Goal: Task Accomplishment & Management: Manage account settings

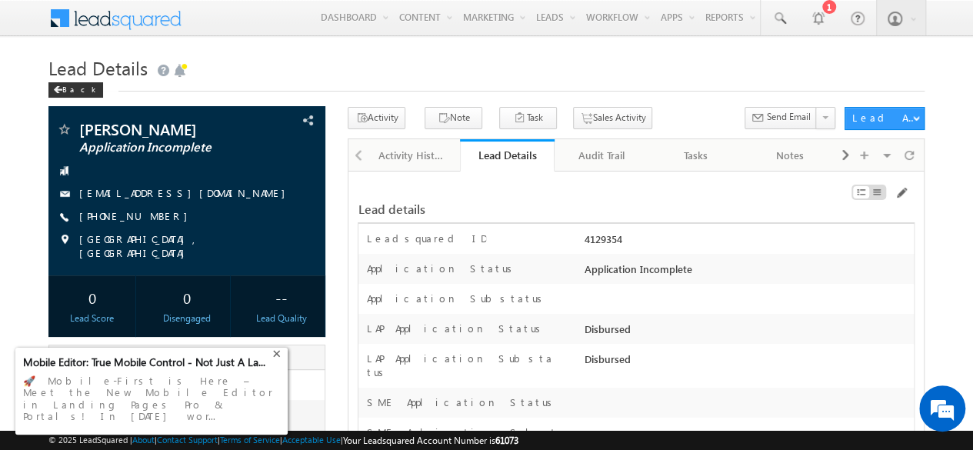
click at [274, 361] on div "+" at bounding box center [278, 351] width 18 height 18
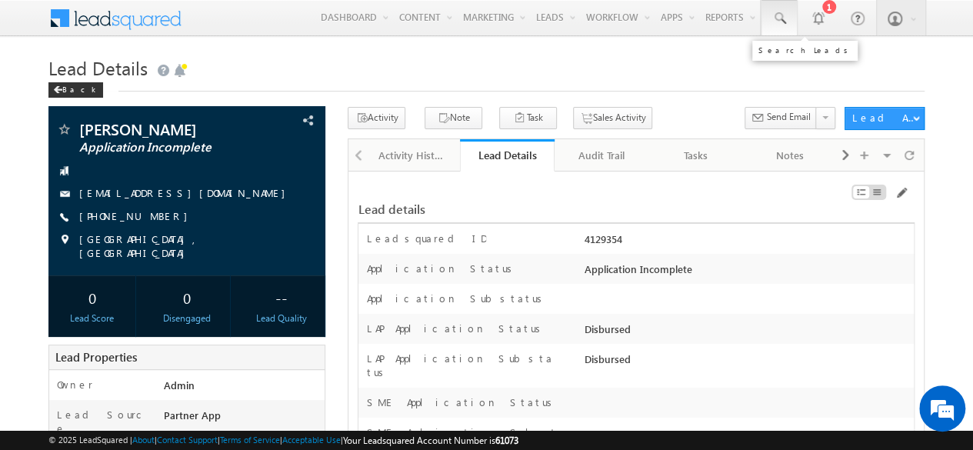
click at [776, 15] on span at bounding box center [779, 18] width 15 height 15
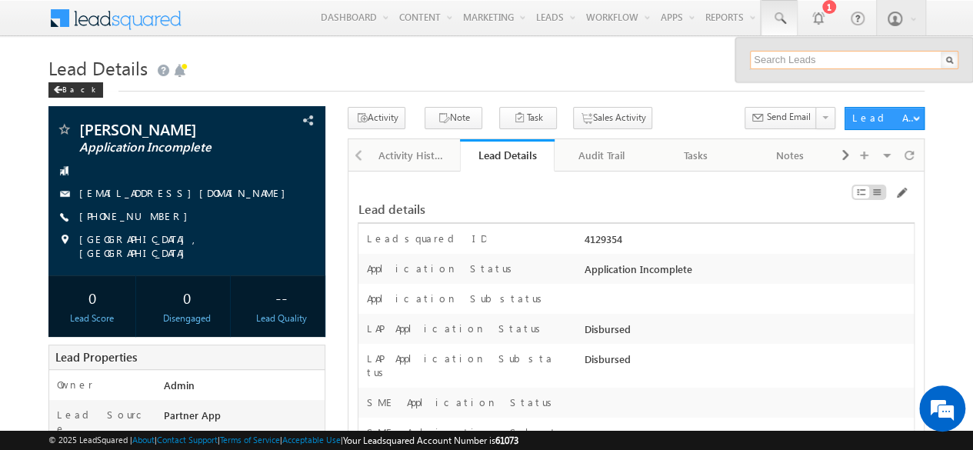
paste input "MPwerize@12"
type input "M"
paste input "SBL0010756"
type input "SBL0010756"
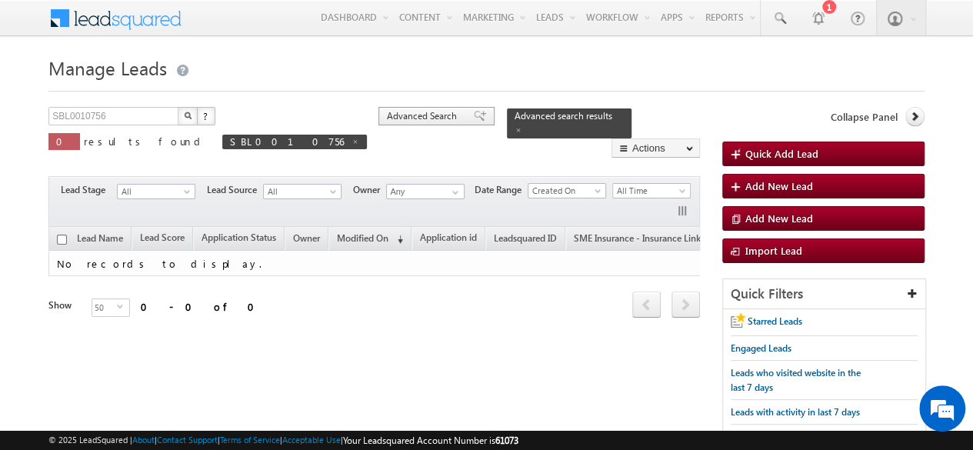
click at [387, 115] on span "Advanced Search" at bounding box center [424, 116] width 75 height 14
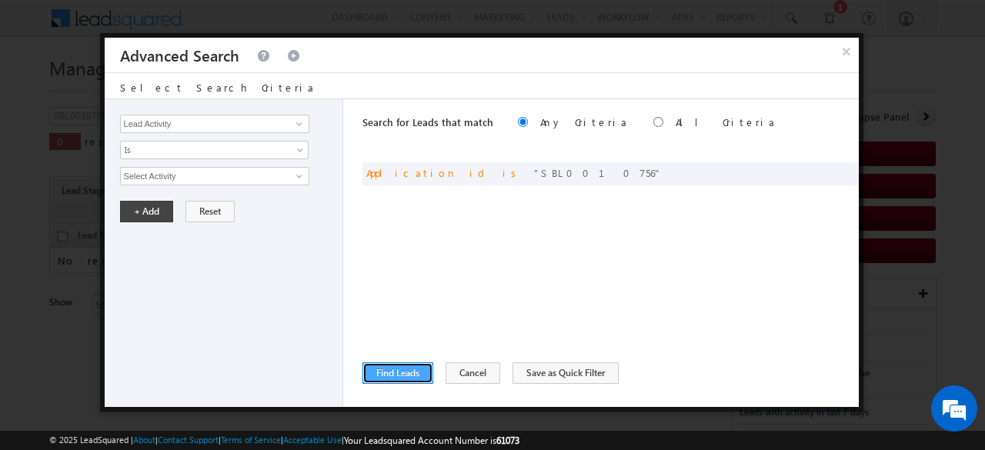
click at [402, 370] on button "Find Leads" at bounding box center [397, 373] width 71 height 22
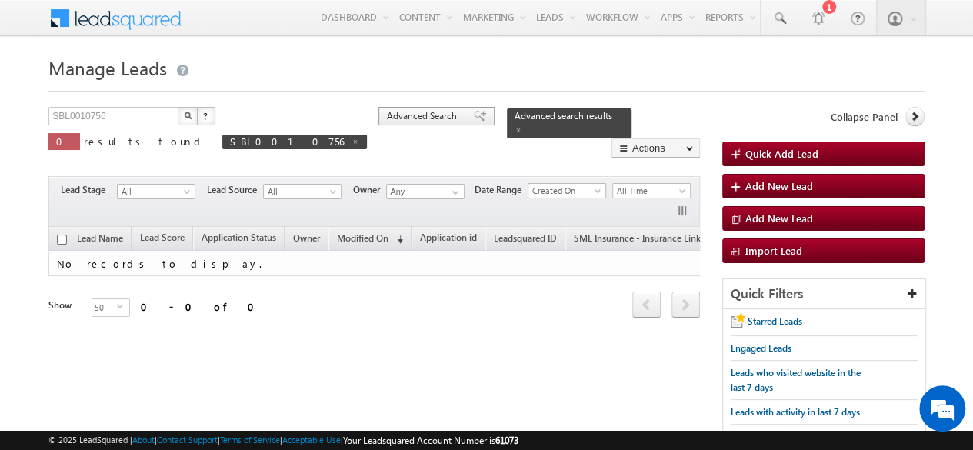
click at [387, 113] on span "Advanced Search" at bounding box center [424, 116] width 75 height 14
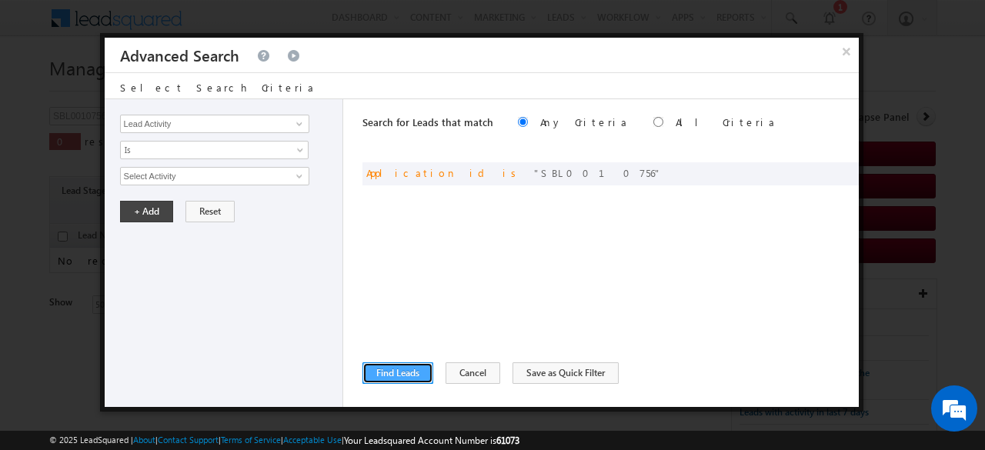
click at [385, 370] on button "Find Leads" at bounding box center [397, 373] width 71 height 22
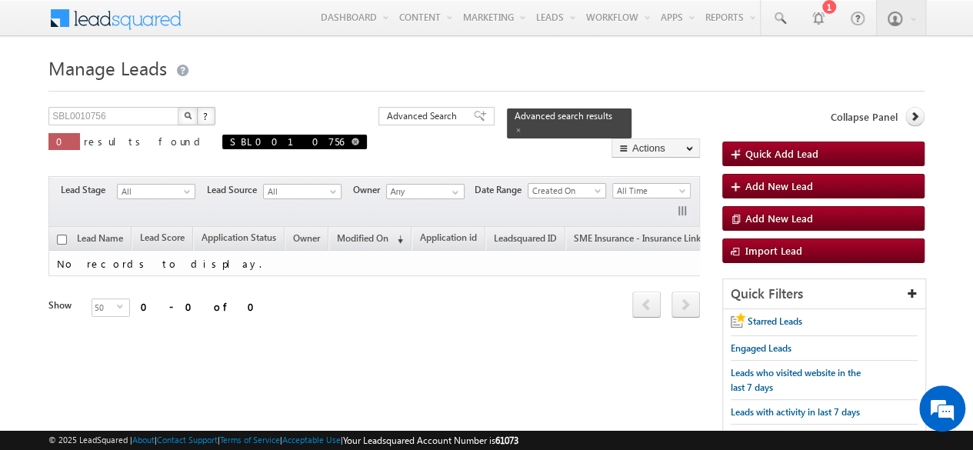
click at [352, 141] on span at bounding box center [356, 142] width 8 height 8
type input "Search Leads"
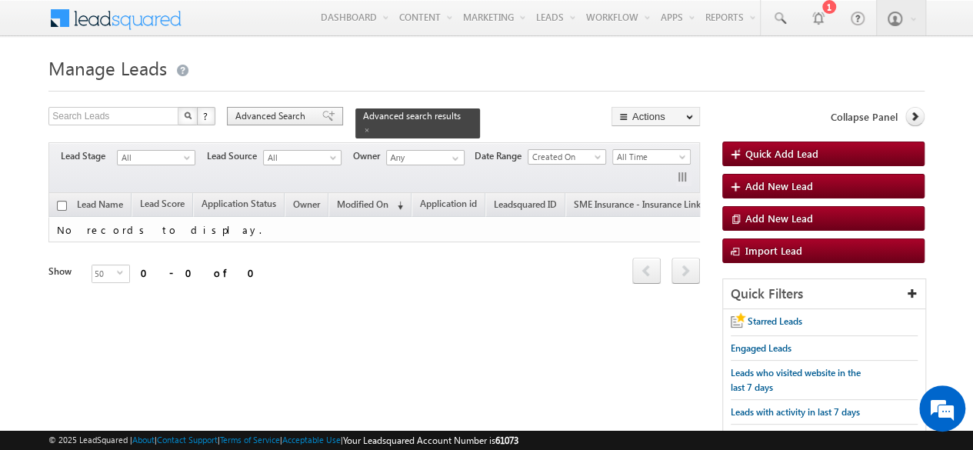
click at [264, 115] on span "Advanced Search" at bounding box center [272, 116] width 75 height 14
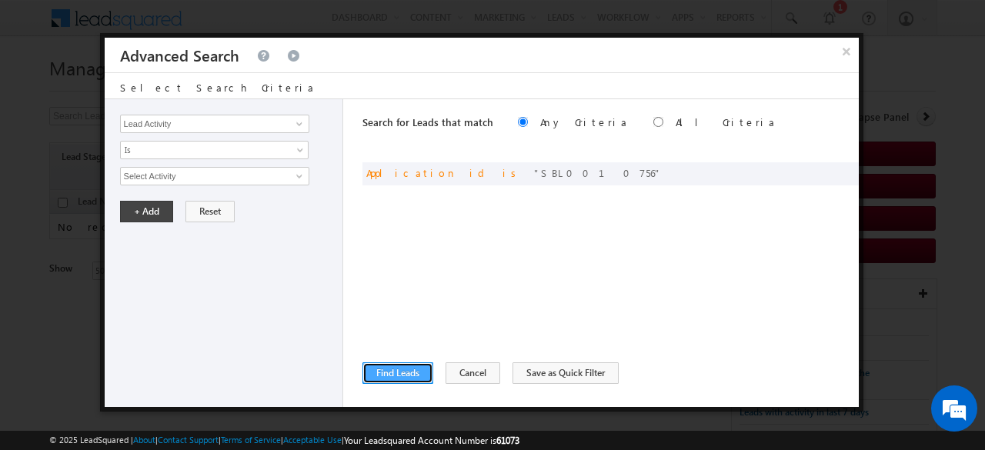
click at [383, 377] on button "Find Leads" at bounding box center [397, 373] width 71 height 22
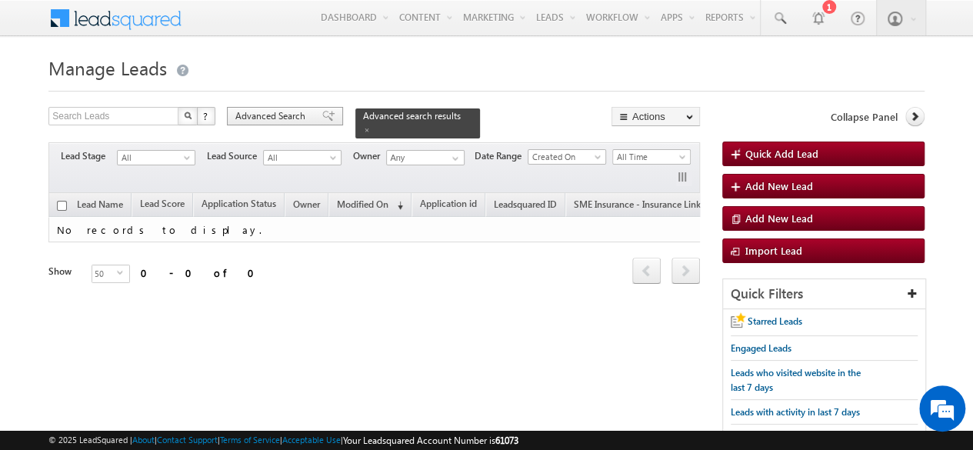
click at [268, 116] on span "Advanced Search" at bounding box center [272, 116] width 75 height 14
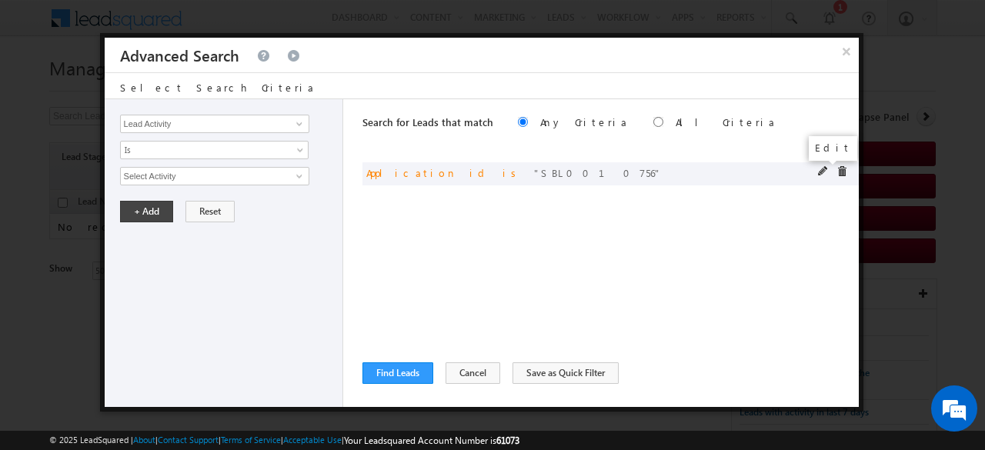
click at [822, 169] on span at bounding box center [823, 171] width 11 height 11
click at [177, 173] on input "SBL0010756" at bounding box center [214, 176] width 189 height 18
type input "SBL0010746"
click at [149, 209] on button "+ Add" at bounding box center [146, 212] width 53 height 22
click at [397, 377] on button "Find Leads" at bounding box center [397, 373] width 71 height 22
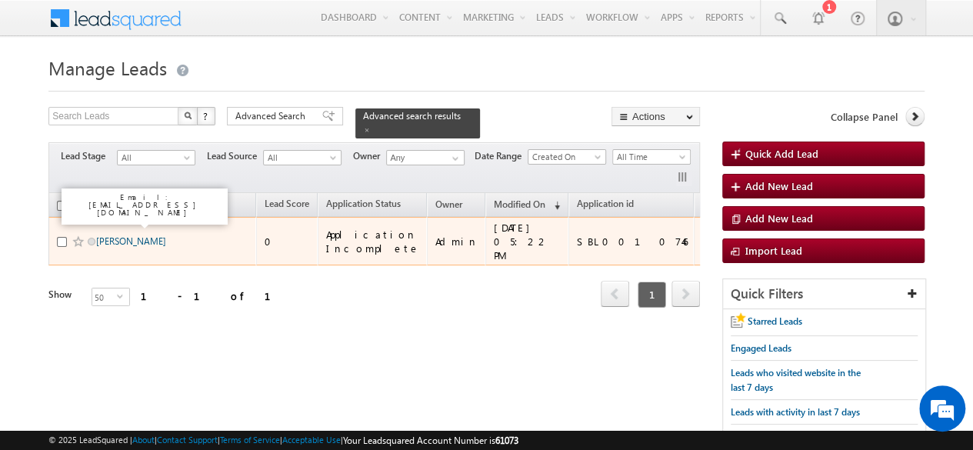
click at [139, 235] on link "[PERSON_NAME]" at bounding box center [131, 241] width 70 height 12
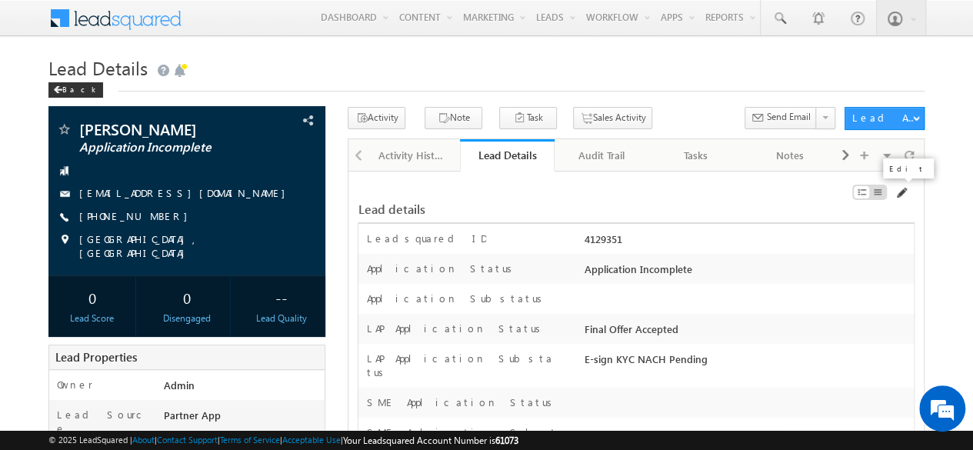
click at [905, 191] on span at bounding box center [901, 193] width 12 height 12
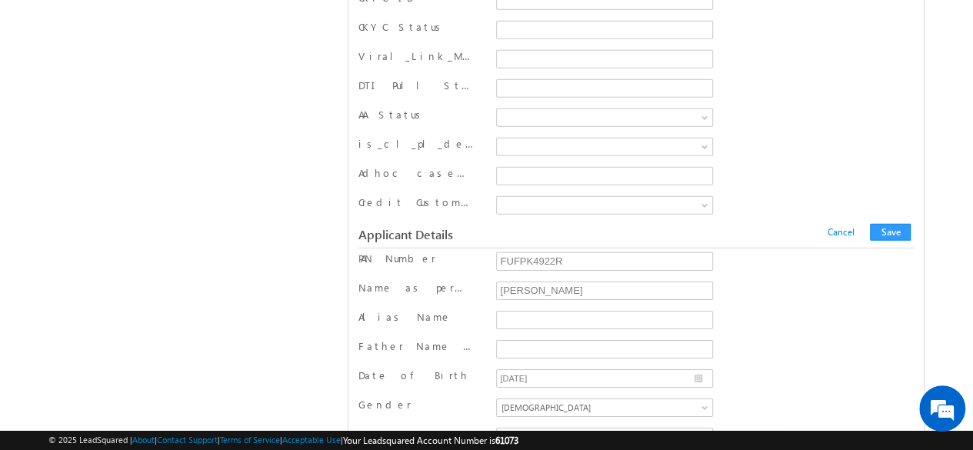
scroll to position [13984, 0]
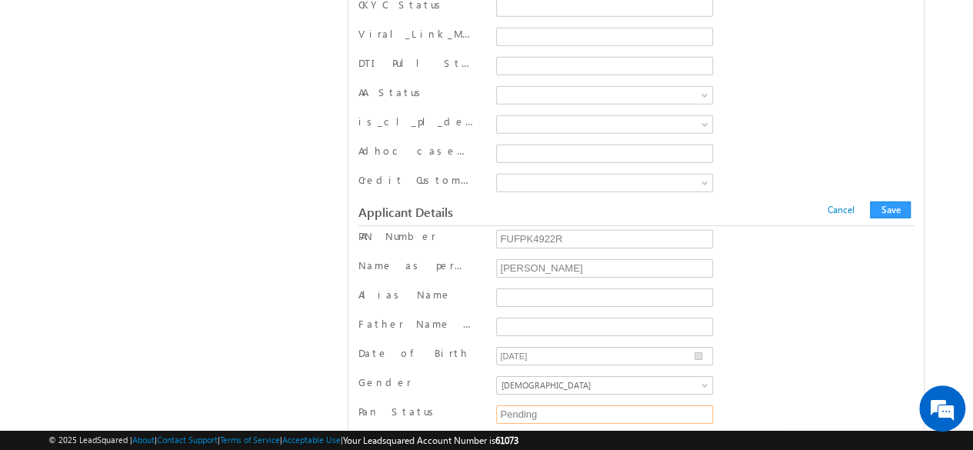
click at [574, 406] on input "Pending" at bounding box center [604, 415] width 217 height 18
click at [746, 405] on div "Pan Status Pending" at bounding box center [636, 416] width 556 height 23
click at [616, 406] on input "Pending" at bounding box center [604, 415] width 217 height 18
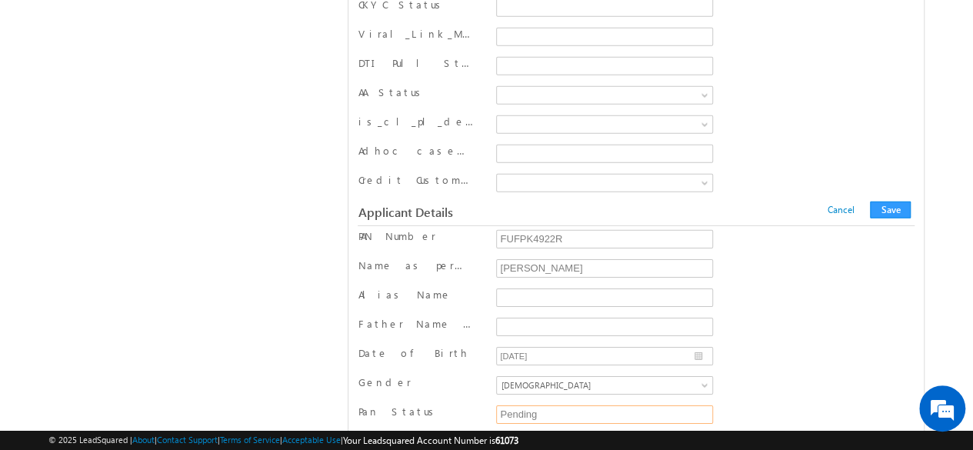
click at [653, 406] on input "Pending" at bounding box center [604, 415] width 217 height 18
click at [748, 405] on div "Pan Status Pending" at bounding box center [636, 416] width 556 height 23
click at [762, 405] on div "Pan Status Pending" at bounding box center [636, 416] width 556 height 23
click at [678, 406] on input "Pending" at bounding box center [604, 415] width 217 height 18
click at [677, 406] on input "Pending" at bounding box center [604, 415] width 217 height 18
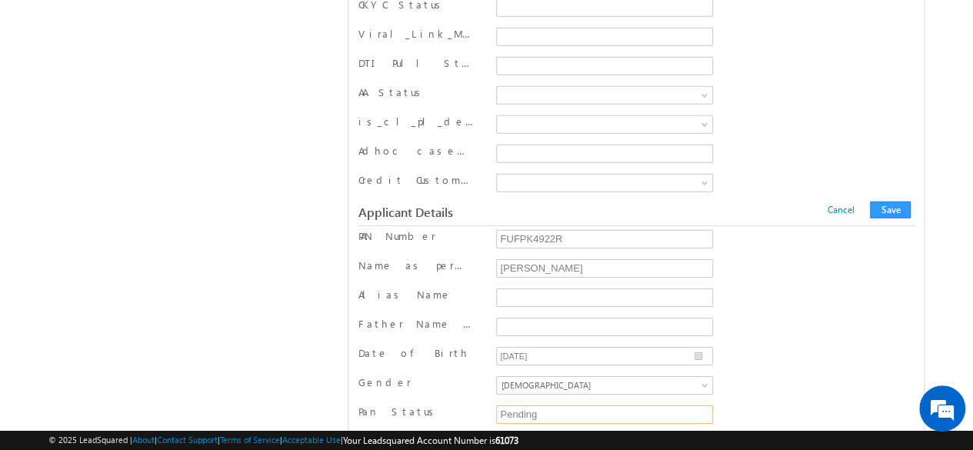
click at [678, 406] on input "Pending" at bounding box center [604, 415] width 217 height 18
click at [799, 405] on div "Pan Status Pending" at bounding box center [636, 416] width 556 height 23
click at [582, 406] on input "Pending" at bounding box center [604, 415] width 217 height 18
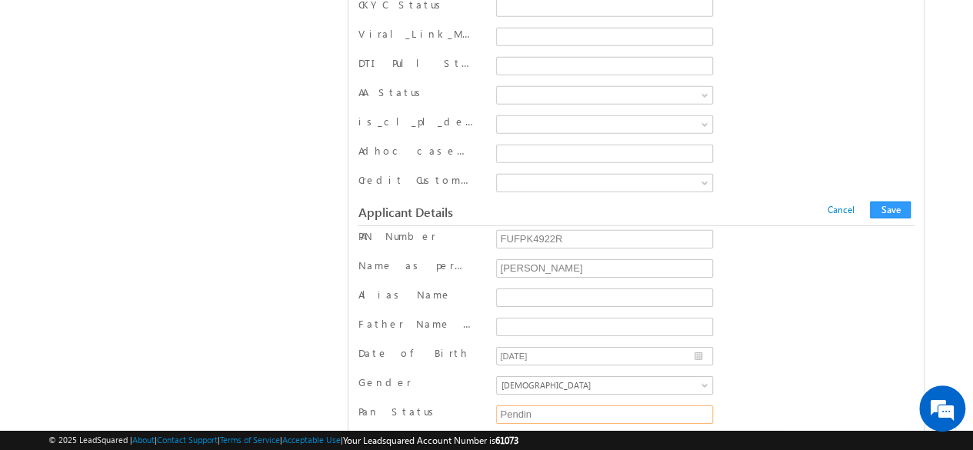
type input "Pending"
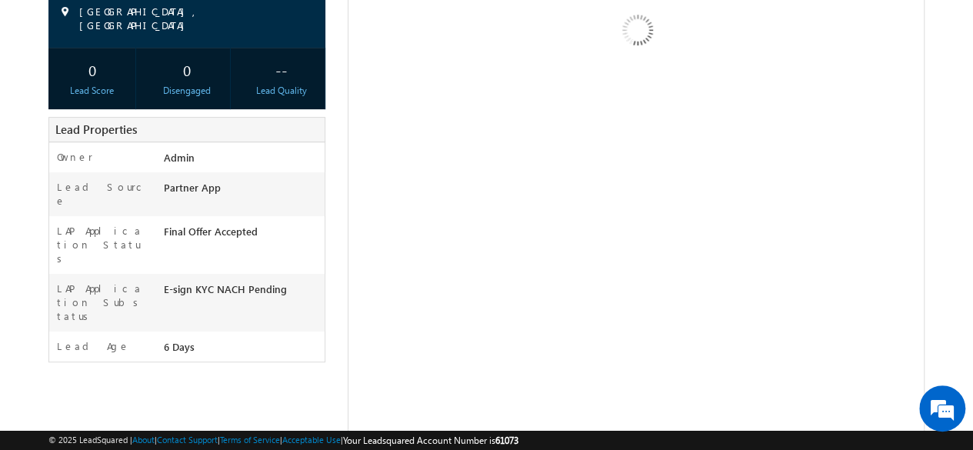
scroll to position [0, 0]
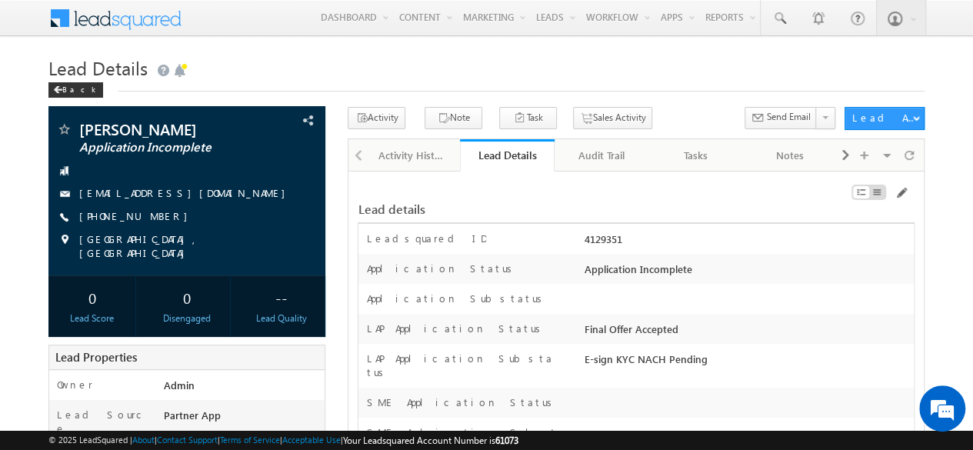
click at [781, 16] on span at bounding box center [779, 18] width 15 height 15
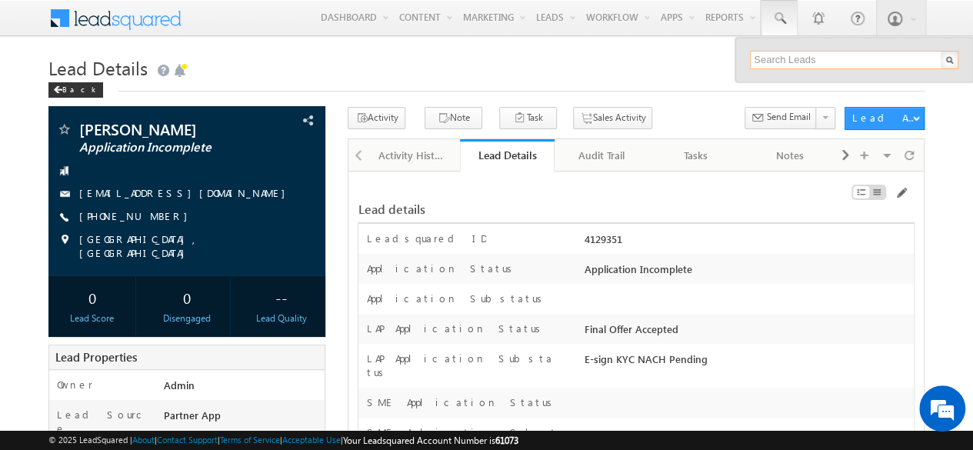
paste input "SBL0010756"
type input "SBL0010756"
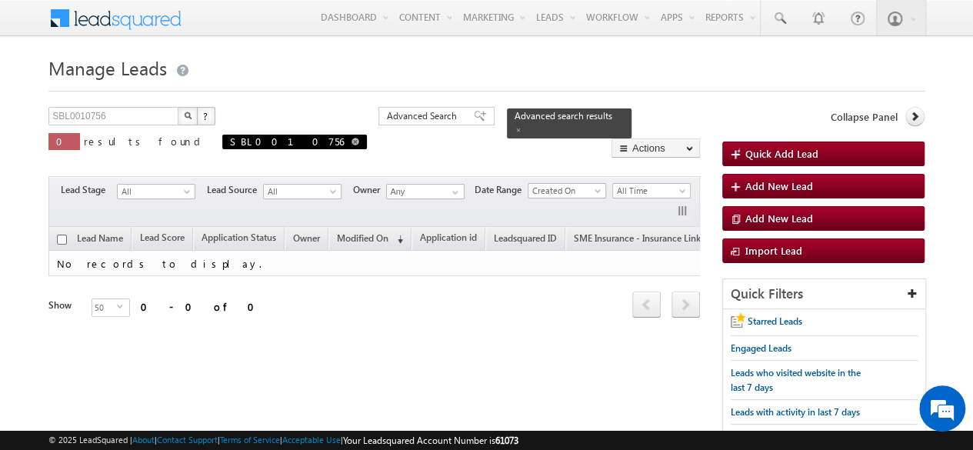
click at [352, 142] on span at bounding box center [356, 142] width 8 height 8
type input "Search Leads"
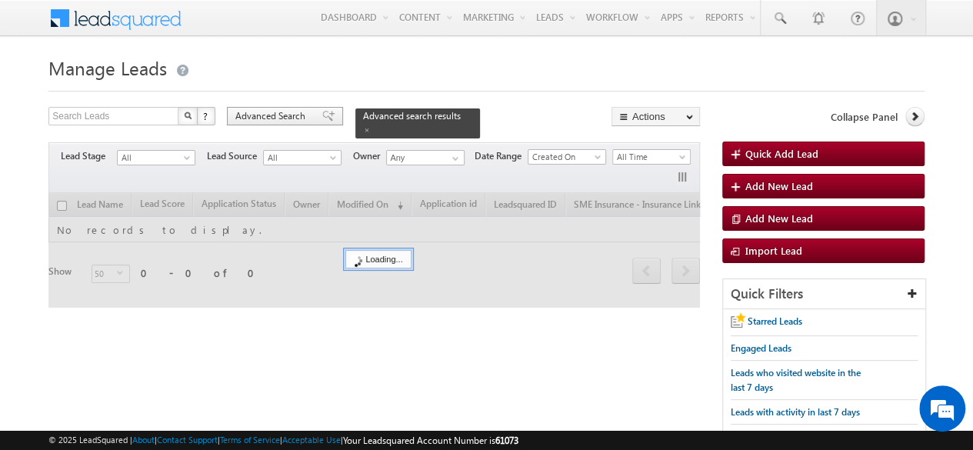
click at [260, 118] on span "Advanced Search" at bounding box center [272, 116] width 75 height 14
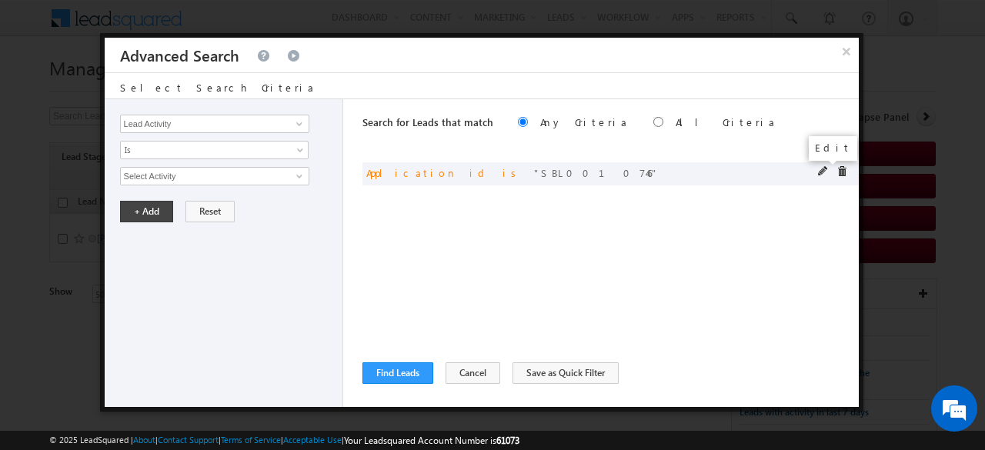
click at [820, 174] on span at bounding box center [823, 171] width 11 height 11
click at [243, 179] on input "SBL0010746" at bounding box center [214, 176] width 189 height 18
paste input "5"
type input "SBL0010756"
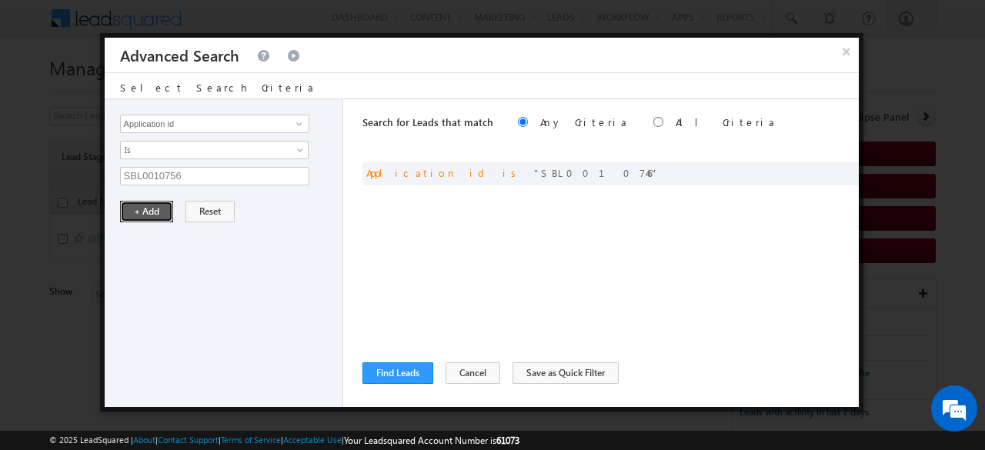
click at [145, 215] on button "+ Add" at bounding box center [146, 212] width 53 height 22
click at [411, 375] on button "Find Leads" at bounding box center [397, 373] width 71 height 22
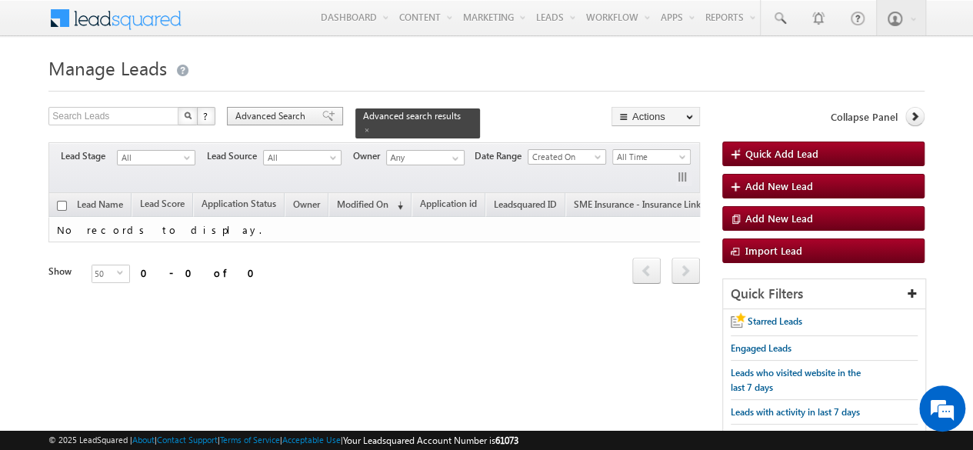
click at [292, 118] on span "Advanced Search" at bounding box center [272, 116] width 75 height 14
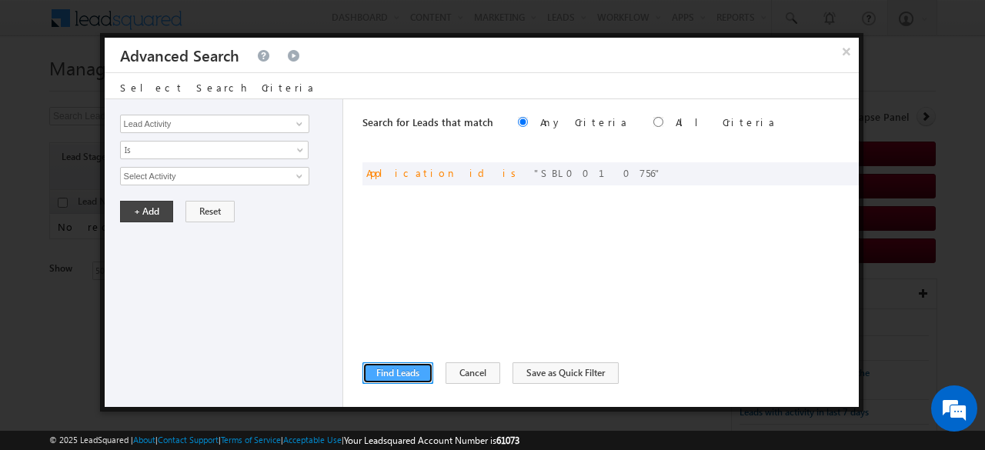
click at [392, 373] on button "Find Leads" at bounding box center [397, 373] width 71 height 22
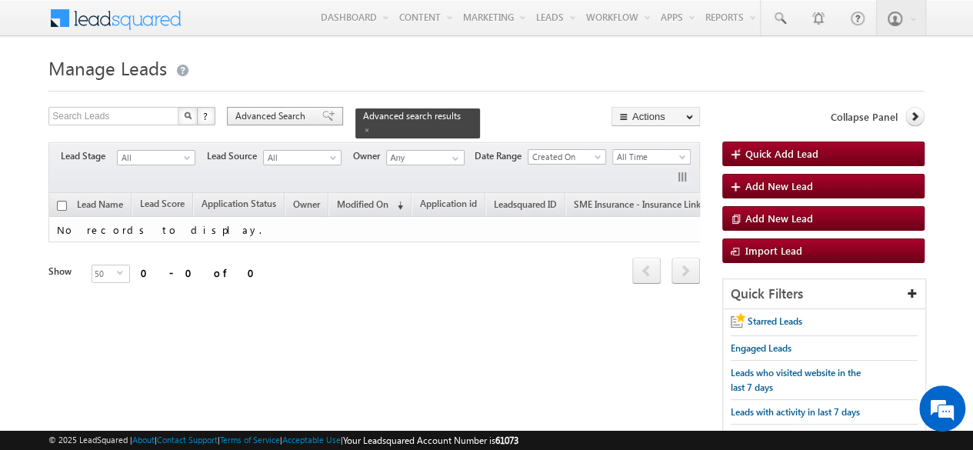
click at [279, 118] on span "Advanced Search" at bounding box center [272, 116] width 75 height 14
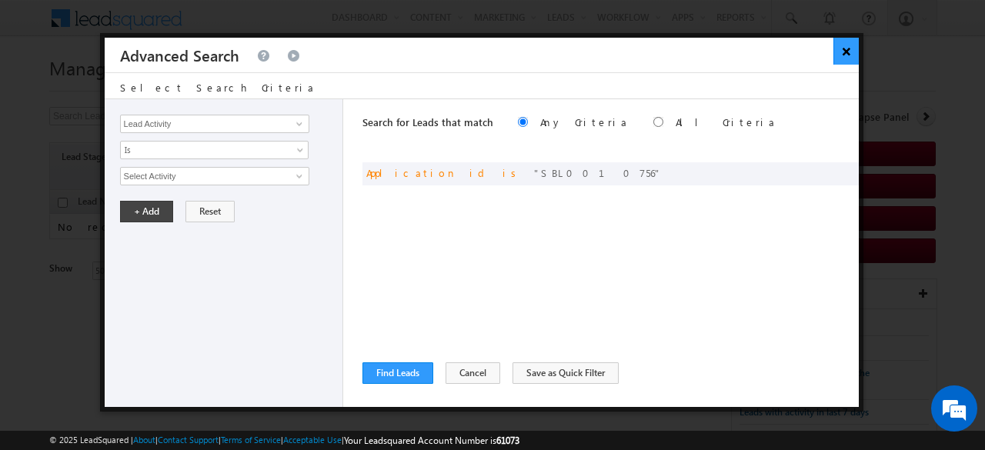
click at [845, 59] on button "×" at bounding box center [845, 51] width 25 height 27
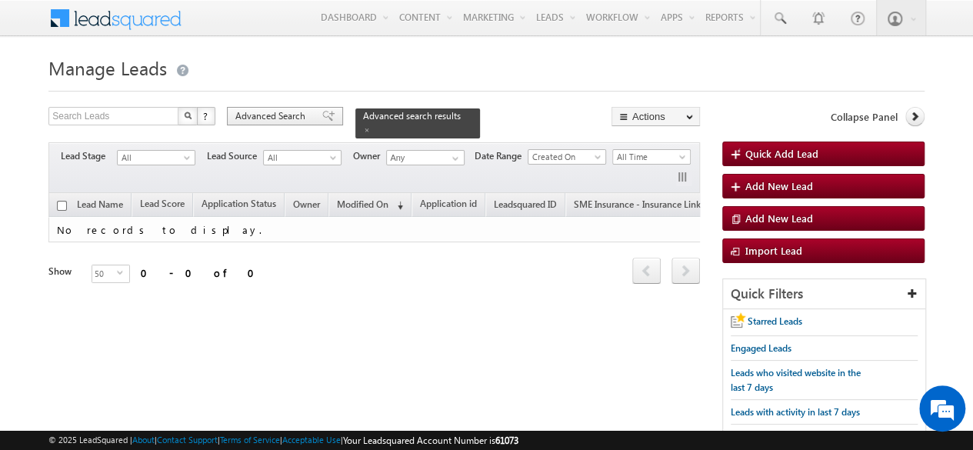
click at [275, 115] on span "Advanced Search" at bounding box center [272, 116] width 75 height 14
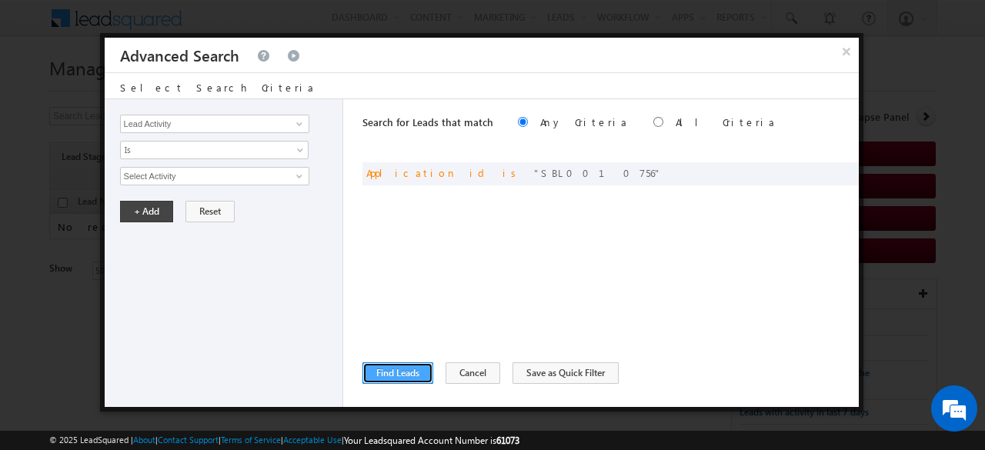
click at [392, 369] on button "Find Leads" at bounding box center [397, 373] width 71 height 22
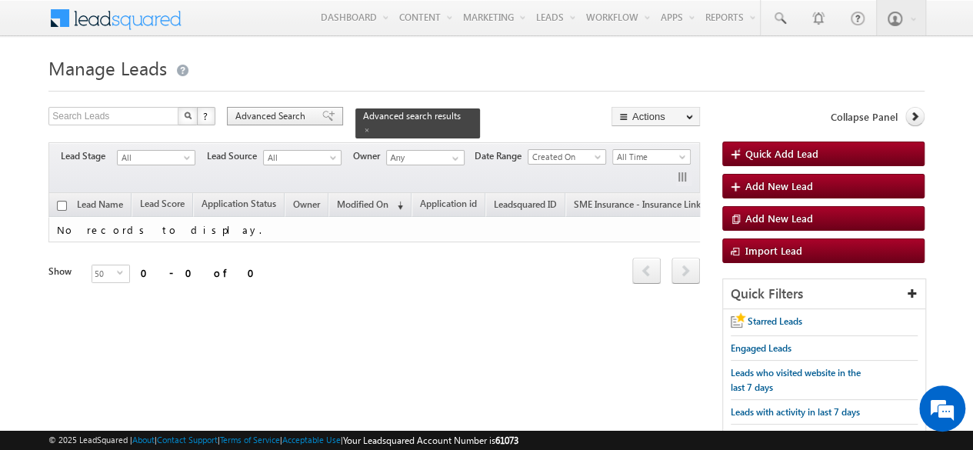
click at [295, 119] on span "Advanced Search" at bounding box center [272, 116] width 75 height 14
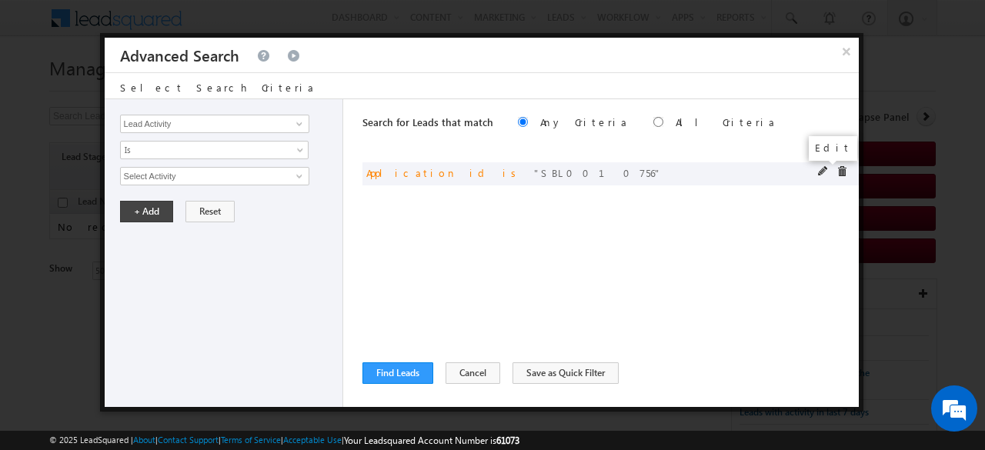
click at [818, 170] on span at bounding box center [823, 171] width 11 height 11
click at [175, 175] on input "SBL0010756" at bounding box center [214, 176] width 189 height 18
type input "SBL0010746"
click at [126, 215] on button "+ Add" at bounding box center [146, 212] width 53 height 22
click at [399, 369] on button "Find Leads" at bounding box center [397, 373] width 71 height 22
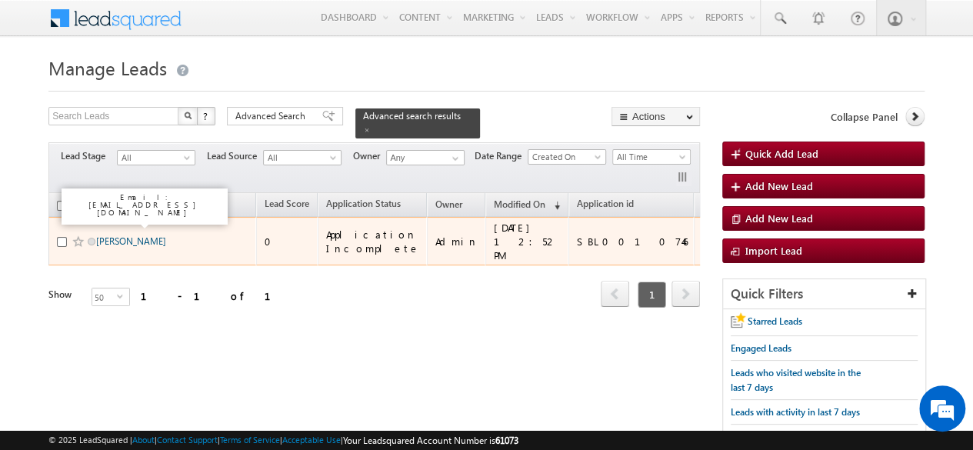
click at [109, 235] on link "[PERSON_NAME]" at bounding box center [131, 241] width 70 height 12
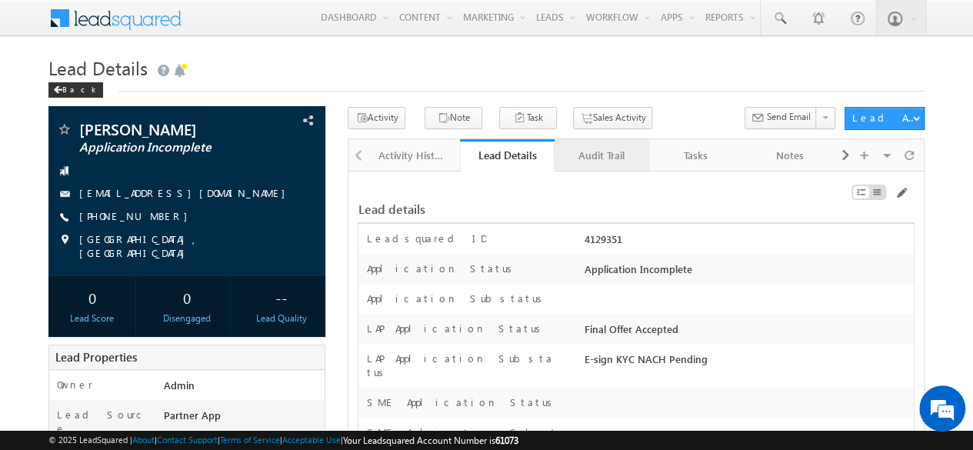
click at [605, 159] on div "Audit Trail" at bounding box center [601, 155] width 68 height 18
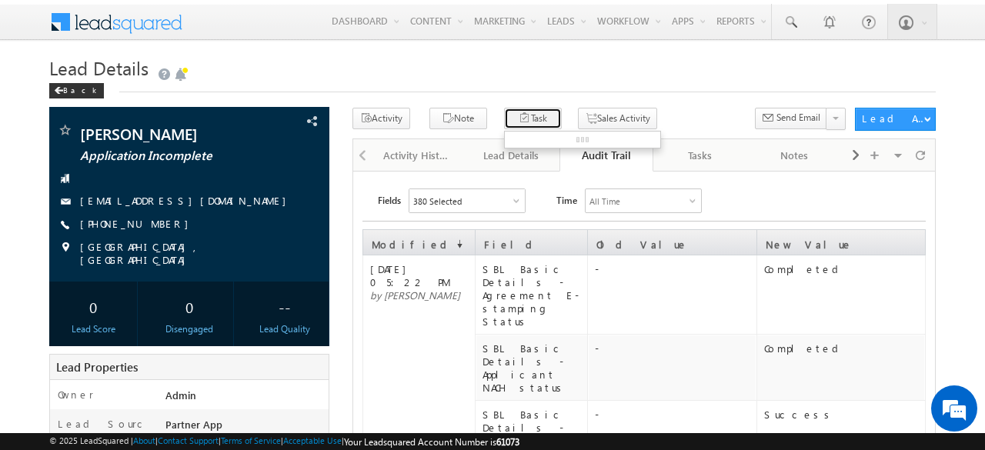
click at [517, 122] on button "Task" at bounding box center [533, 119] width 58 height 22
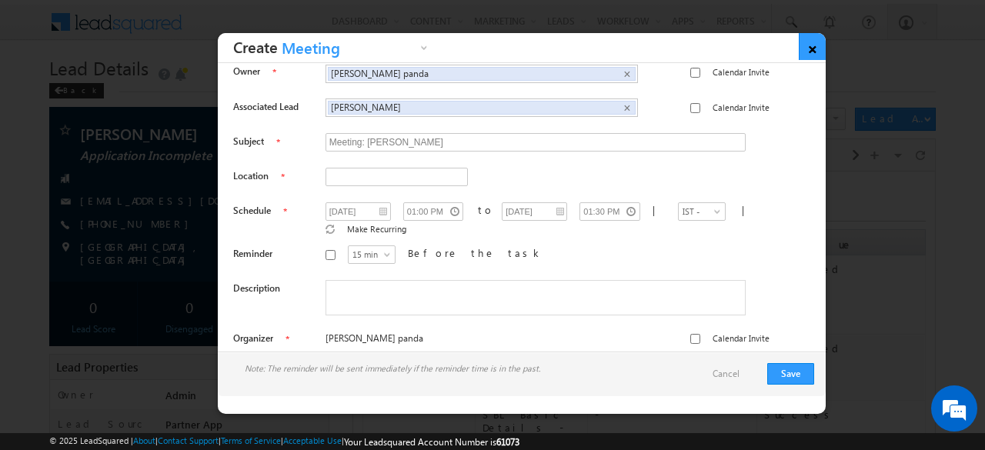
click at [811, 48] on link "×" at bounding box center [812, 46] width 27 height 27
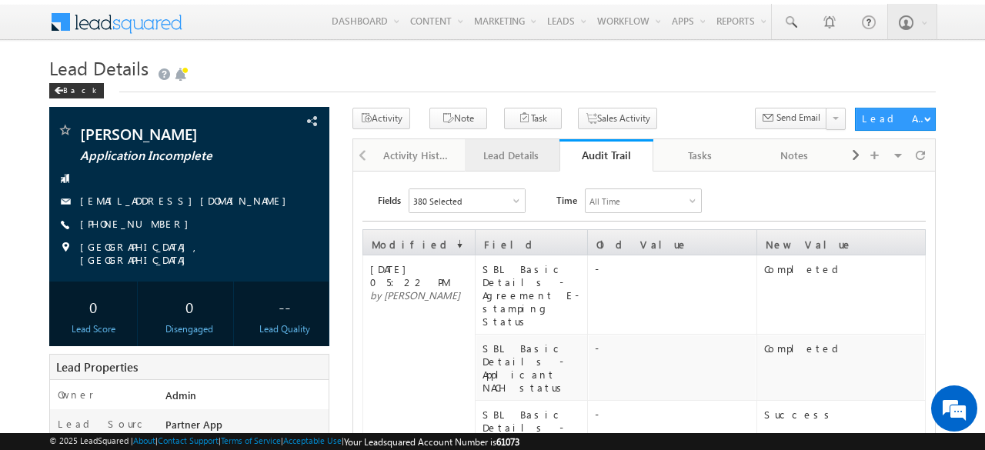
click at [513, 147] on div "Lead Details" at bounding box center [511, 155] width 68 height 18
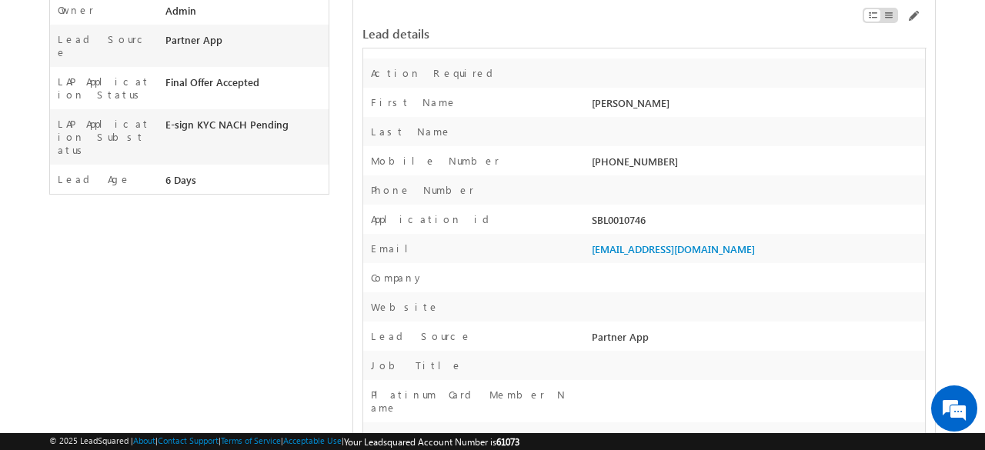
scroll to position [77, 0]
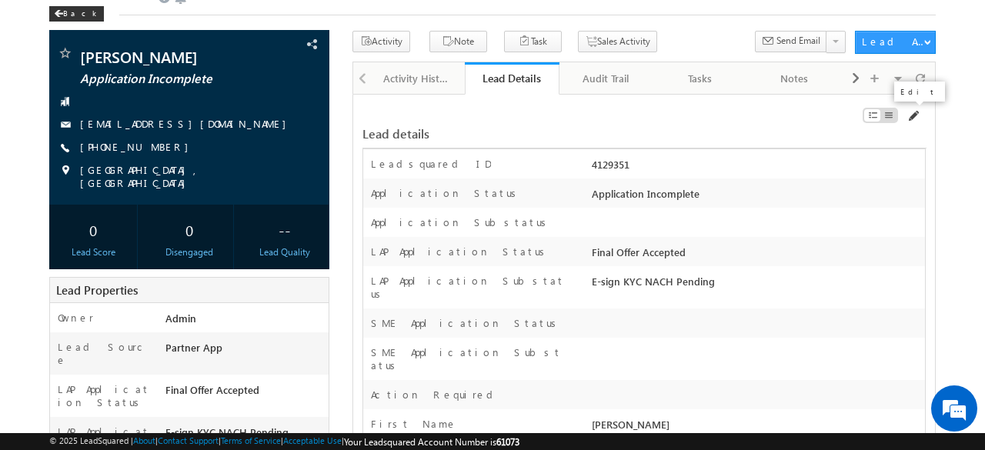
click at [911, 118] on span at bounding box center [912, 116] width 12 height 12
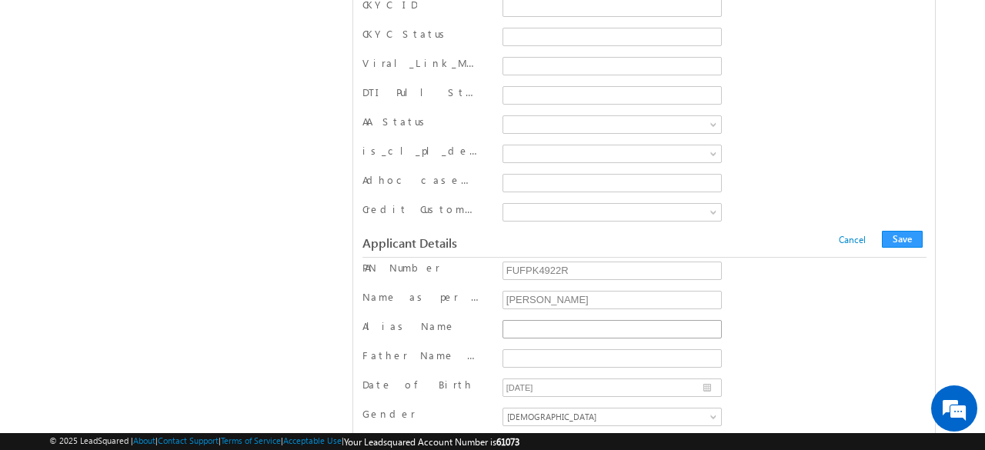
scroll to position [13984, 0]
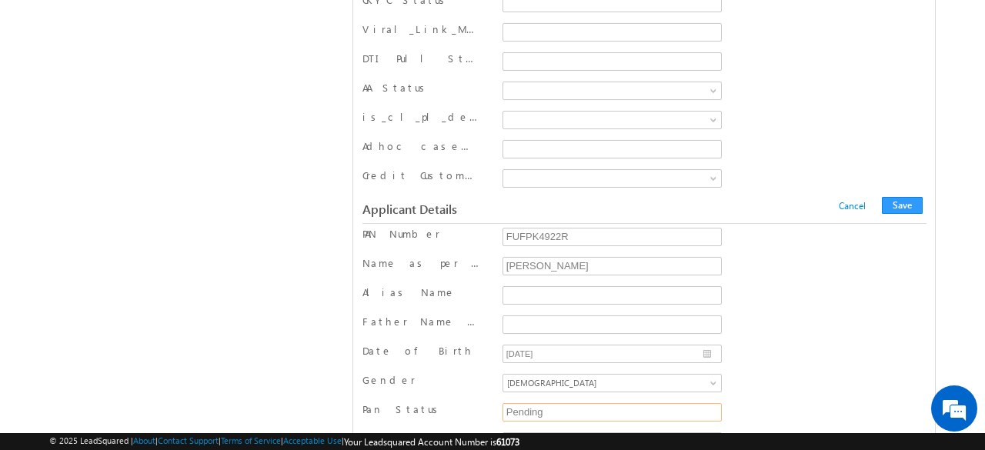
click at [585, 403] on input "Pending" at bounding box center [612, 412] width 220 height 18
type input "P"
click at [902, 197] on button "Save" at bounding box center [902, 205] width 41 height 17
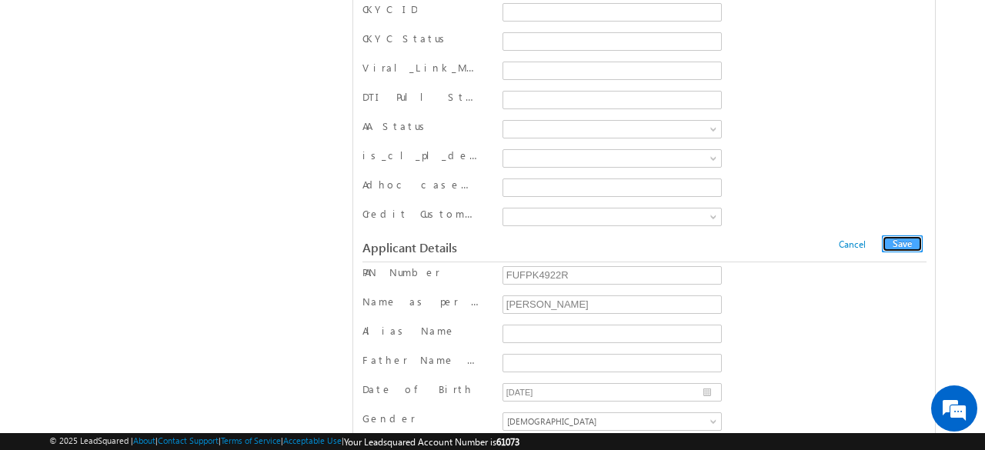
scroll to position [0, 0]
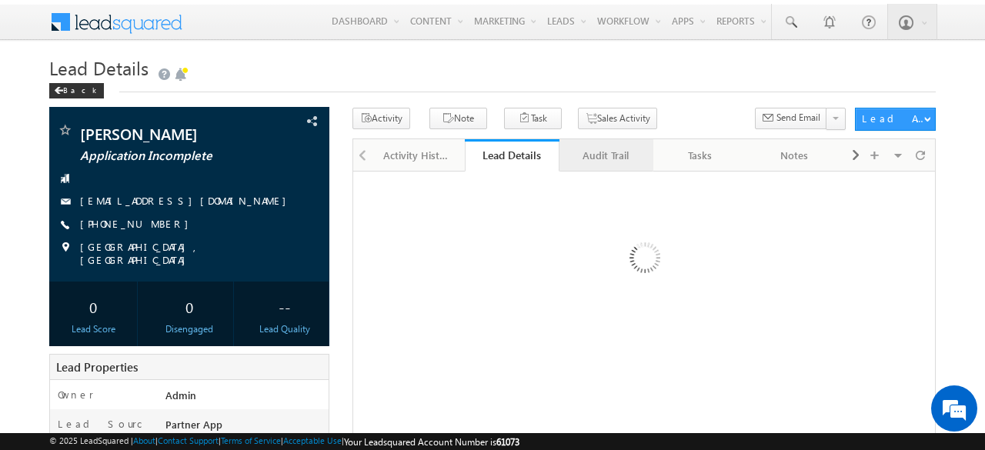
click at [609, 152] on div "Audit Trail" at bounding box center [606, 155] width 68 height 18
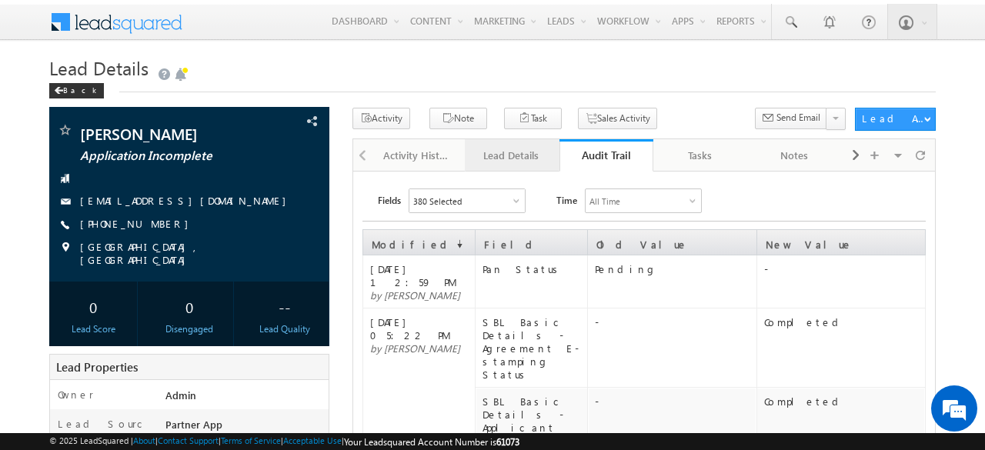
click at [514, 158] on div "Lead Details" at bounding box center [511, 155] width 68 height 18
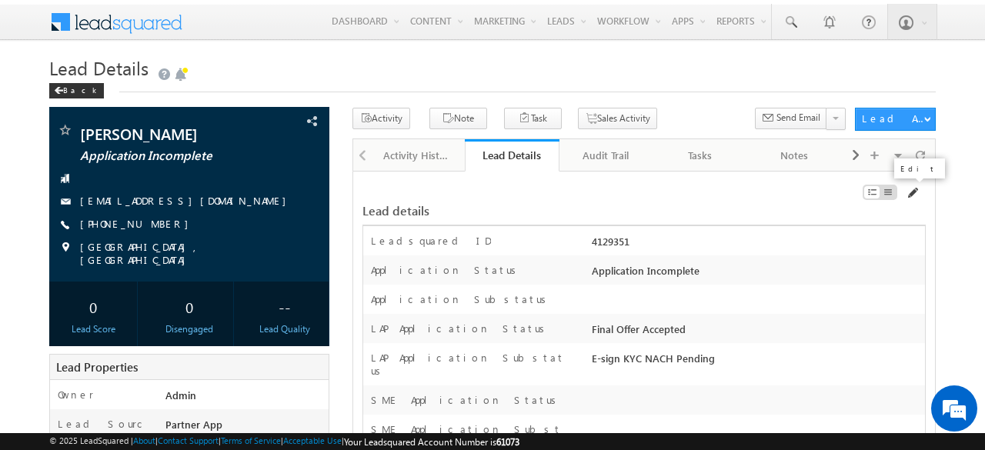
click at [914, 189] on span at bounding box center [912, 193] width 12 height 12
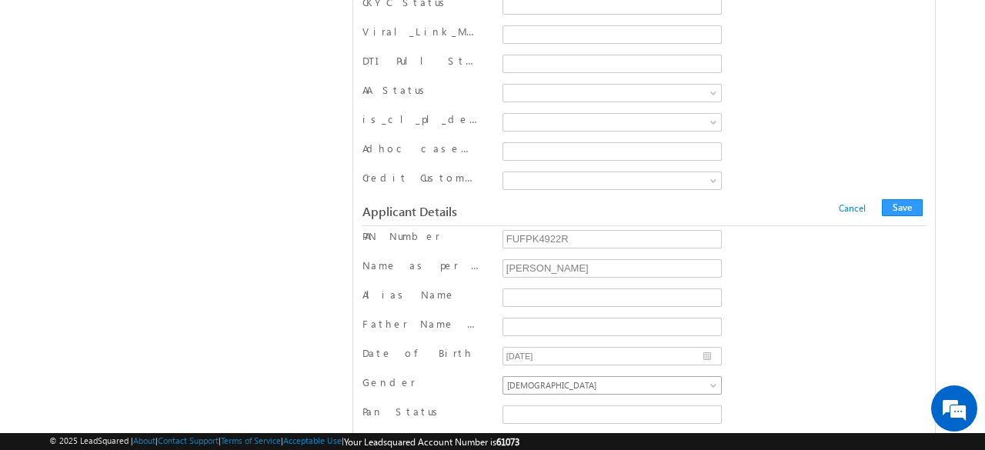
scroll to position [13984, 0]
click at [529, 403] on input "Pan Status" at bounding box center [612, 412] width 220 height 18
type input "Pending"
click at [903, 197] on button "Save" at bounding box center [902, 205] width 41 height 17
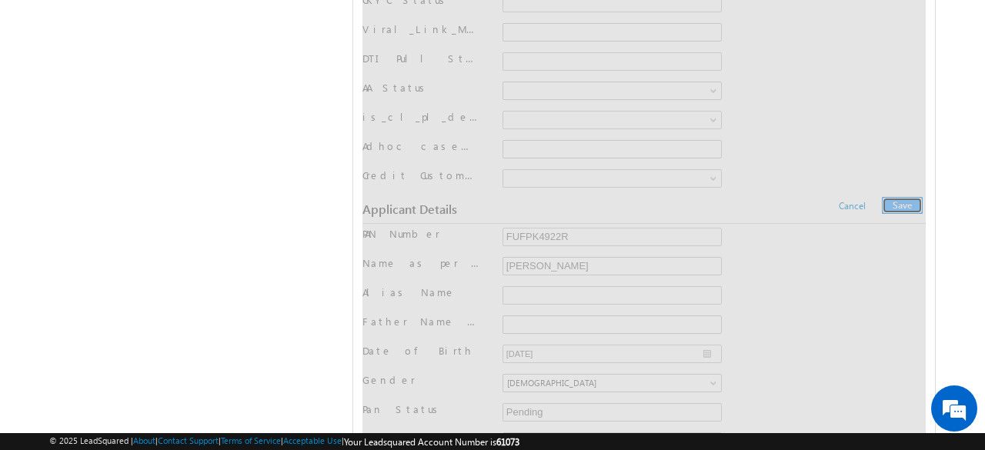
scroll to position [0, 0]
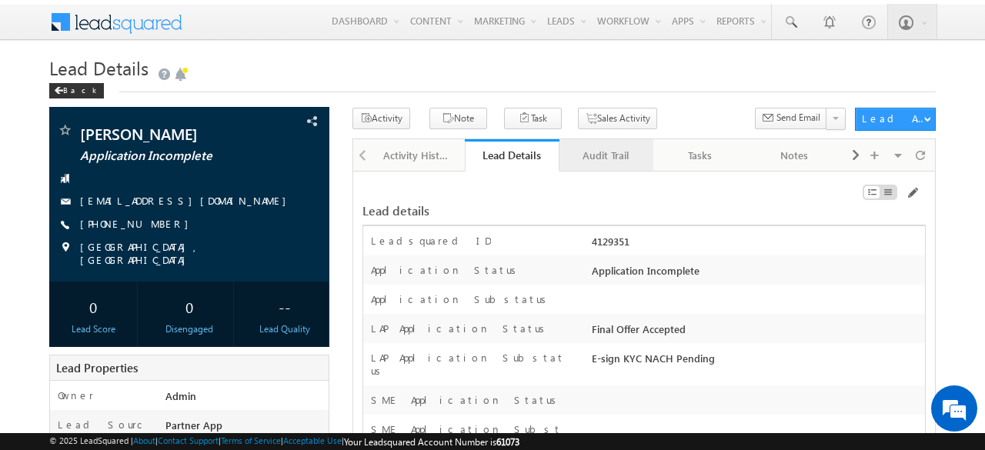
click at [627, 154] on div "Audit Trail" at bounding box center [606, 155] width 68 height 18
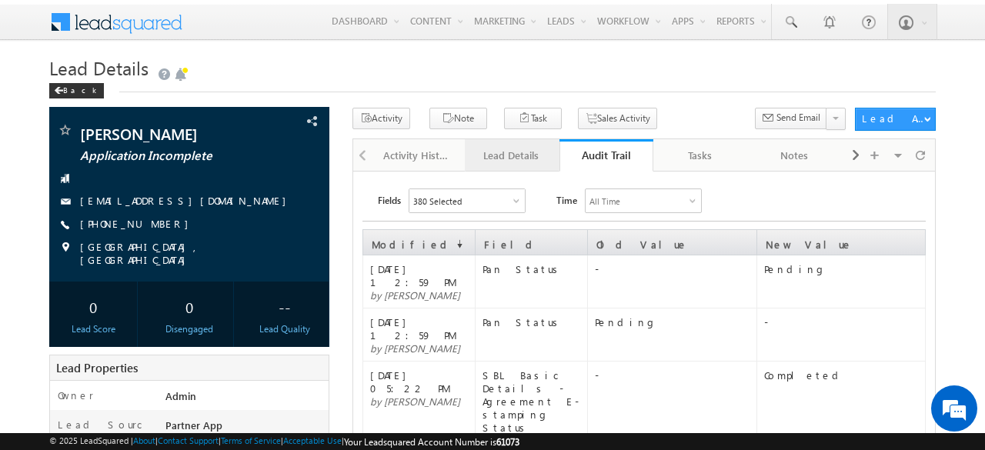
click at [517, 156] on div "Lead Details" at bounding box center [511, 155] width 68 height 18
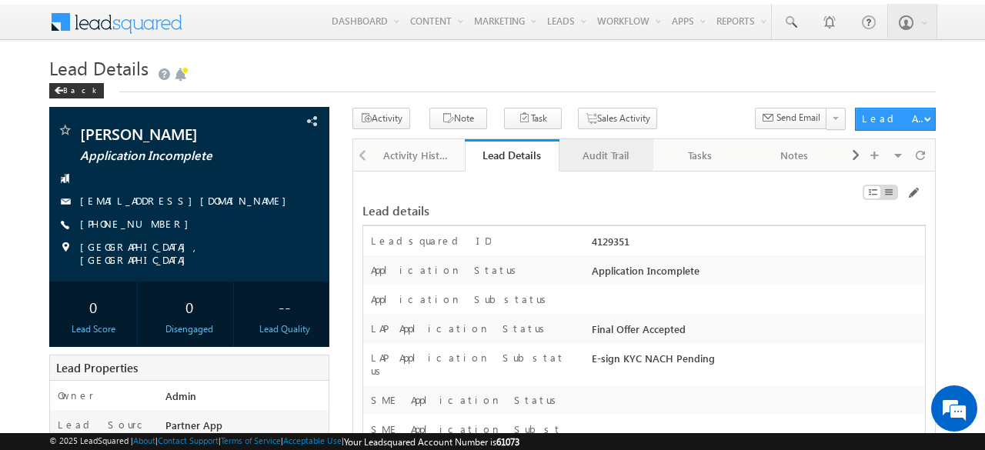
click at [600, 158] on div "Audit Trail" at bounding box center [606, 155] width 68 height 18
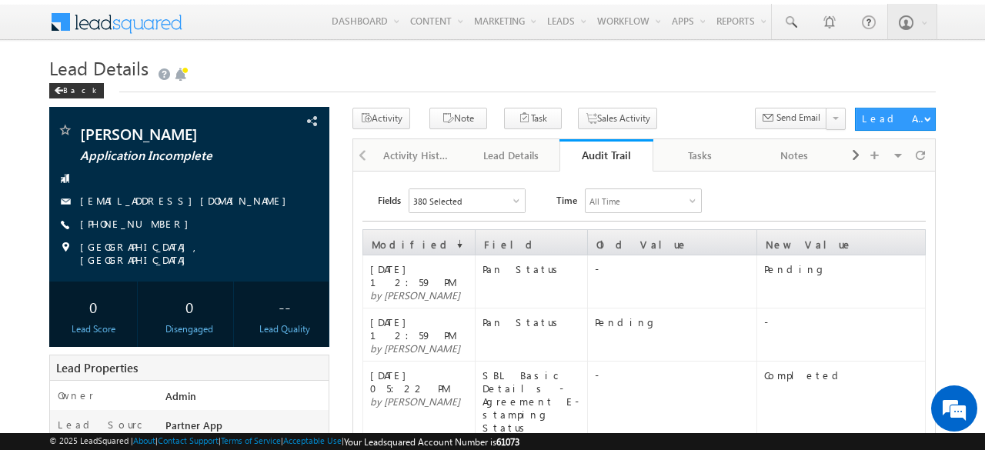
click at [537, 279] on td "Pan Status" at bounding box center [532, 281] width 112 height 53
click at [532, 273] on div "Pan Status" at bounding box center [534, 268] width 104 height 13
click at [603, 272] on div "-" at bounding box center [675, 268] width 160 height 13
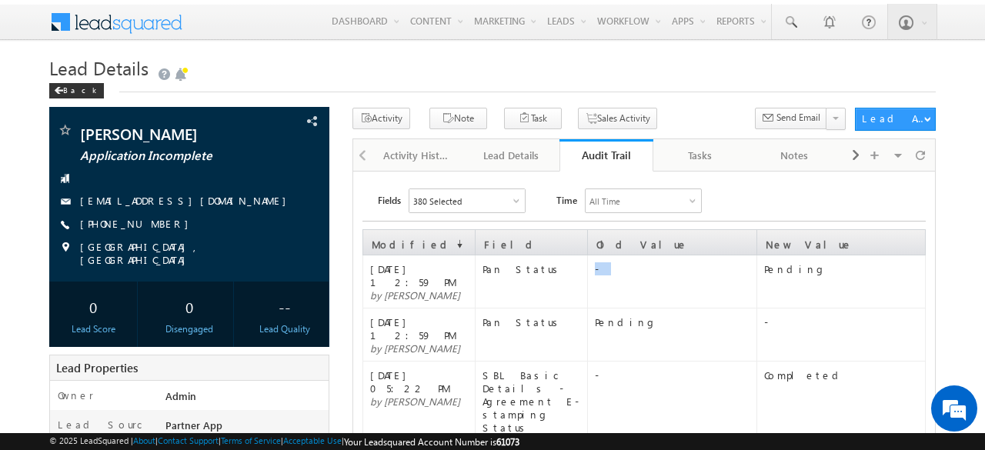
click at [603, 272] on div "-" at bounding box center [675, 268] width 160 height 13
click at [785, 275] on td "Pending" at bounding box center [840, 281] width 169 height 53
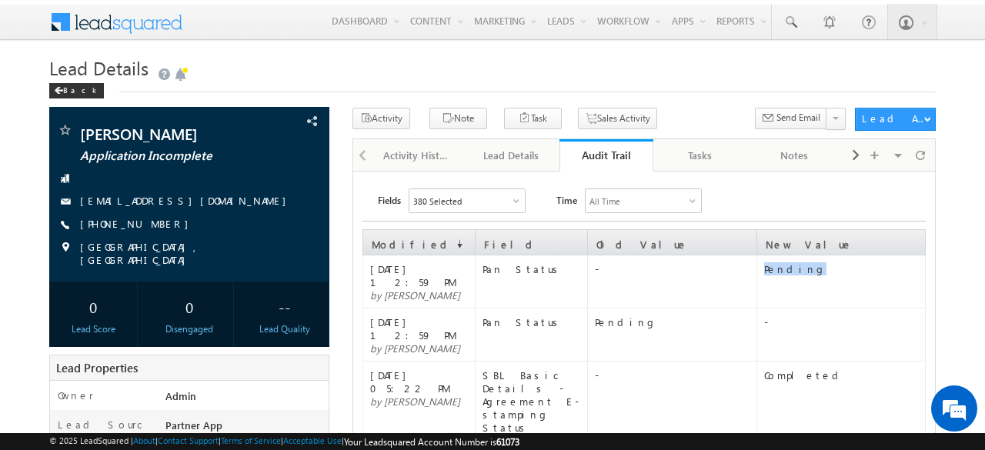
click at [785, 275] on td "Pending" at bounding box center [840, 281] width 169 height 53
click at [495, 269] on div "Pan Status" at bounding box center [534, 268] width 104 height 13
click at [813, 270] on div "Pending" at bounding box center [844, 268] width 160 height 13
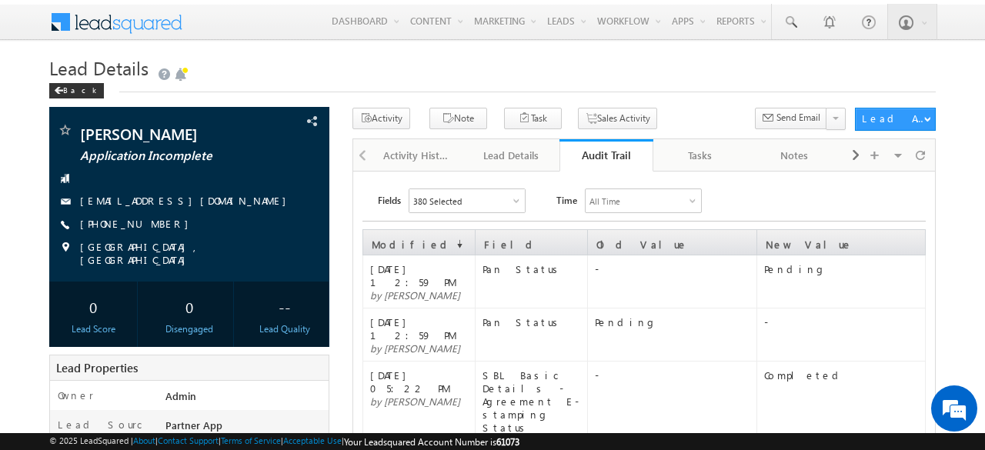
click at [813, 270] on div "Pending" at bounding box center [844, 268] width 160 height 13
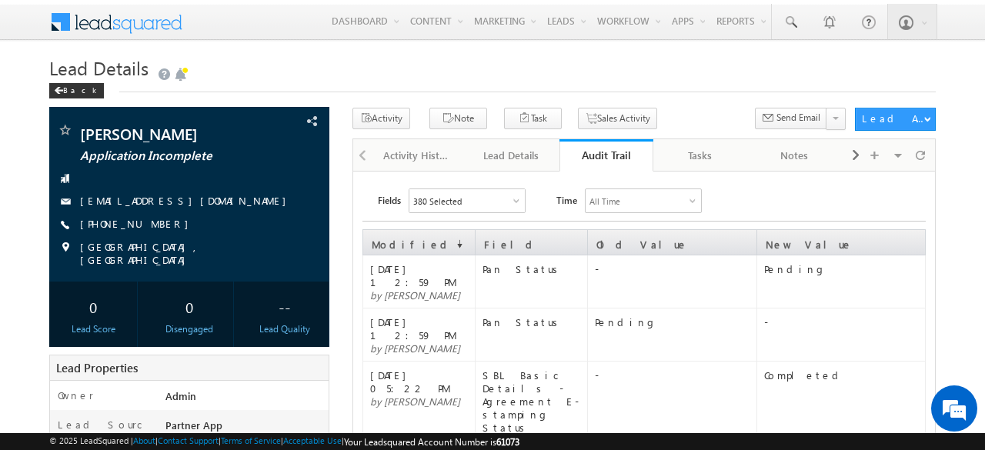
click at [751, 280] on td "-" at bounding box center [672, 281] width 169 height 53
click at [797, 270] on div "Pending" at bounding box center [844, 268] width 160 height 13
click at [925, 152] on span at bounding box center [920, 155] width 9 height 27
click at [524, 162] on div "Lead Details" at bounding box center [511, 155] width 68 height 18
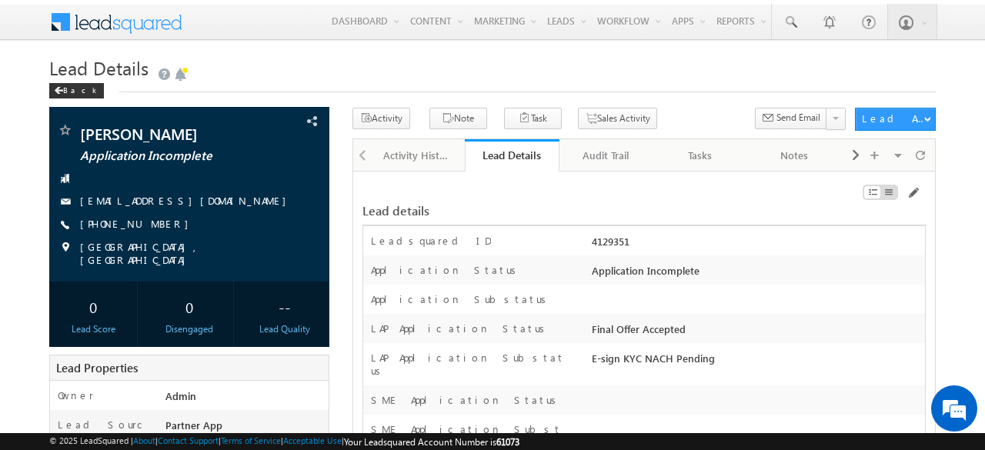
click at [511, 189] on div "Lead details" at bounding box center [644, 203] width 564 height 32
click at [918, 154] on div "Hide empty fields" at bounding box center [917, 173] width 136 height 38
click at [918, 153] on span at bounding box center [920, 155] width 9 height 27
click at [914, 192] on span at bounding box center [912, 193] width 12 height 12
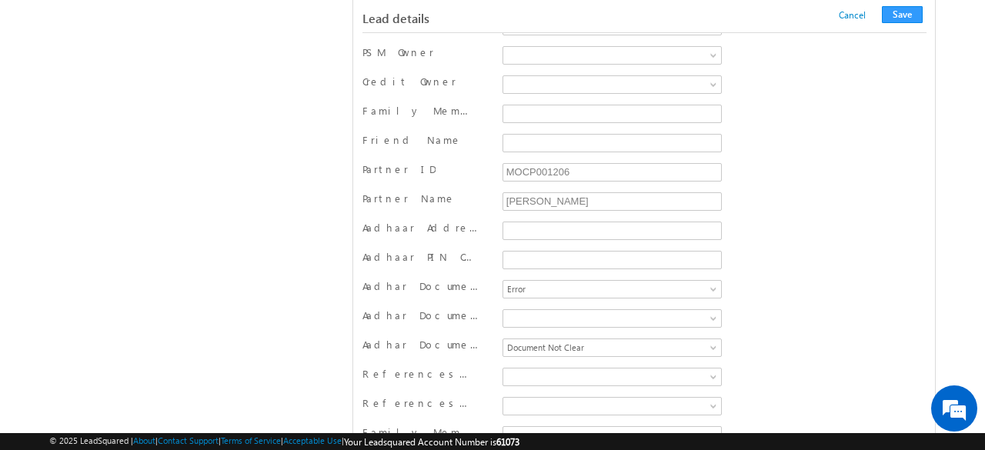
scroll to position [1224, 0]
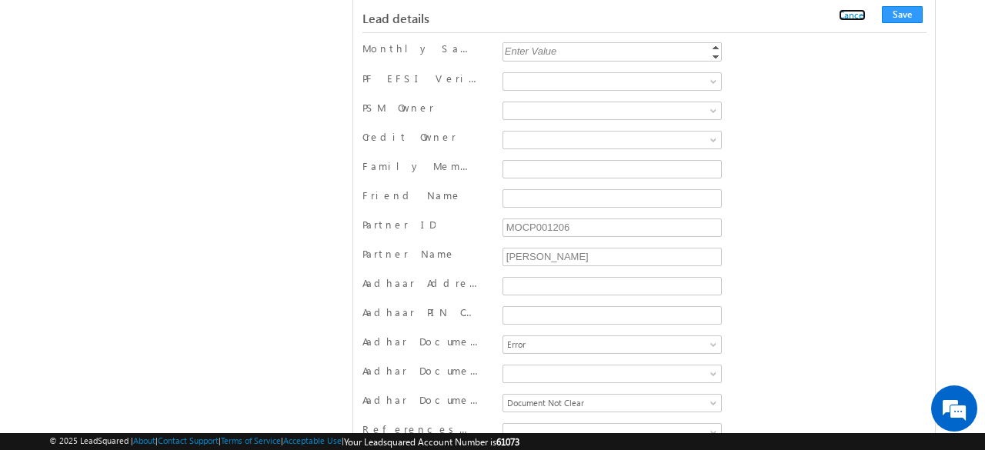
click at [866, 15] on link "Cancel" at bounding box center [852, 15] width 27 height 12
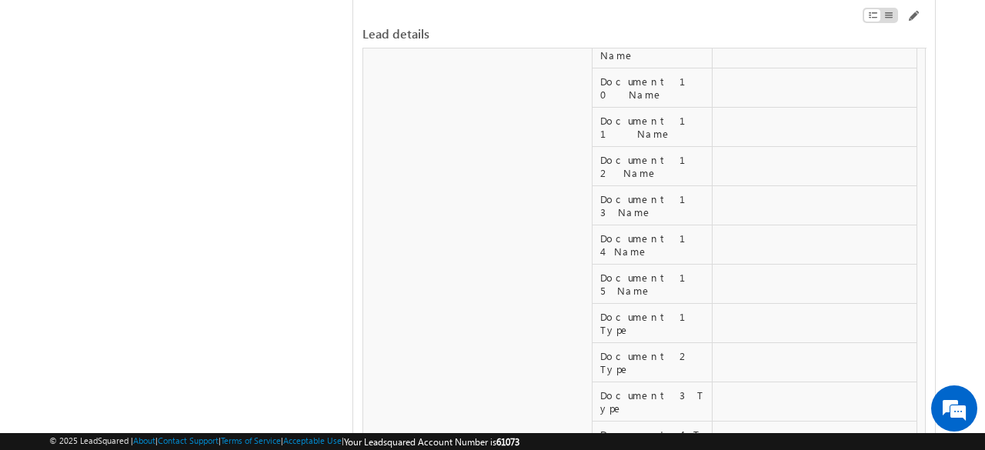
scroll to position [7018, 0]
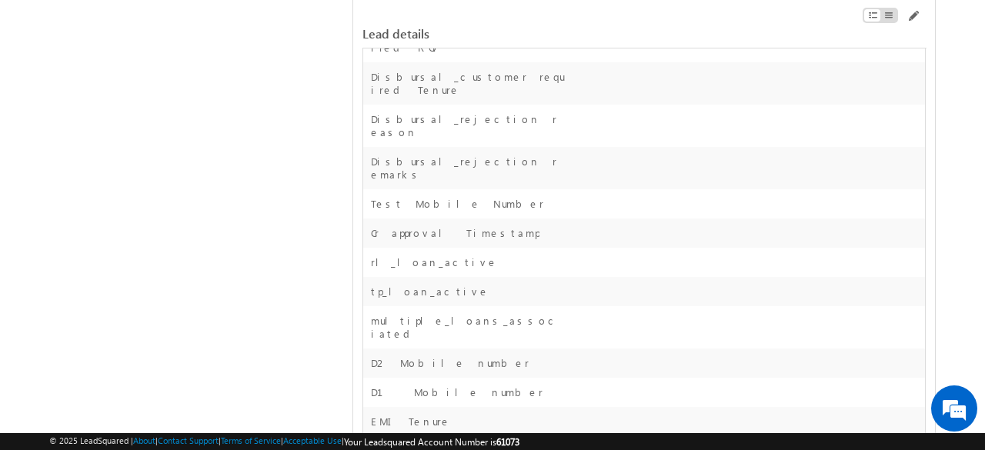
scroll to position [3247, 0]
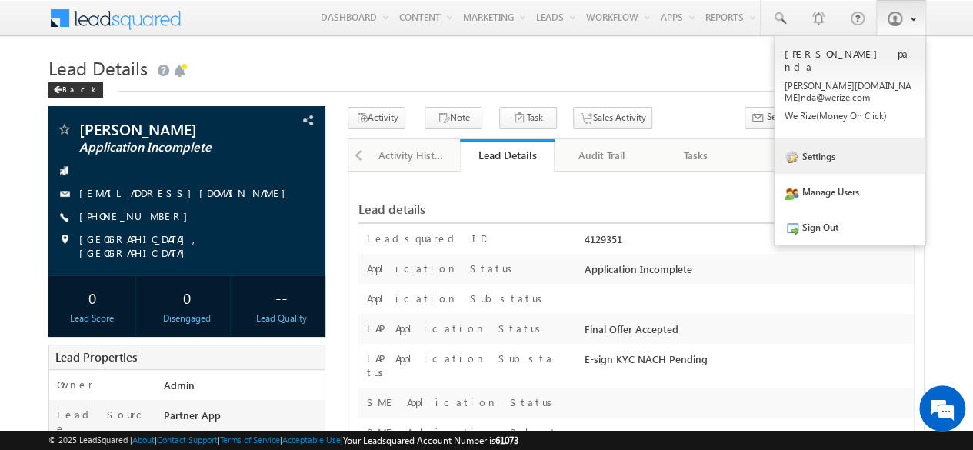
click at [829, 139] on link "Settings" at bounding box center [850, 156] width 151 height 35
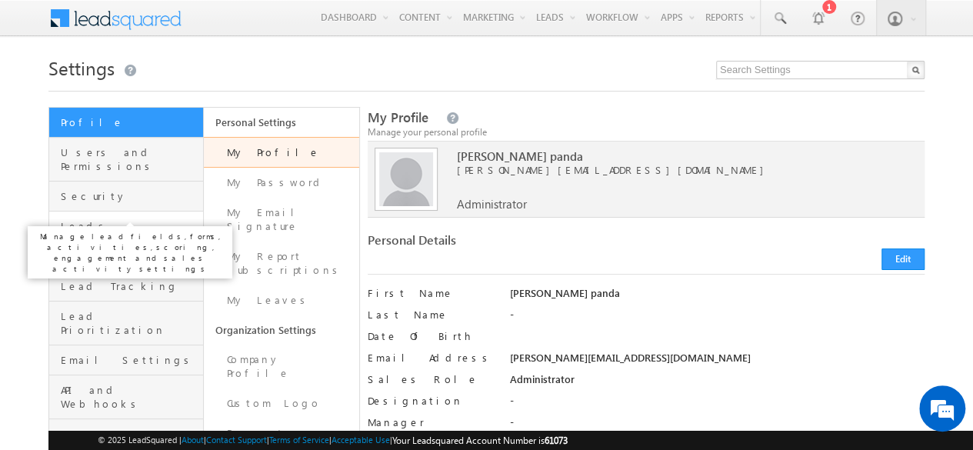
click at [92, 219] on span "Leads" at bounding box center [130, 226] width 139 height 14
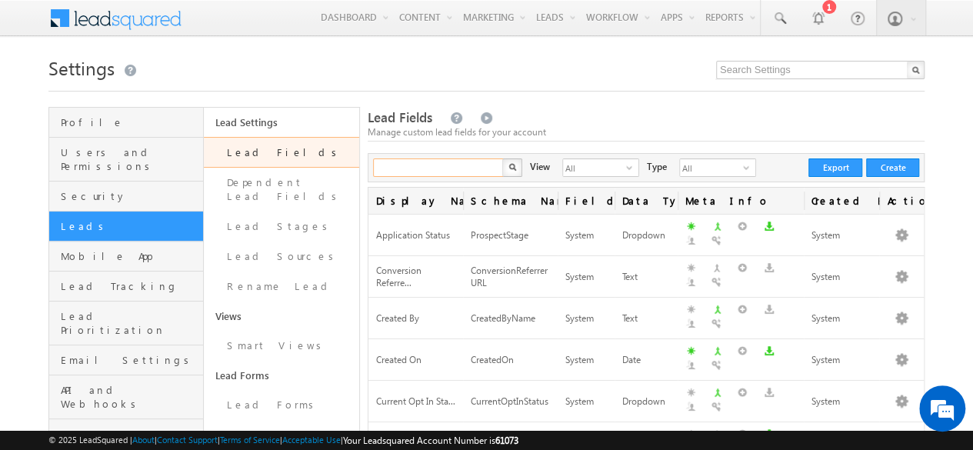
click at [422, 164] on input "text" at bounding box center [439, 168] width 132 height 18
type input "f"
type input "ft remark"
click at [502, 159] on button "button" at bounding box center [512, 168] width 20 height 18
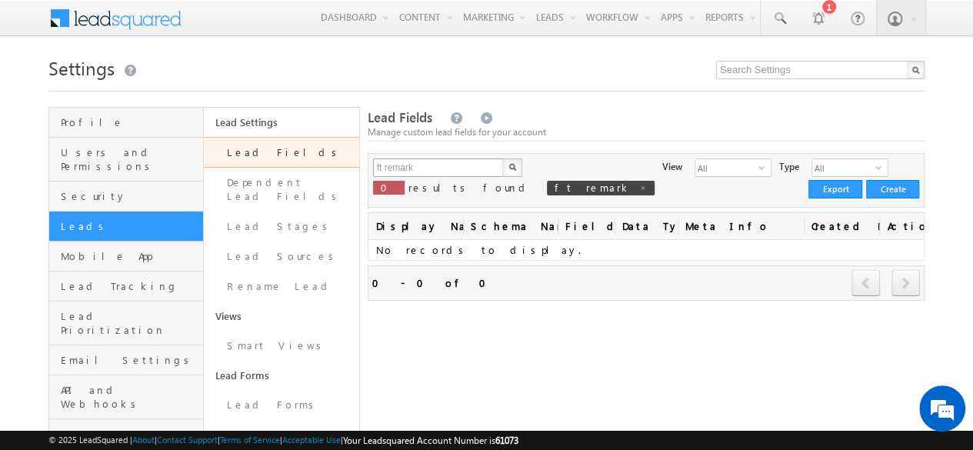
click at [502, 159] on button "button" at bounding box center [512, 168] width 20 height 18
click at [639, 191] on span at bounding box center [643, 188] width 8 height 8
type input "Search Lead Fields"
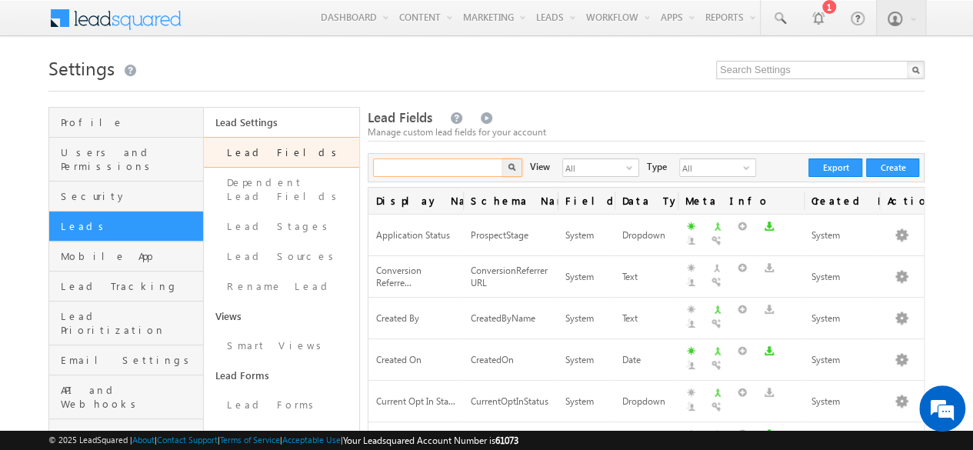
click at [442, 173] on input "text" at bounding box center [439, 168] width 132 height 18
type input "FT"
click at [502, 159] on button "button" at bounding box center [512, 168] width 20 height 18
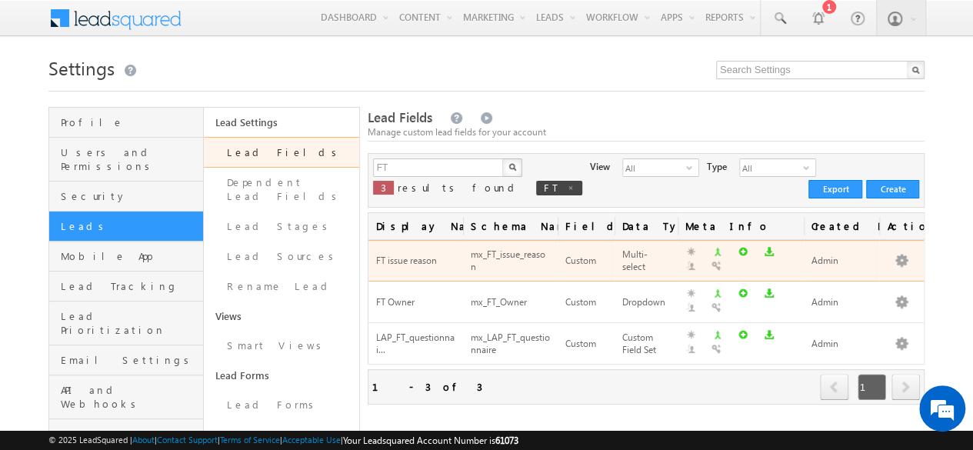
click at [412, 259] on span "FT issue reason" at bounding box center [406, 261] width 61 height 12
click at [494, 252] on div "mx_FT_issue_reason" at bounding box center [510, 261] width 79 height 29
drag, startPoint x: 376, startPoint y: 255, endPoint x: 435, endPoint y: 262, distance: 59.7
click at [435, 262] on span "FT issue reason" at bounding box center [406, 261] width 61 height 12
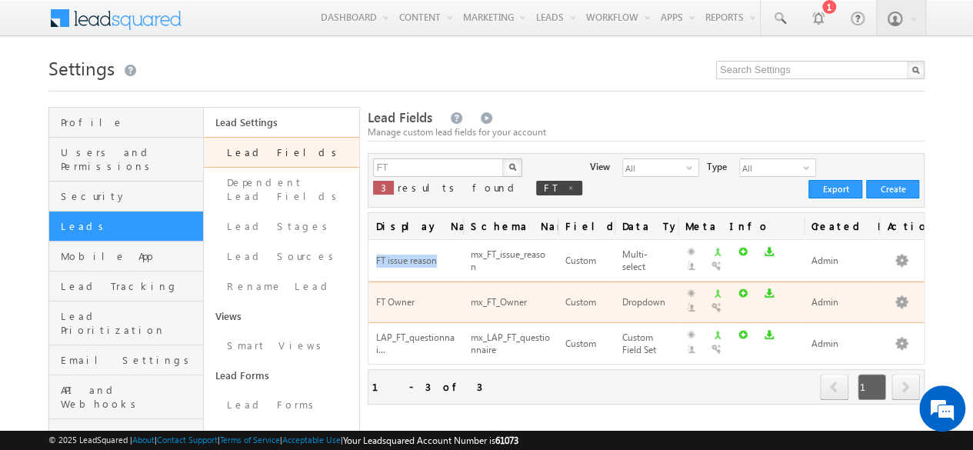
copy span "FT issue reason"
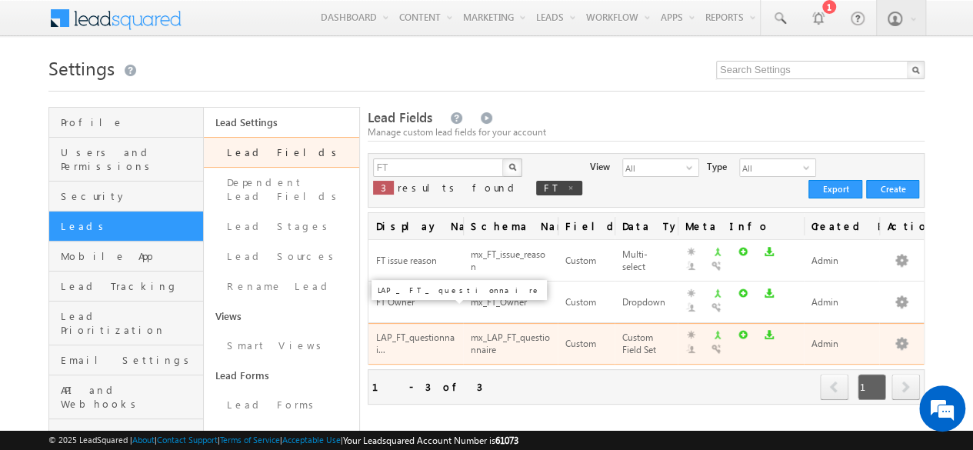
click at [383, 332] on span "LAP_FT_questionnai..." at bounding box center [415, 344] width 78 height 25
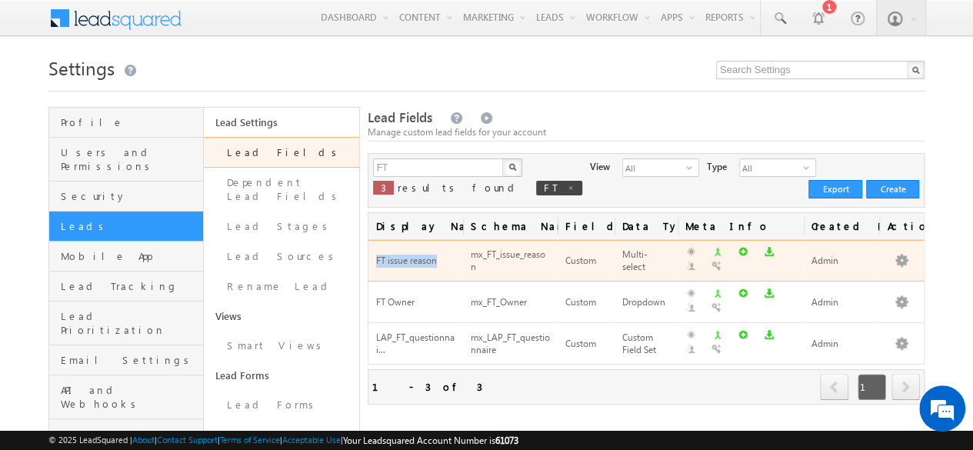
drag, startPoint x: 372, startPoint y: 258, endPoint x: 440, endPoint y: 261, distance: 67.8
click at [440, 261] on td "FT issue reason" at bounding box center [416, 261] width 95 height 42
copy span "FT issue reason"
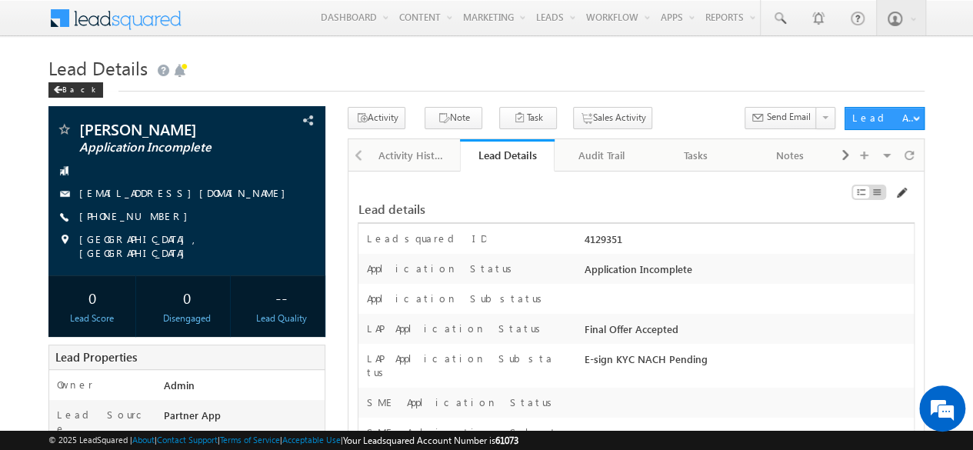
click at [903, 192] on span at bounding box center [901, 193] width 12 height 12
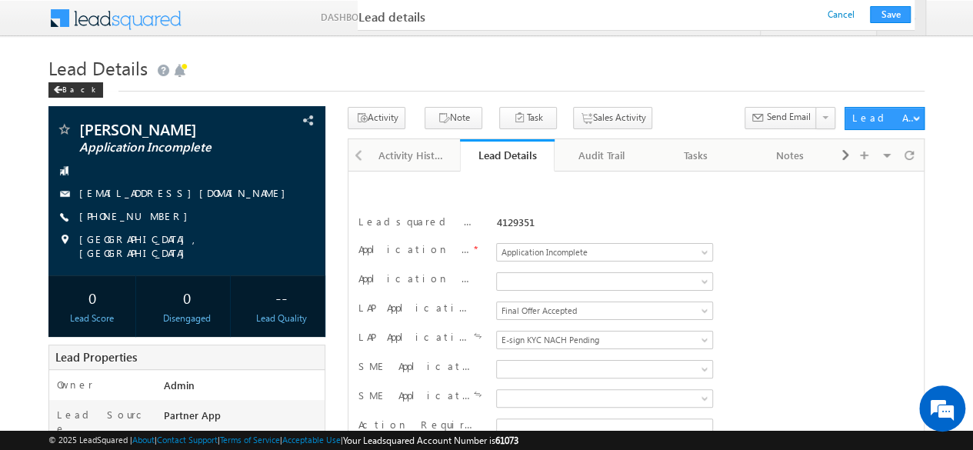
scroll to position [4805, 0]
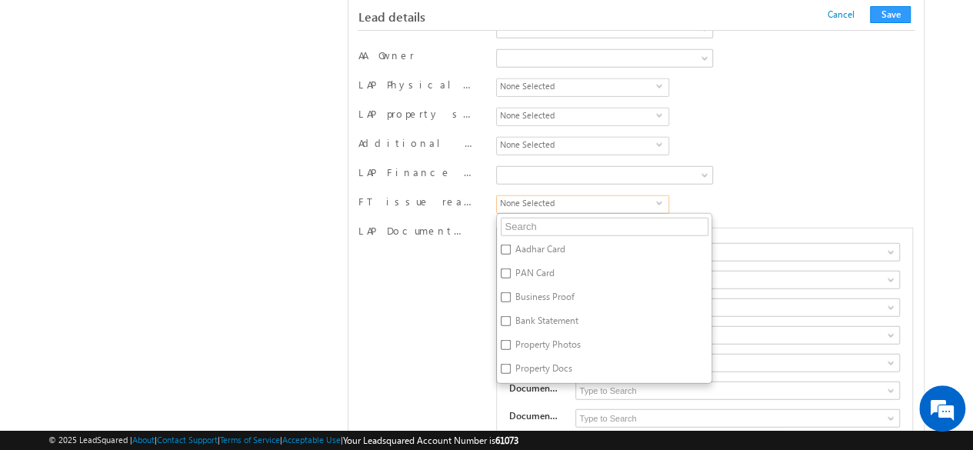
scroll to position [4882, 0]
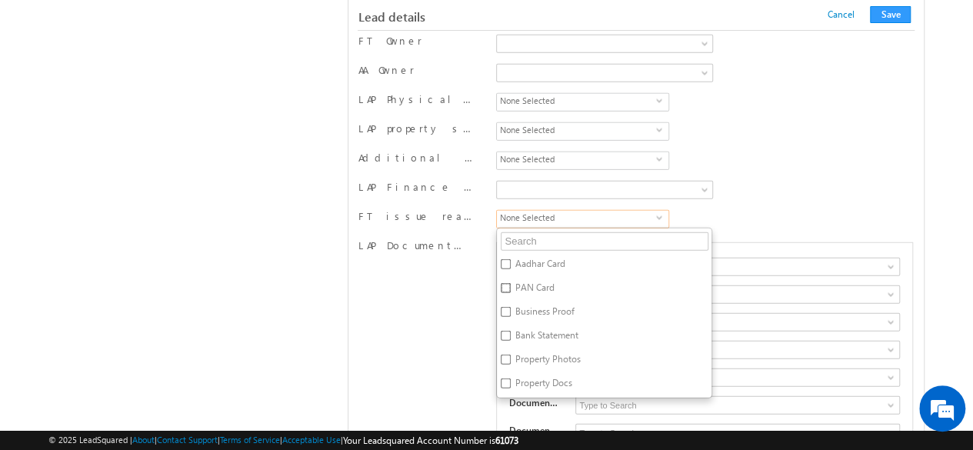
click at [509, 283] on input "PAN Card" at bounding box center [506, 288] width 10 height 10
checkbox input "true"
click at [503, 259] on input "Aadhar Card" at bounding box center [506, 264] width 10 height 10
checkbox input "true"
click at [712, 210] on div "Aadhar Card, PAN Card select Aadhar Card PAN Card Business Proof Bank Statement…" at bounding box center [604, 219] width 216 height 18
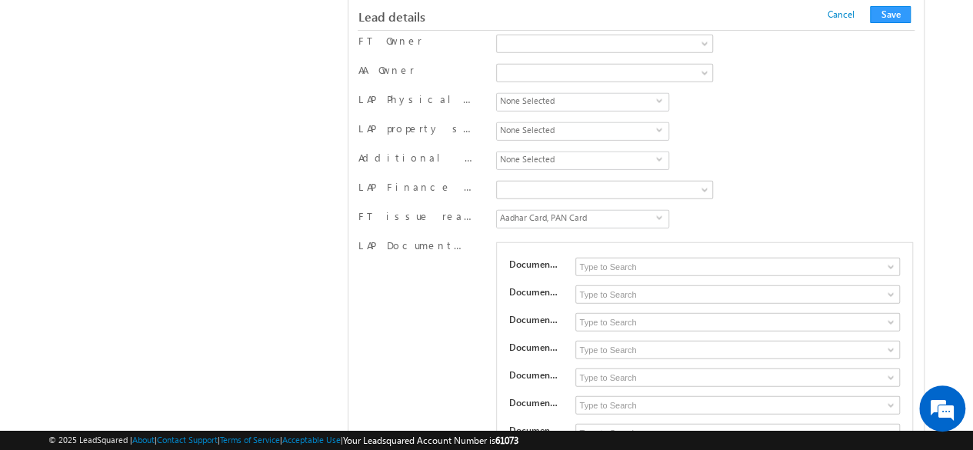
scroll to position [4805, 0]
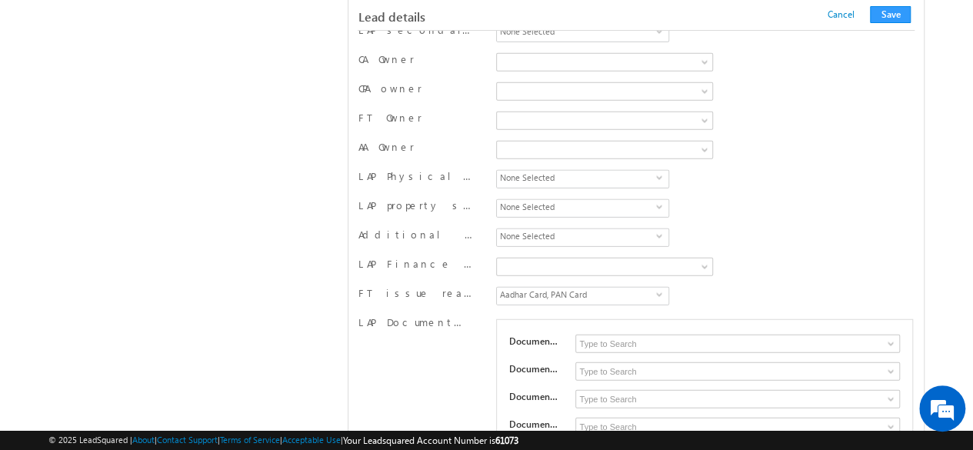
click at [896, 19] on button "Save" at bounding box center [890, 14] width 41 height 17
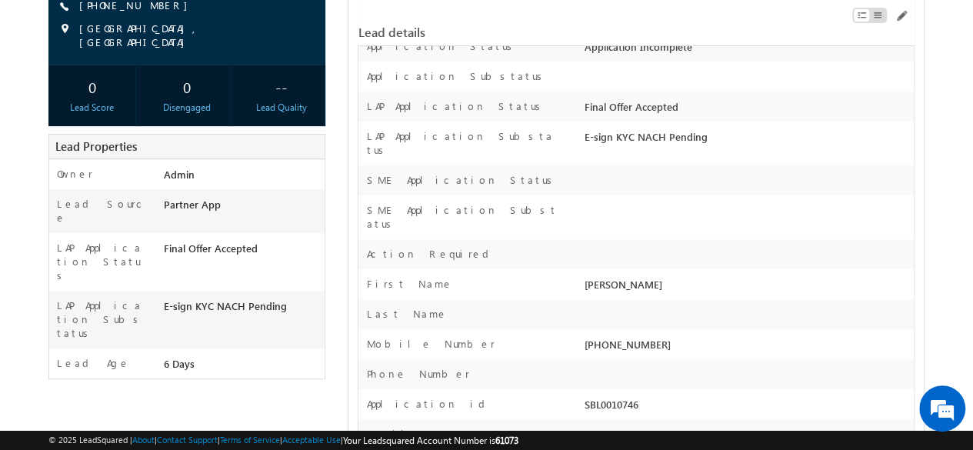
scroll to position [0, 0]
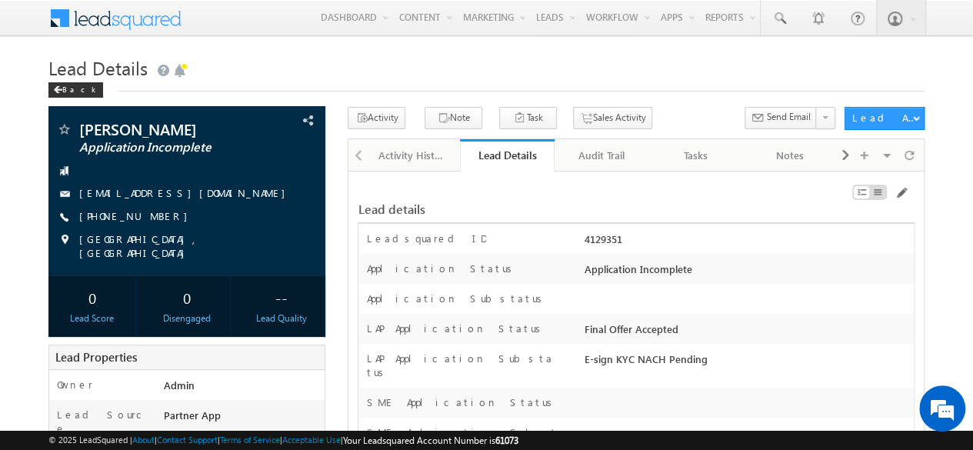
click at [604, 232] on div "4129351" at bounding box center [747, 243] width 333 height 22
copy div "4129351"
click at [506, 195] on div "Lead details" at bounding box center [636, 201] width 557 height 29
click at [512, 152] on div "Lead Details" at bounding box center [508, 155] width 72 height 15
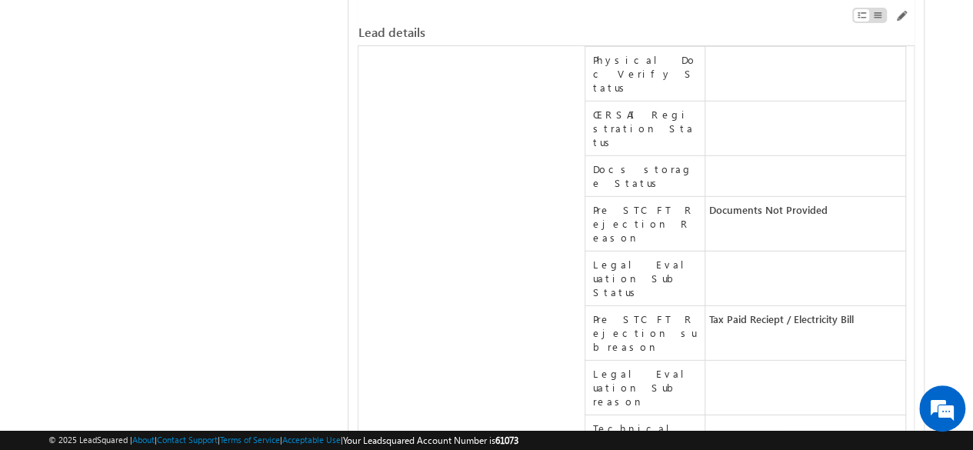
scroll to position [15740, 0]
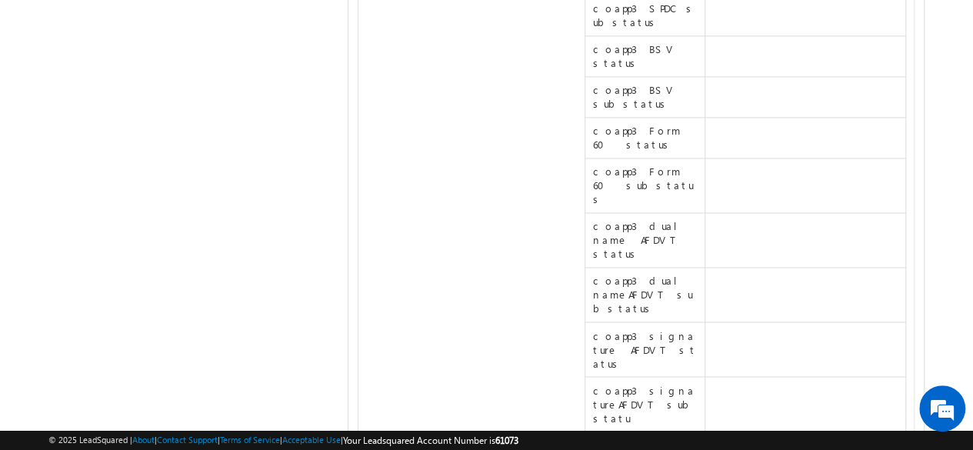
drag, startPoint x: 419, startPoint y: 235, endPoint x: 403, endPoint y: 232, distance: 15.6
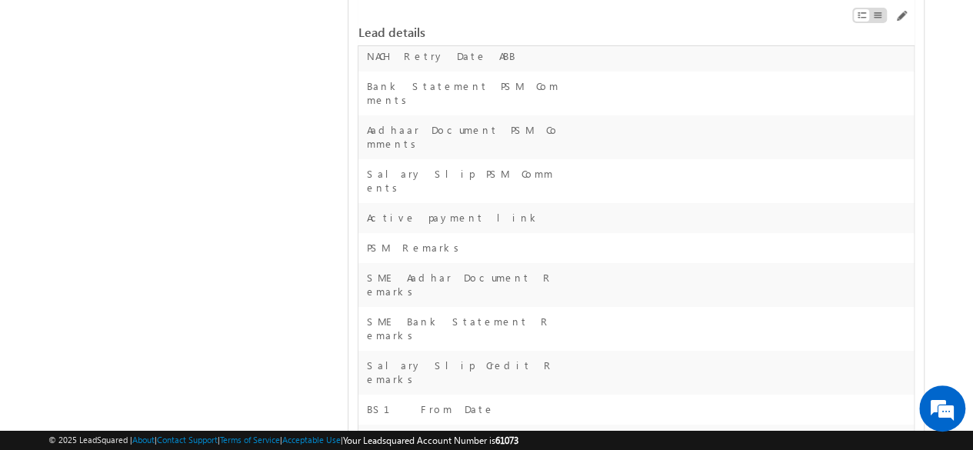
scroll to position [0, 0]
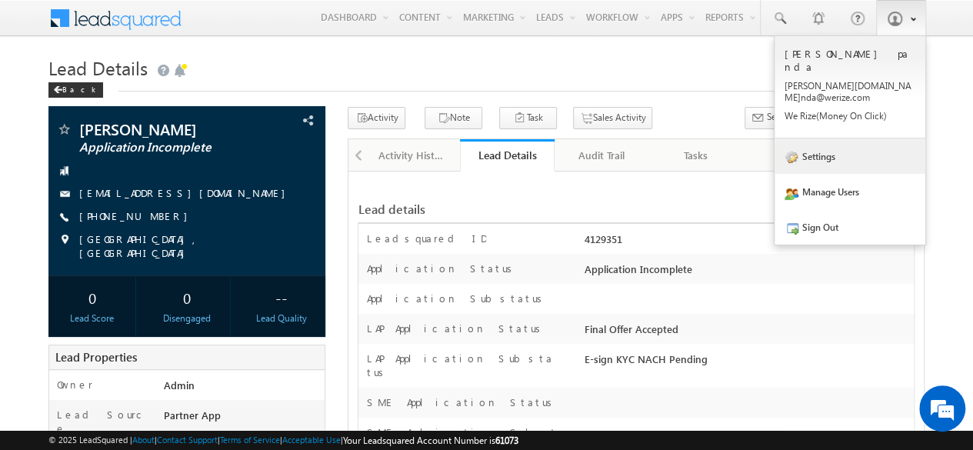
click at [833, 139] on link "Settings" at bounding box center [850, 156] width 151 height 35
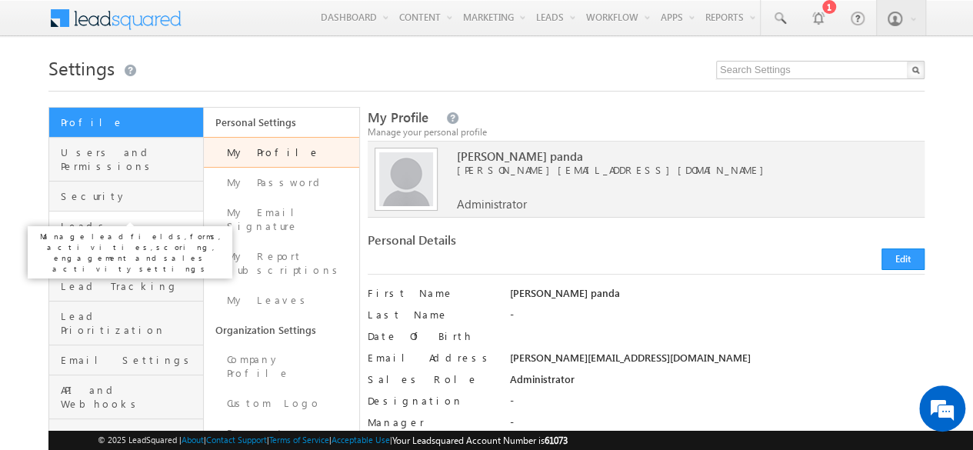
click at [88, 219] on span "Leads" at bounding box center [130, 226] width 139 height 14
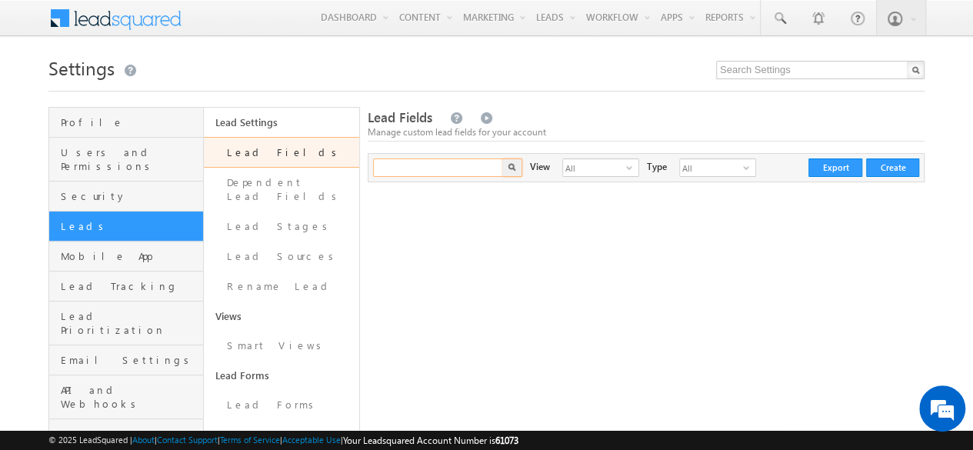
click at [430, 170] on input "text" at bounding box center [439, 168] width 132 height 18
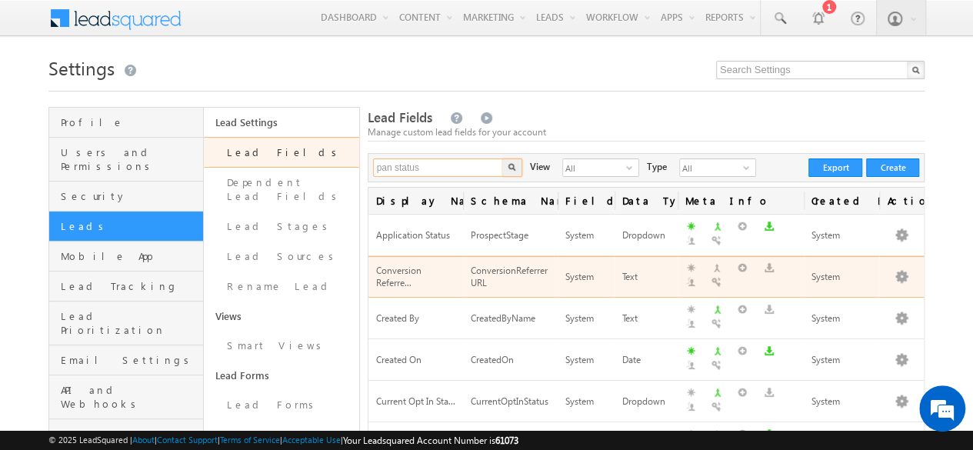
type input "pan status"
click at [502, 159] on button "button" at bounding box center [512, 168] width 20 height 18
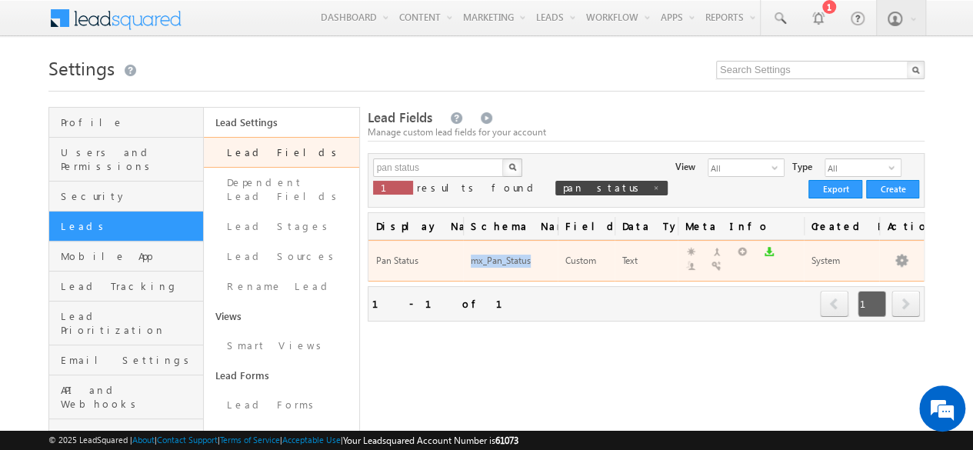
drag, startPoint x: 471, startPoint y: 253, endPoint x: 539, endPoint y: 253, distance: 68.5
click at [539, 253] on div "mx_Pan_Status" at bounding box center [510, 261] width 79 height 16
copy div "mx_Pan_Status"
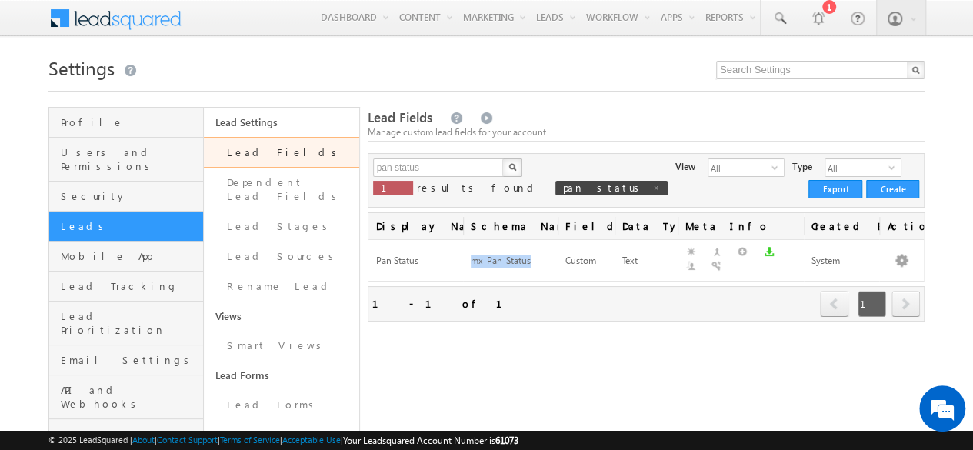
copy div "mx_Pan_Status"
click at [510, 78] on h1 "Settings" at bounding box center [486, 67] width 876 height 30
click at [783, 11] on span at bounding box center [779, 18] width 15 height 15
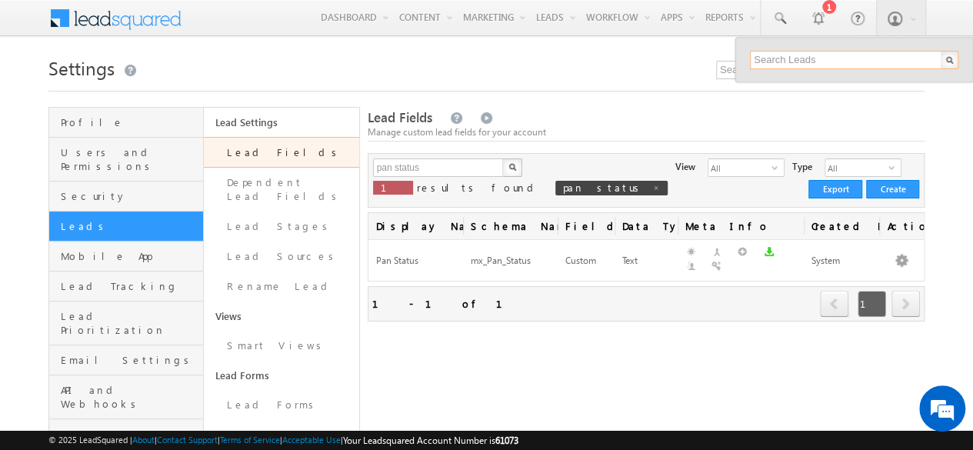
click at [782, 56] on input "text" at bounding box center [854, 60] width 209 height 18
paste input "SBL0010756"
type input "SBL0010756"
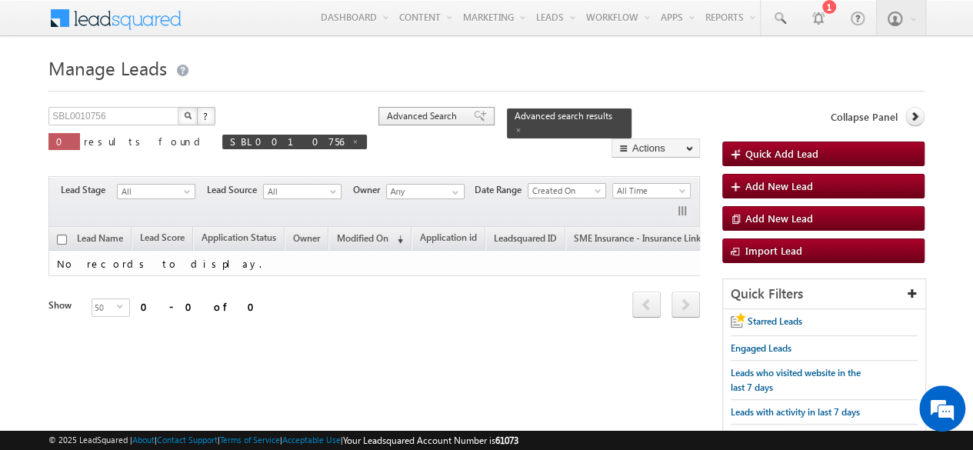
click at [387, 115] on span "Advanced Search" at bounding box center [424, 116] width 75 height 14
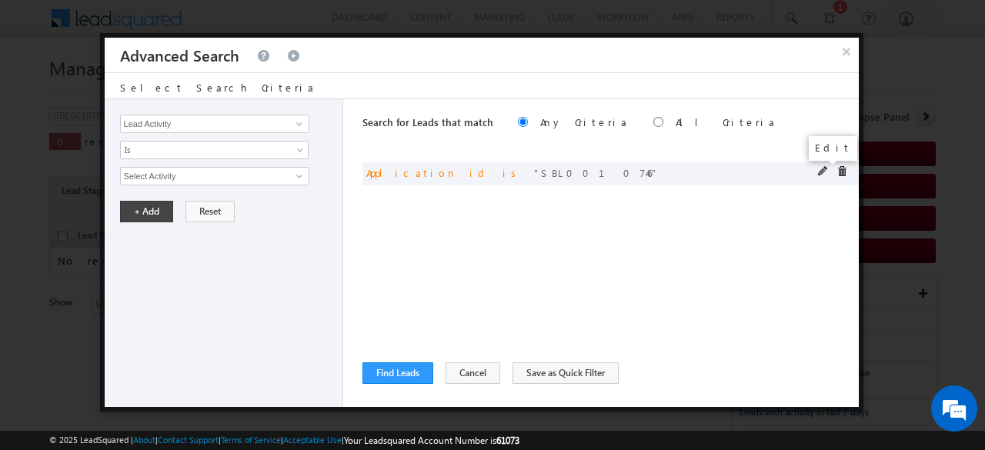
click at [823, 172] on span at bounding box center [823, 171] width 11 height 11
click at [174, 177] on input "SBL0010746" at bounding box center [214, 176] width 189 height 18
type input "SBL0010756"
click at [135, 205] on button "+ Add" at bounding box center [146, 212] width 53 height 22
click at [402, 375] on button "Find Leads" at bounding box center [397, 373] width 71 height 22
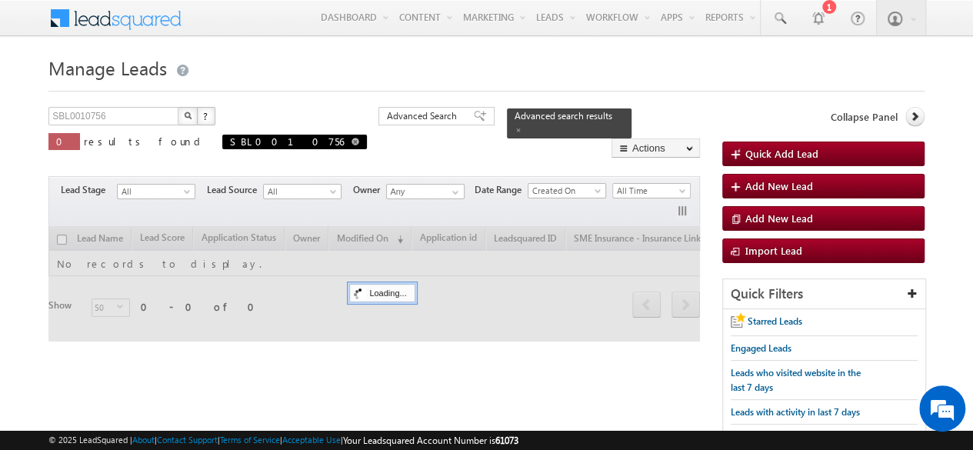
click at [352, 144] on span at bounding box center [356, 142] width 8 height 8
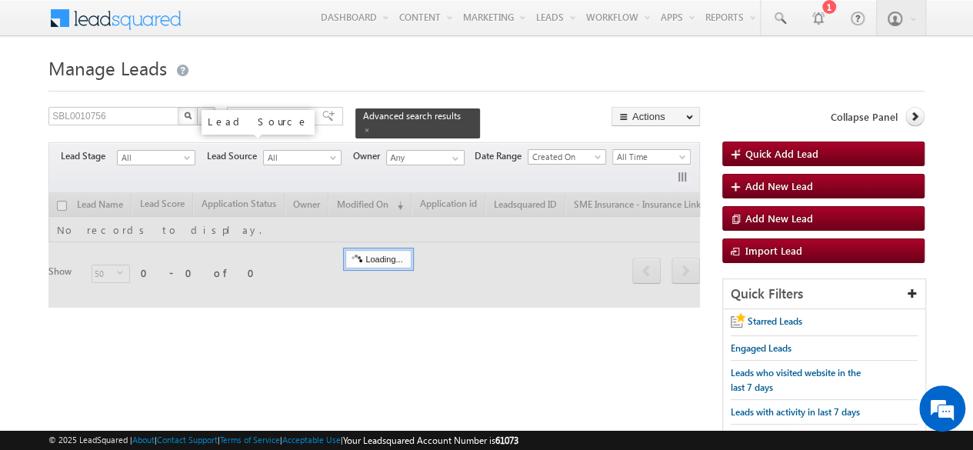
type input "Search Leads"
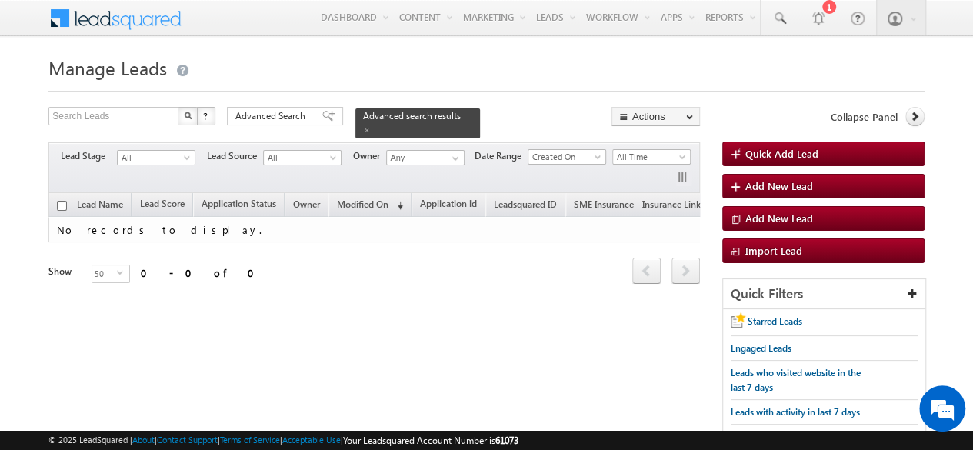
click at [291, 72] on h1 "Manage Leads" at bounding box center [486, 67] width 876 height 30
click at [272, 119] on span "Advanced Search" at bounding box center [272, 116] width 75 height 14
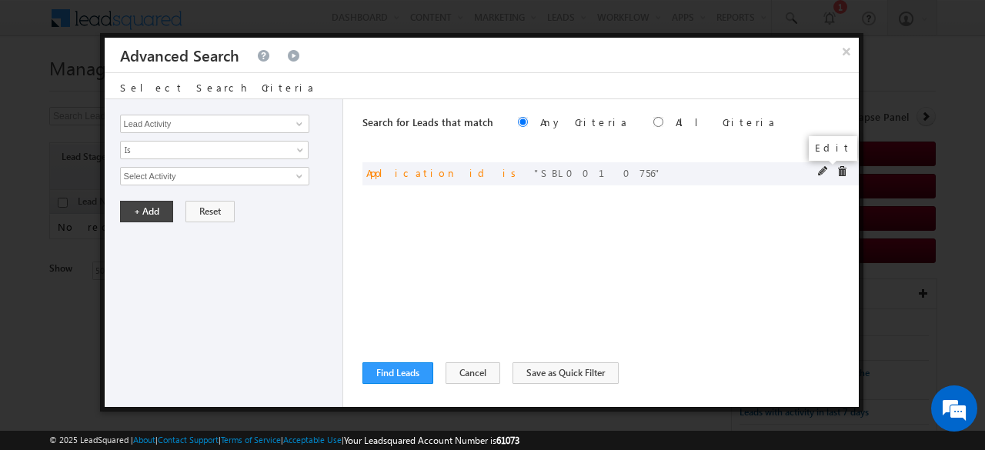
click at [820, 172] on span at bounding box center [823, 171] width 11 height 11
click at [175, 172] on input "SBL0010756" at bounding box center [214, 176] width 189 height 18
type input "SBL0010746"
click at [140, 207] on button "+ Add" at bounding box center [146, 212] width 53 height 22
click at [410, 366] on button "Find Leads" at bounding box center [397, 373] width 71 height 22
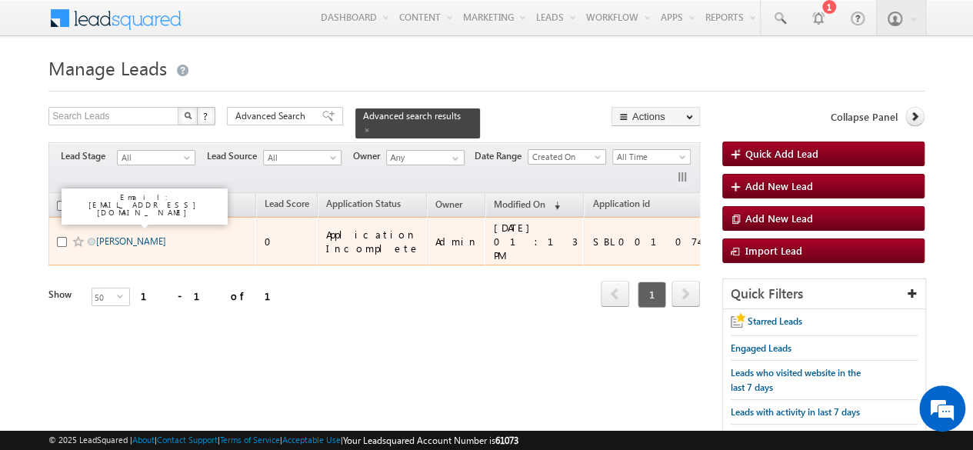
click at [129, 235] on link "[PERSON_NAME]" at bounding box center [131, 241] width 70 height 12
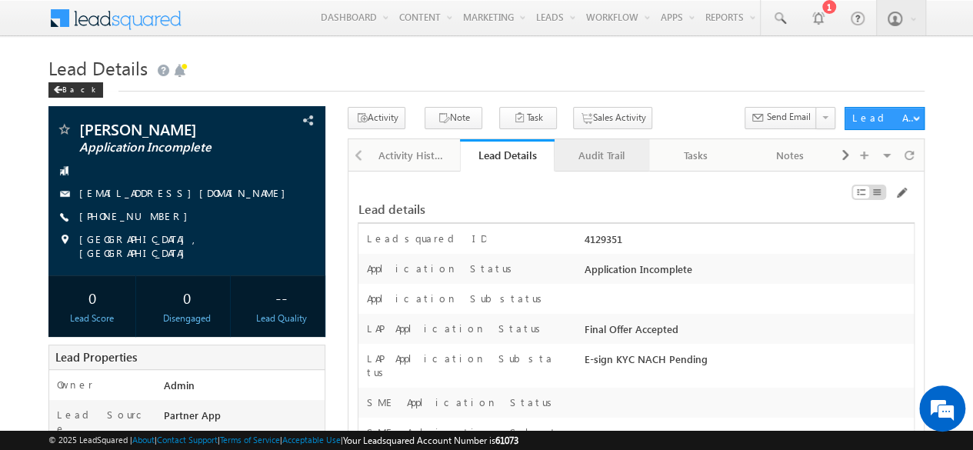
click at [613, 163] on div "Audit Trail" at bounding box center [601, 155] width 68 height 18
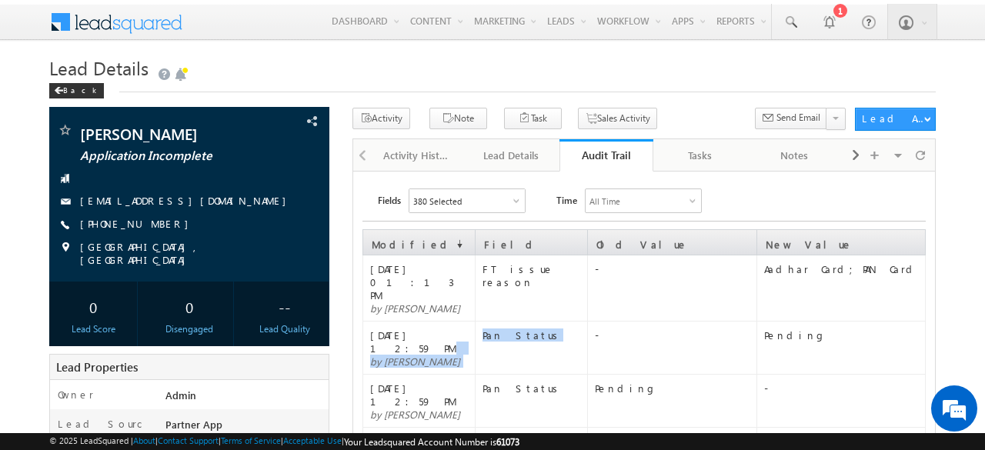
drag, startPoint x: 472, startPoint y: 307, endPoint x: 560, endPoint y: 313, distance: 87.9
click at [555, 322] on tr "[DATE] 12:59 PM by [PERSON_NAME] Pan Status - Pending" at bounding box center [643, 348] width 562 height 53
click at [819, 322] on td "Pending" at bounding box center [840, 348] width 169 height 53
click at [509, 153] on div "Lead Details" at bounding box center [511, 155] width 68 height 18
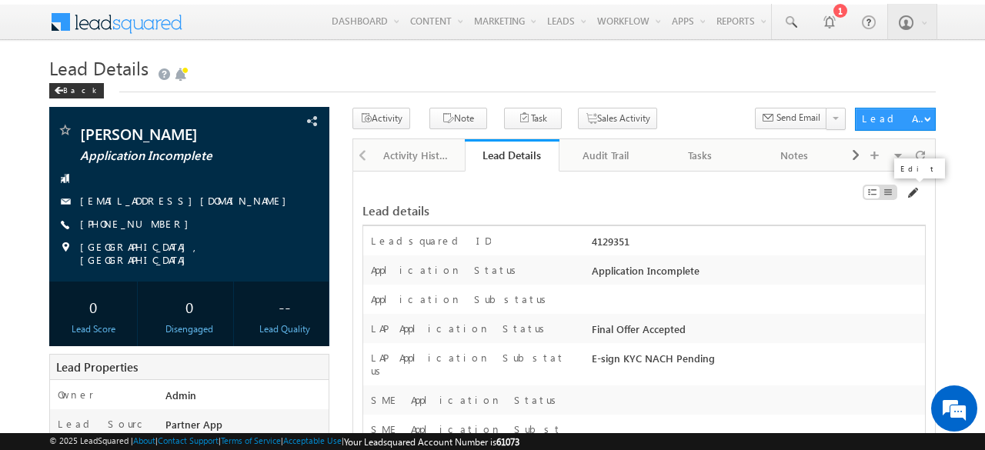
click at [913, 193] on span at bounding box center [912, 193] width 12 height 12
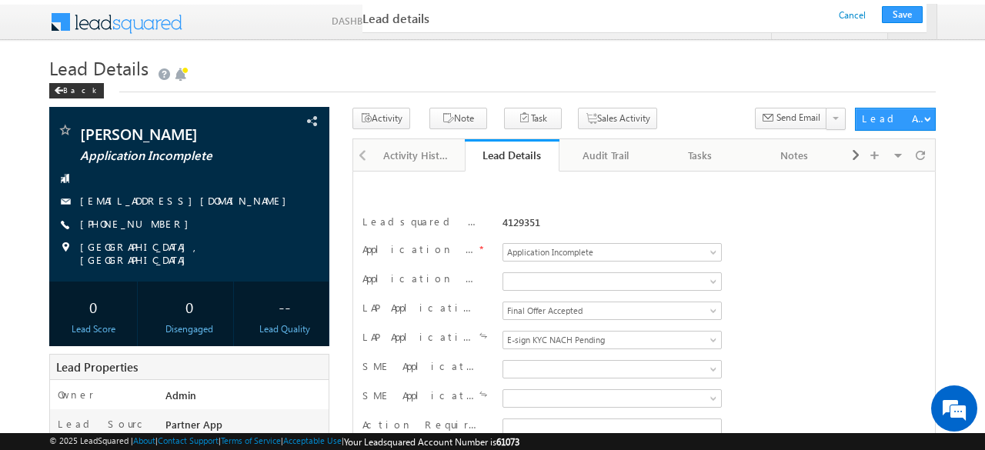
scroll to position [4148, 0]
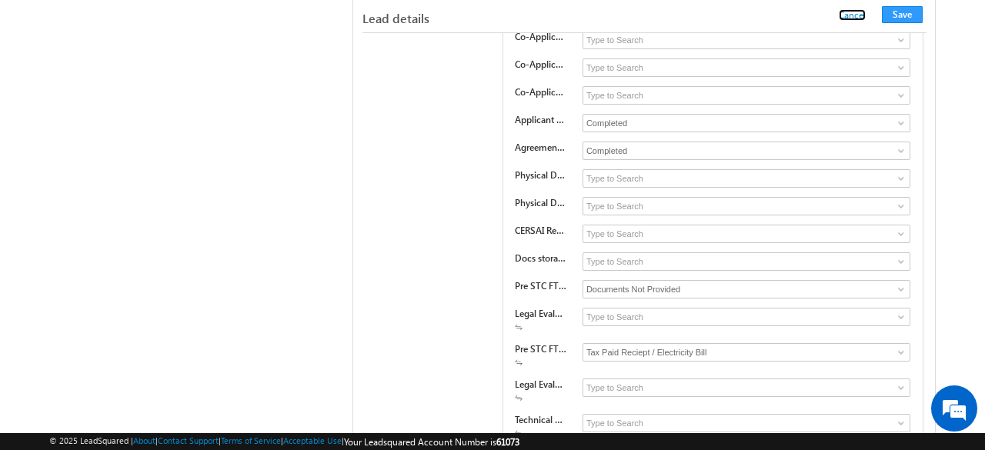
drag, startPoint x: 864, startPoint y: 8, endPoint x: 833, endPoint y: 27, distance: 35.9
click at [864, 9] on link "Cancel" at bounding box center [852, 15] width 27 height 12
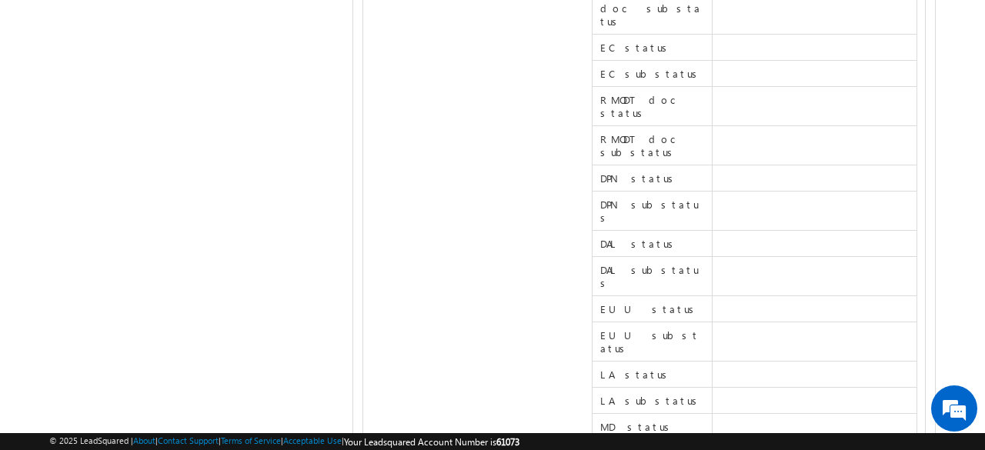
scroll to position [17289, 0]
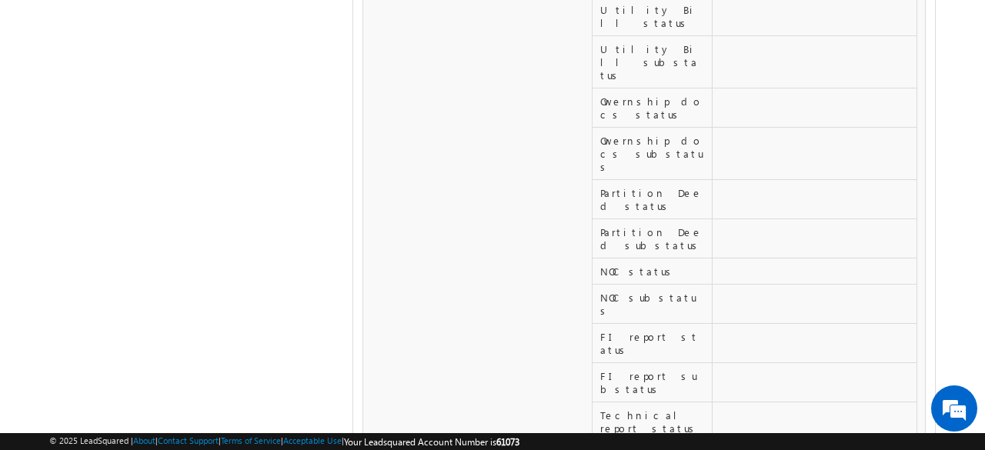
scroll to position [16288, 0]
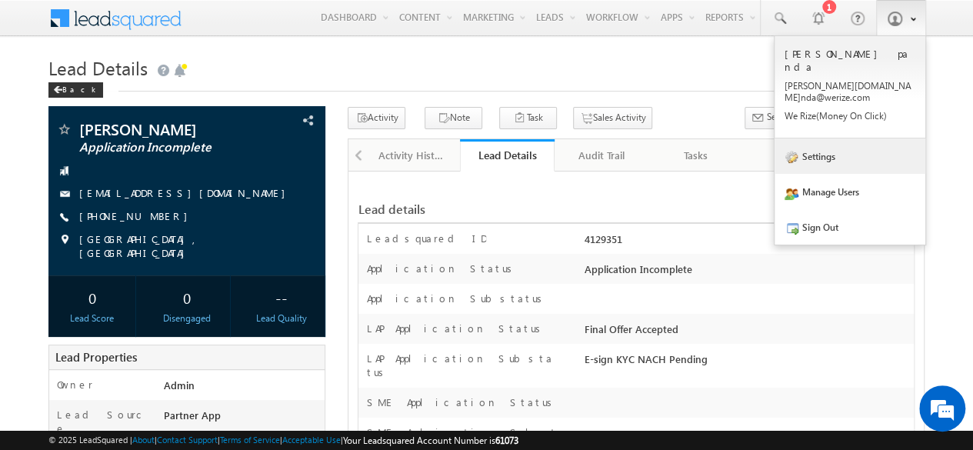
click at [860, 139] on link "Settings" at bounding box center [850, 156] width 151 height 35
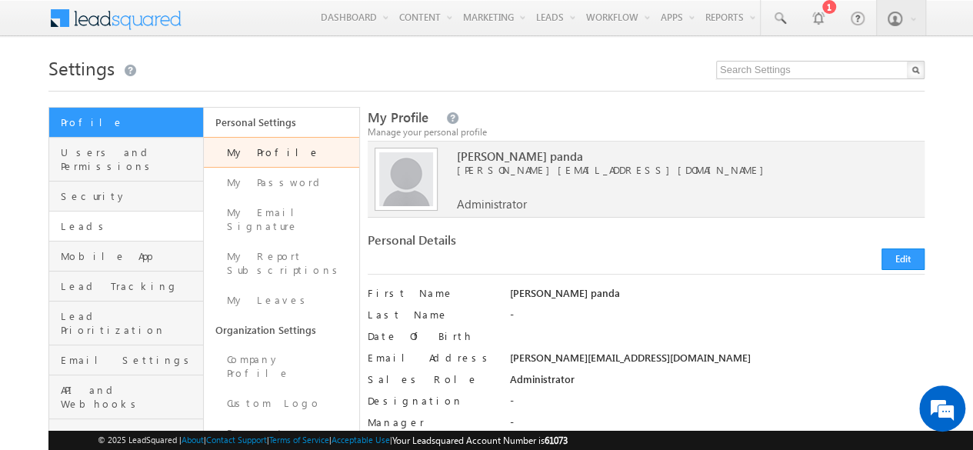
click at [95, 212] on link "Leads" at bounding box center [126, 227] width 154 height 30
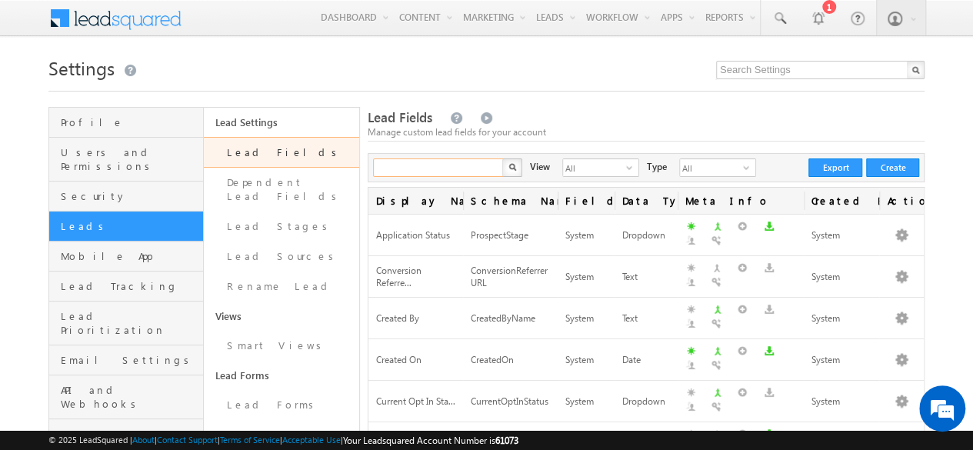
click at [446, 165] on input "text" at bounding box center [439, 168] width 132 height 18
type input "Search Lead Fields"
paste input "mx_Co_borrower_Additional"
type input "mx_Co_borrower_Additional"
click at [502, 159] on button "button" at bounding box center [512, 168] width 20 height 18
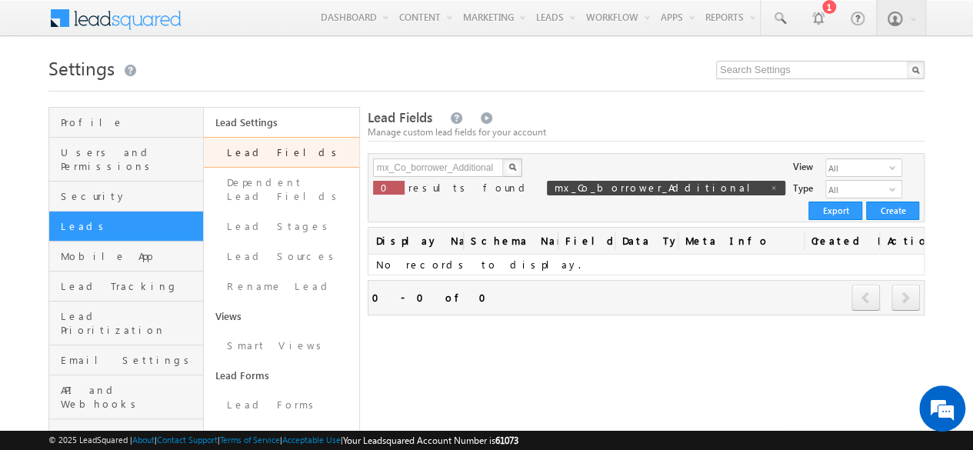
drag, startPoint x: 524, startPoint y: 295, endPoint x: 524, endPoint y: 275, distance: 20.0
click at [524, 295] on div "Refresh first prev next last 0 - 0 of 0" at bounding box center [646, 297] width 557 height 35
click at [496, 159] on input "mx_Co_borrower_Additional" at bounding box center [439, 168] width 132 height 18
type input "Co borrower Additional"
click at [502, 159] on button "button" at bounding box center [512, 168] width 20 height 18
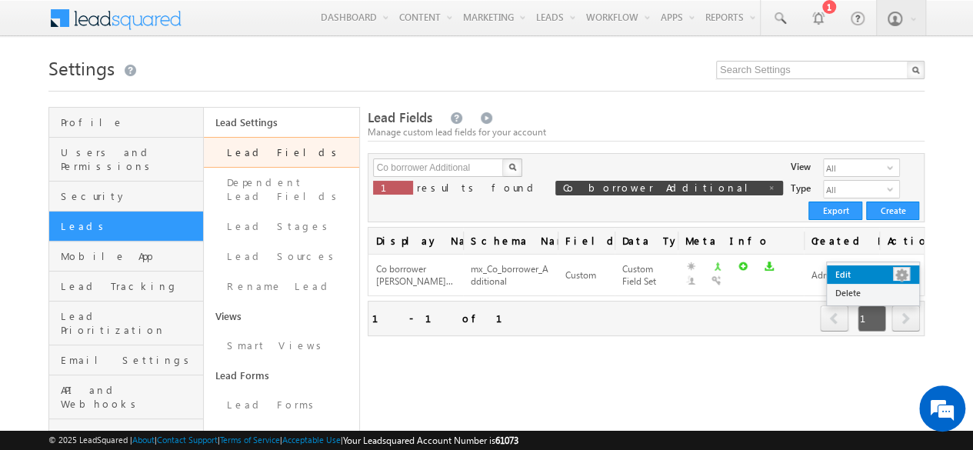
click at [876, 272] on link "Edit" at bounding box center [873, 274] width 92 height 18
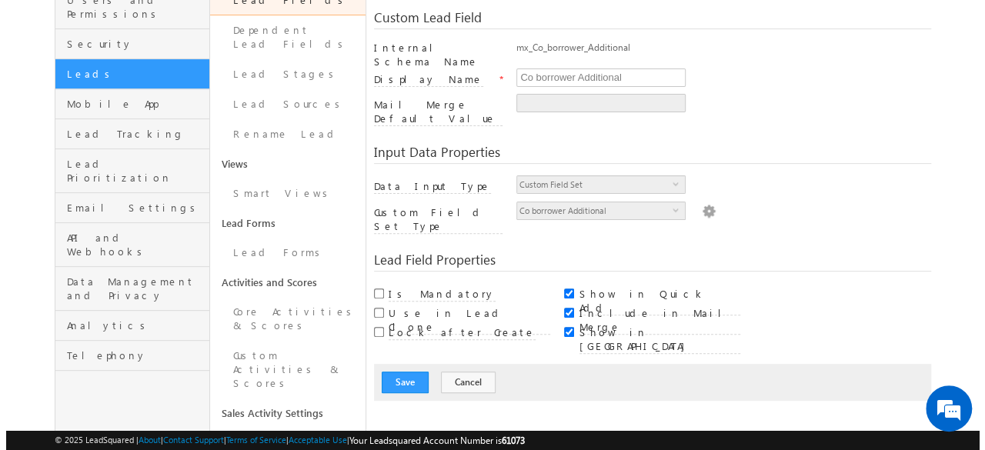
scroll to position [138, 0]
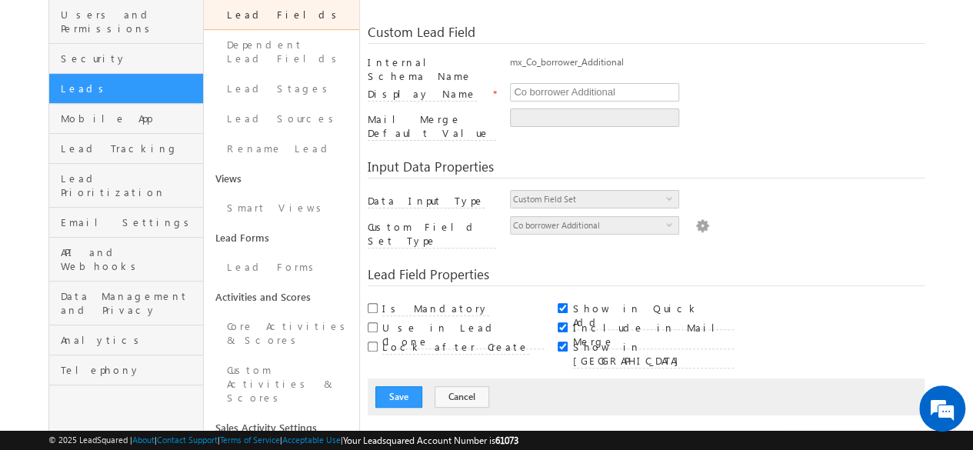
click at [696, 216] on img at bounding box center [703, 224] width 14 height 17
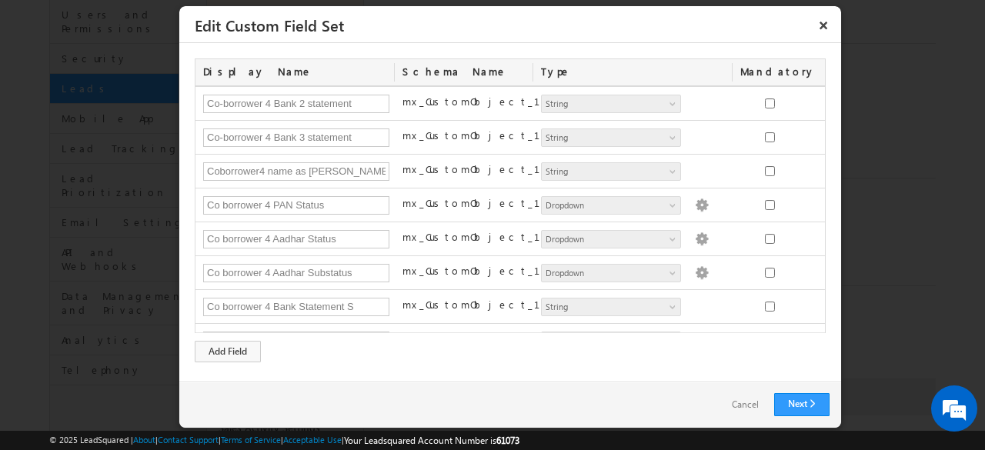
scroll to position [720, 0]
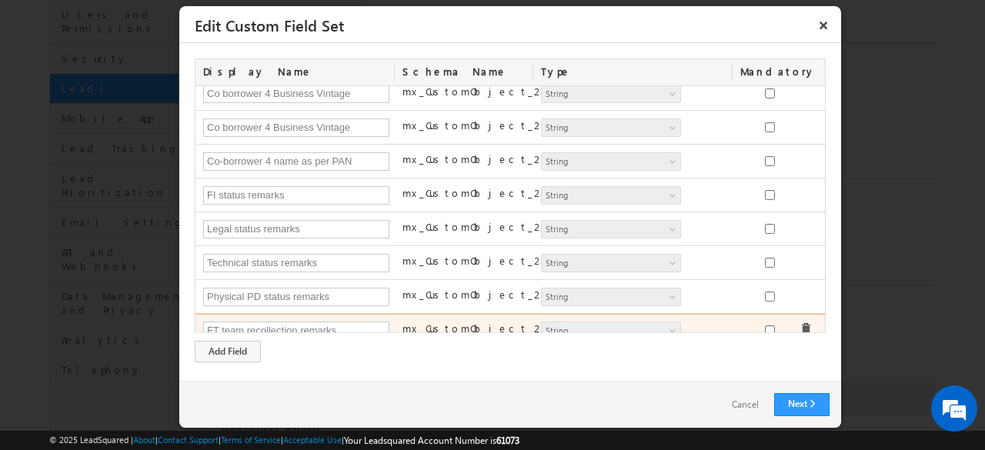
click at [459, 322] on label "mx_CustomObject_28" at bounding box center [478, 329] width 152 height 14
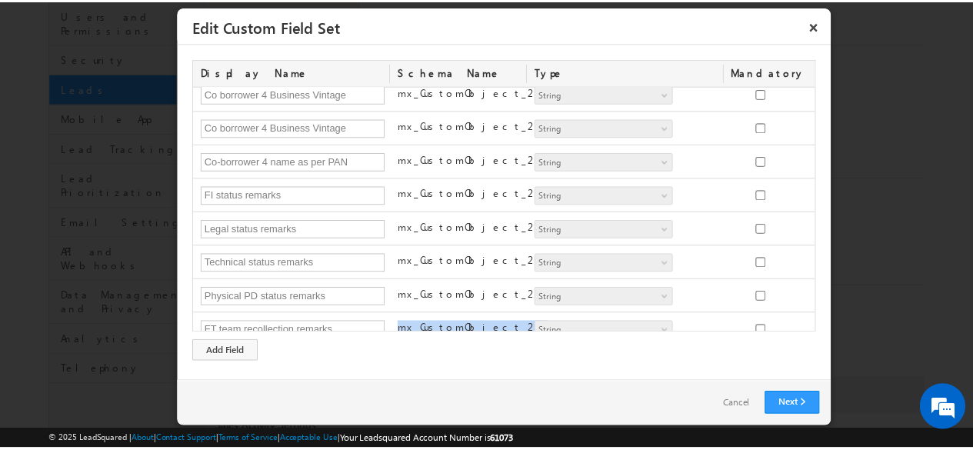
scroll to position [0, 0]
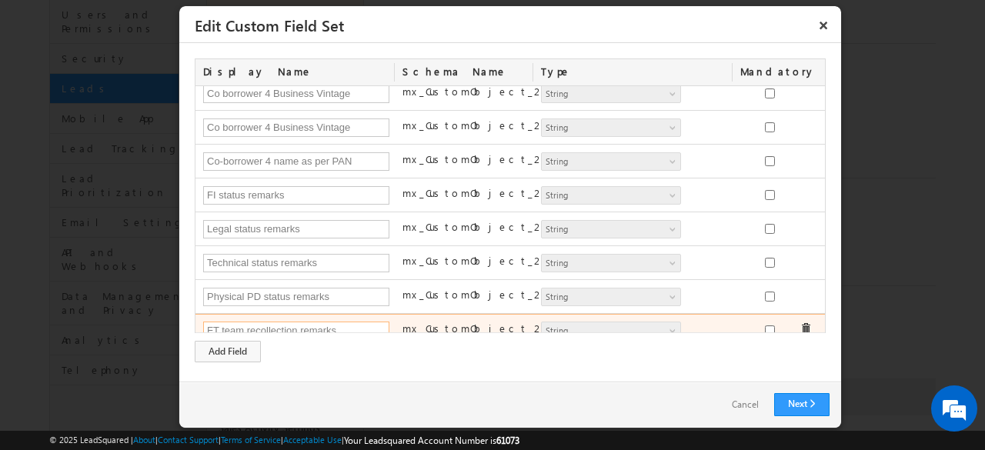
click at [354, 322] on input "FT team recollection remarks" at bounding box center [296, 331] width 186 height 18
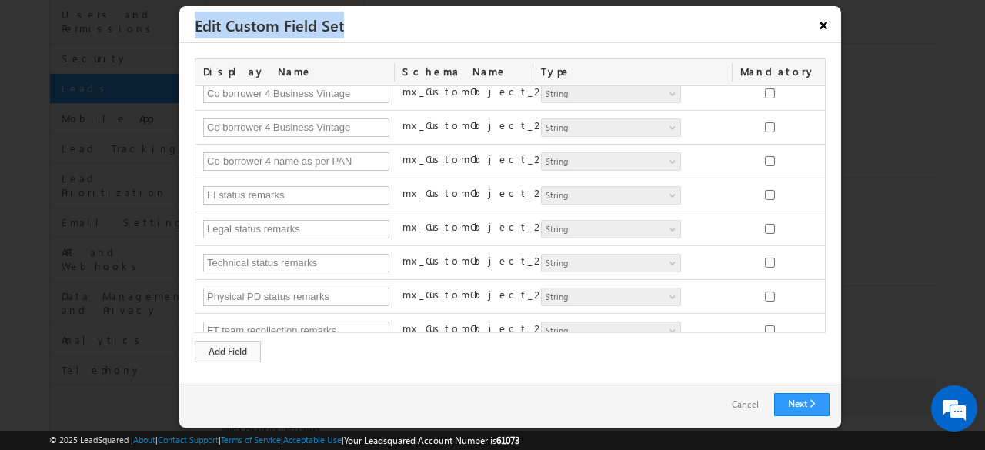
drag, startPoint x: 838, startPoint y: 22, endPoint x: 822, endPoint y: 25, distance: 16.4
click at [822, 25] on div "× Edit Custom Field Set" at bounding box center [510, 22] width 662 height 32
click at [822, 25] on button "×" at bounding box center [823, 25] width 25 height 27
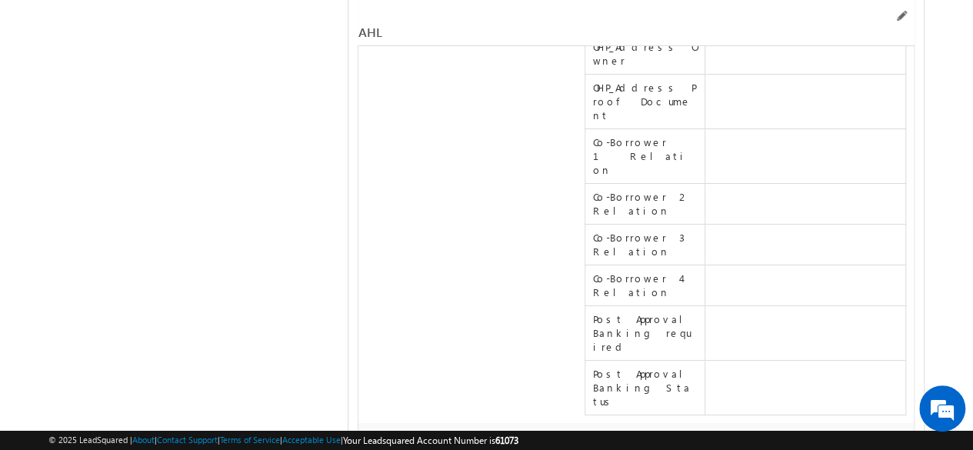
scroll to position [28983, 0]
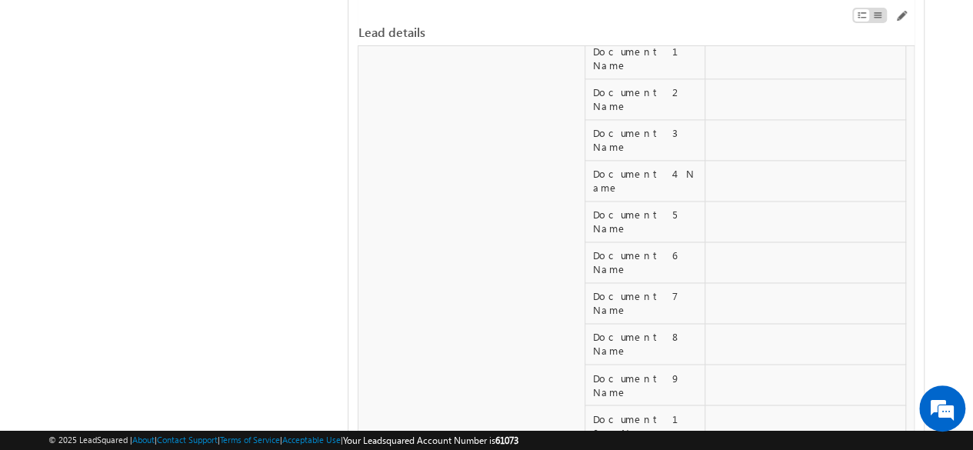
scroll to position [6890, 0]
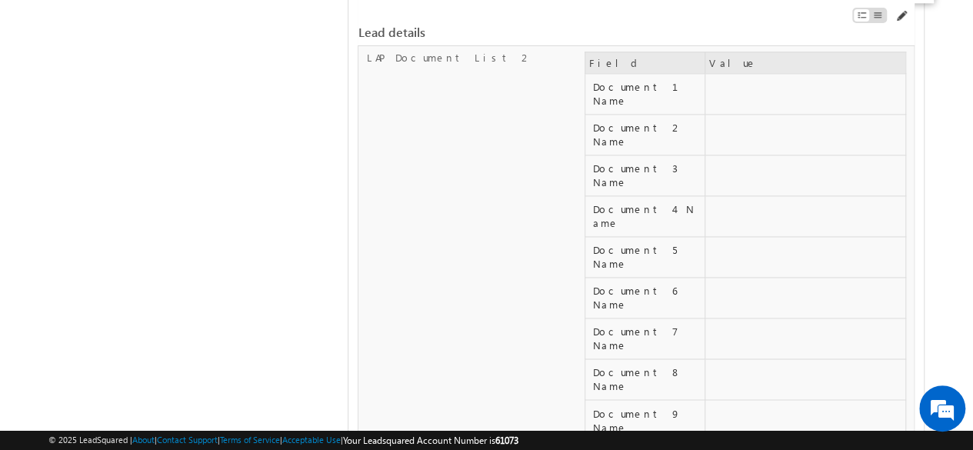
click at [900, 18] on span at bounding box center [901, 16] width 12 height 12
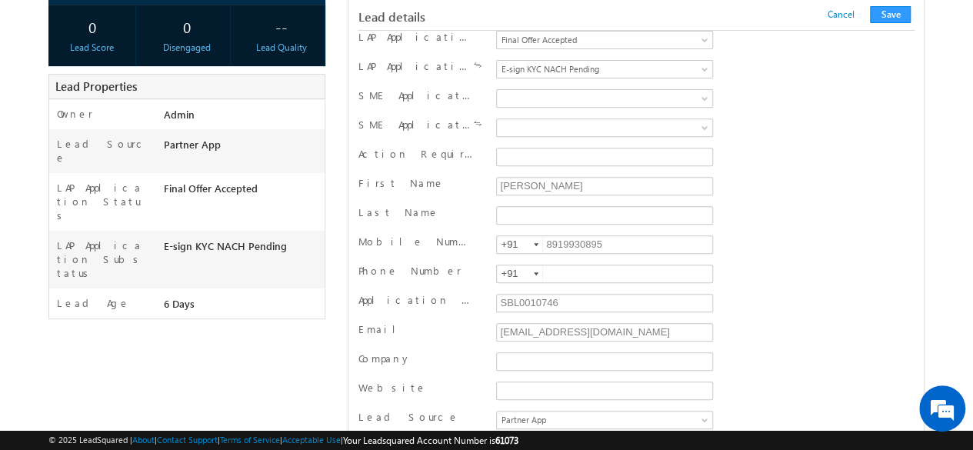
scroll to position [14080, 0]
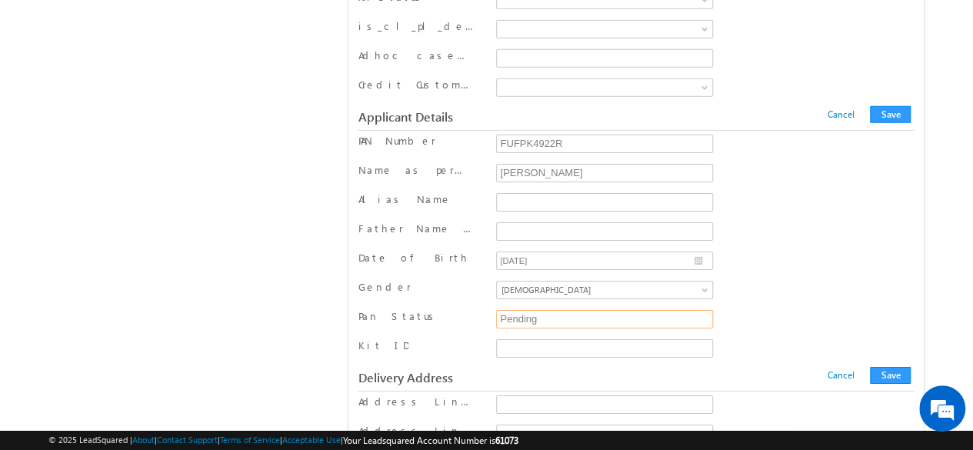
click at [617, 310] on input "Pending" at bounding box center [604, 319] width 217 height 18
type input "Checking"
click at [900, 367] on button "Save" at bounding box center [890, 375] width 41 height 17
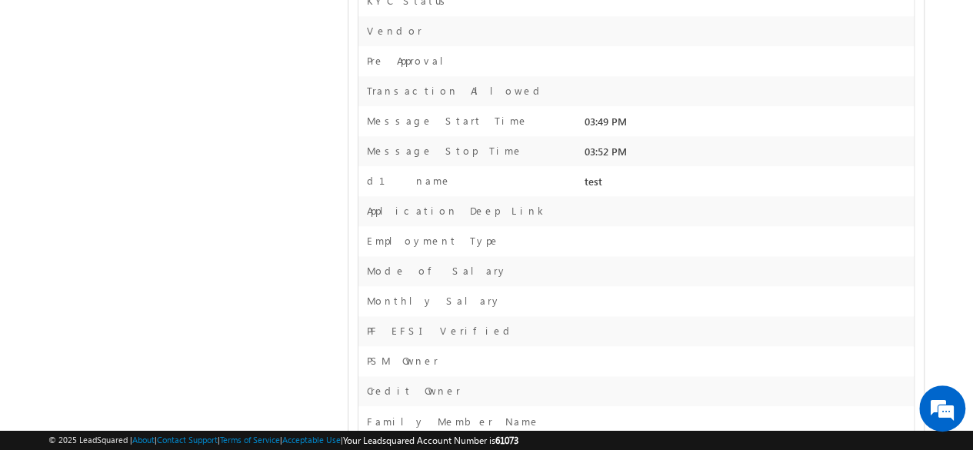
scroll to position [15740, 0]
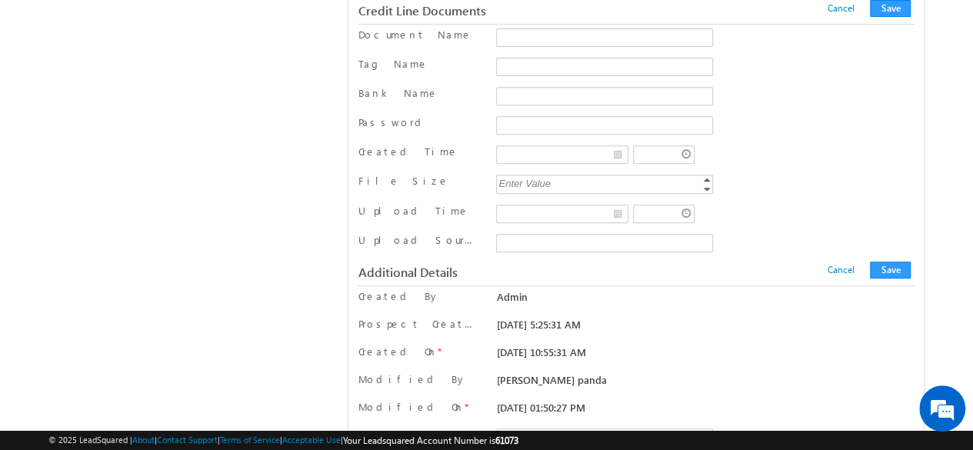
scroll to position [0, 0]
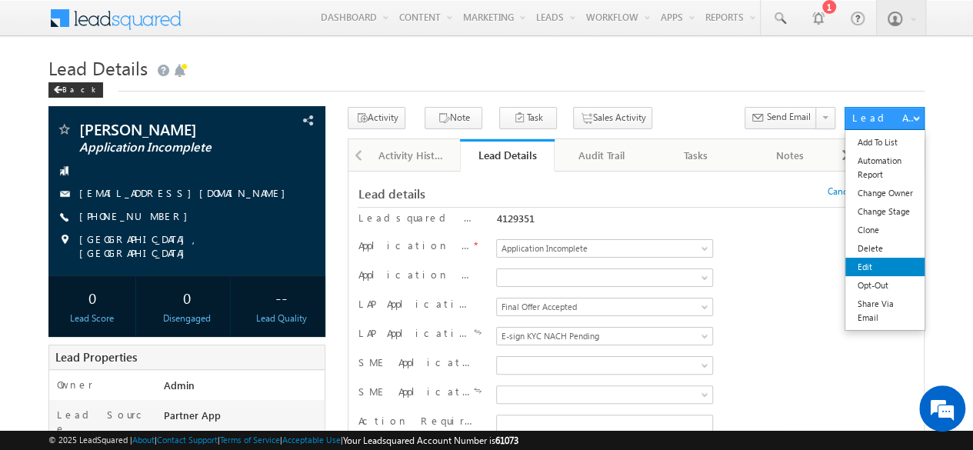
click at [857, 269] on link "Edit" at bounding box center [885, 267] width 78 height 18
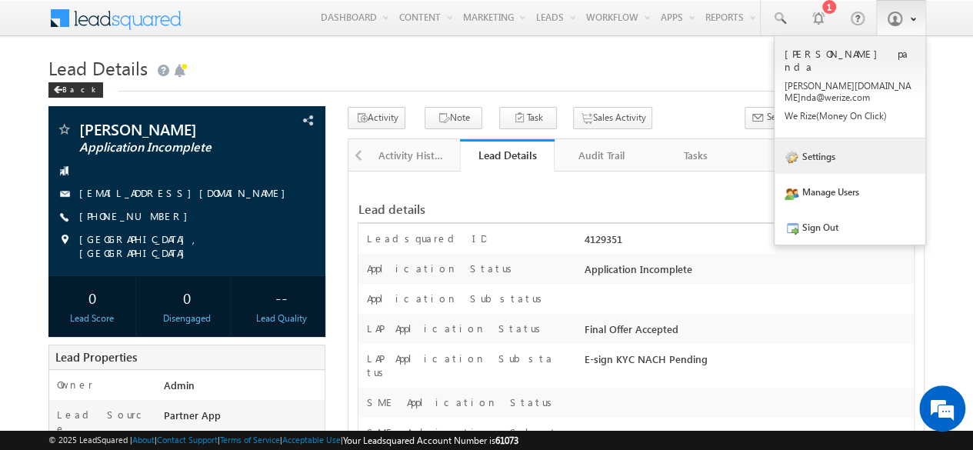
click at [819, 139] on link "Settings" at bounding box center [850, 156] width 151 height 35
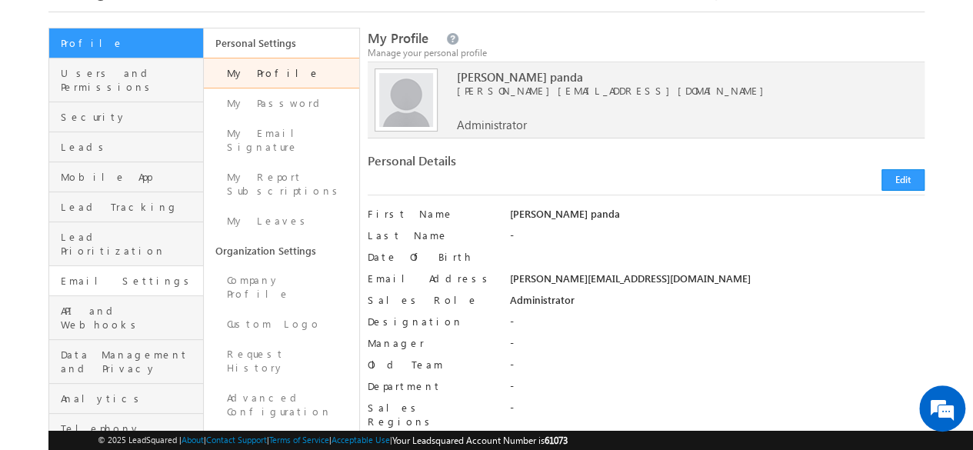
scroll to position [78, 0]
click at [85, 141] on span "Leads" at bounding box center [130, 148] width 139 height 14
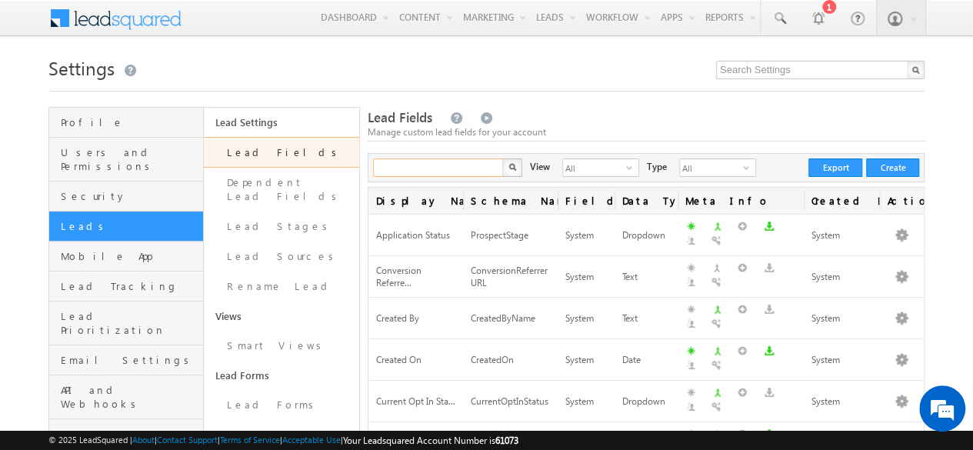
click at [432, 169] on input "text" at bounding box center [439, 168] width 132 height 18
type input "pan status"
click at [502, 159] on button "button" at bounding box center [512, 168] width 20 height 18
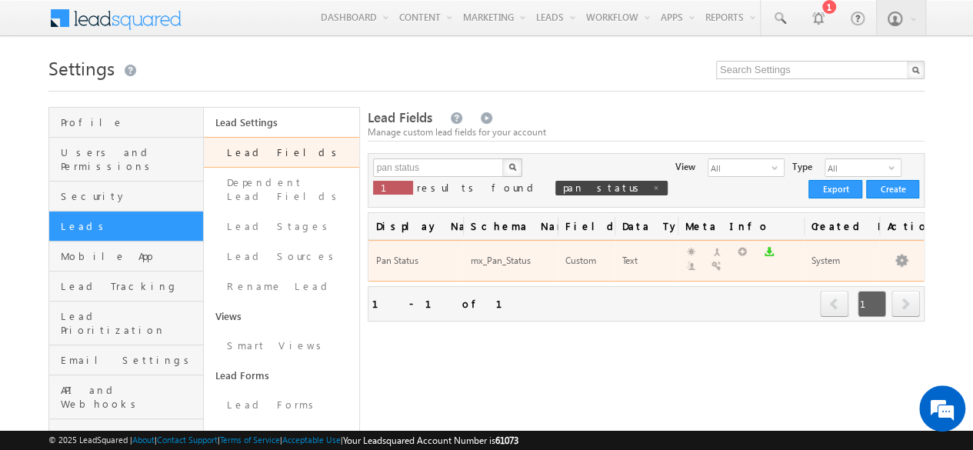
click at [504, 253] on div "mx_Pan_Status" at bounding box center [510, 261] width 79 height 16
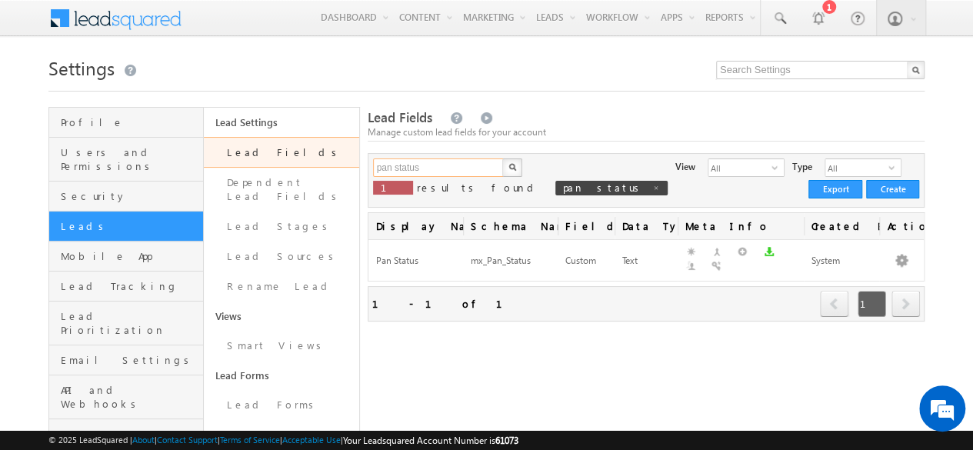
click at [432, 164] on input "pan status" at bounding box center [439, 168] width 132 height 18
type input "email"
click at [502, 159] on button "button" at bounding box center [512, 168] width 20 height 18
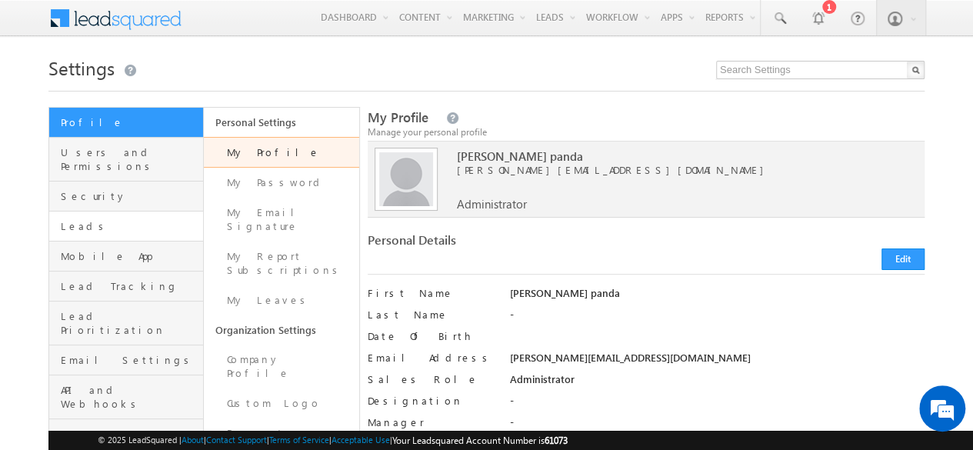
click at [82, 219] on span "Leads" at bounding box center [130, 226] width 139 height 14
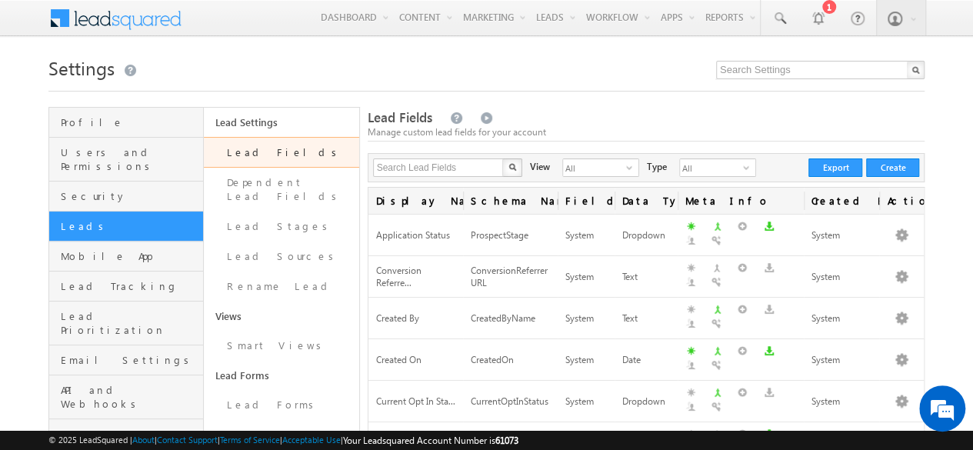
click at [584, 82] on div at bounding box center [486, 87] width 876 height 10
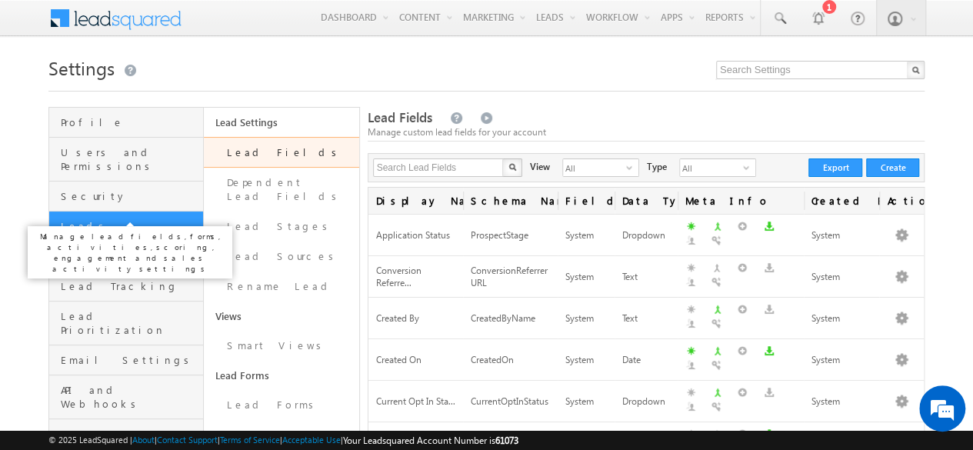
click at [131, 219] on span "Leads" at bounding box center [130, 226] width 139 height 14
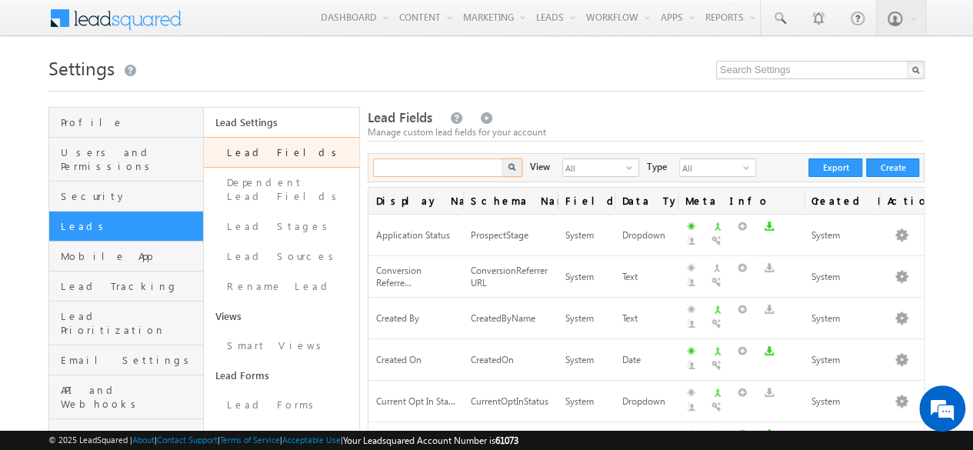
click at [440, 169] on input "text" at bounding box center [439, 168] width 132 height 18
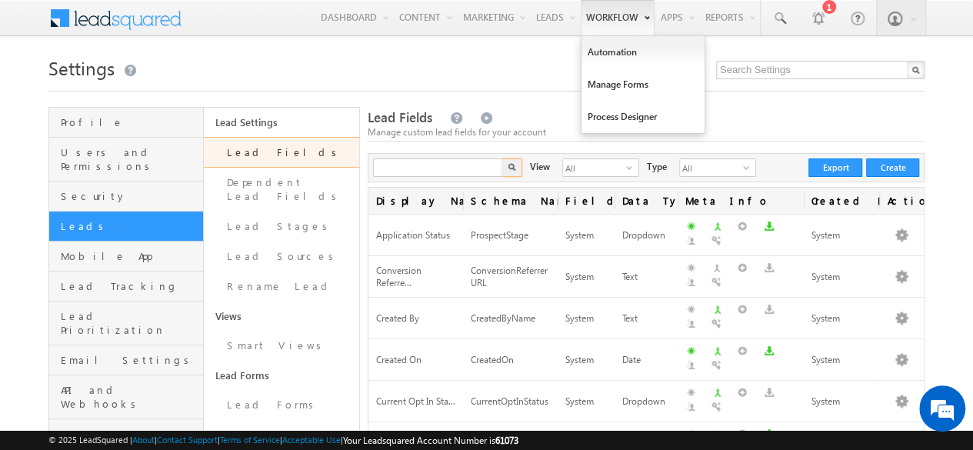
type input "Search Lead Fields"
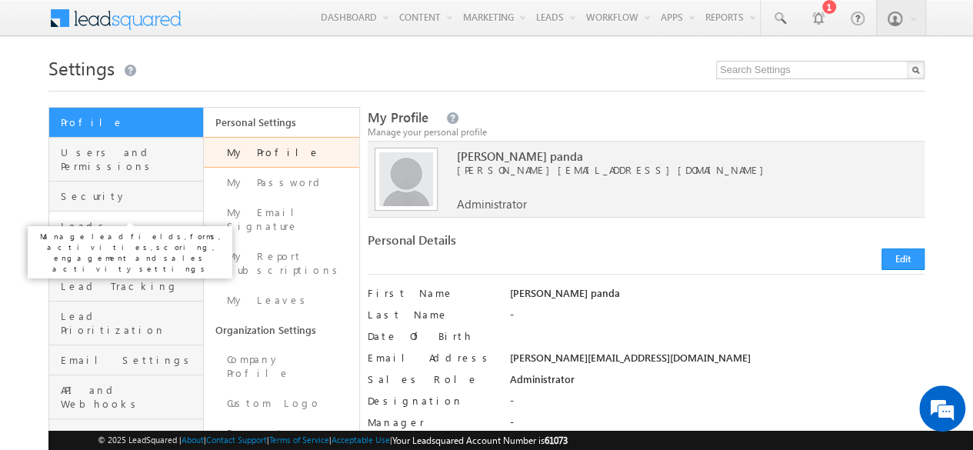
click at [71, 219] on span "Leads" at bounding box center [130, 226] width 139 height 14
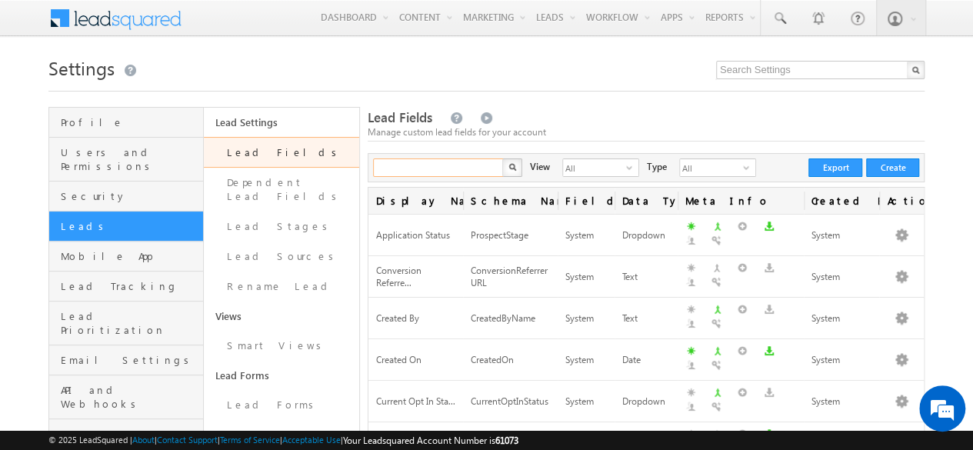
click at [412, 167] on input "text" at bounding box center [439, 168] width 132 height 18
paste input "Credit recollection remarks"
click at [506, 166] on button "button" at bounding box center [512, 168] width 20 height 18
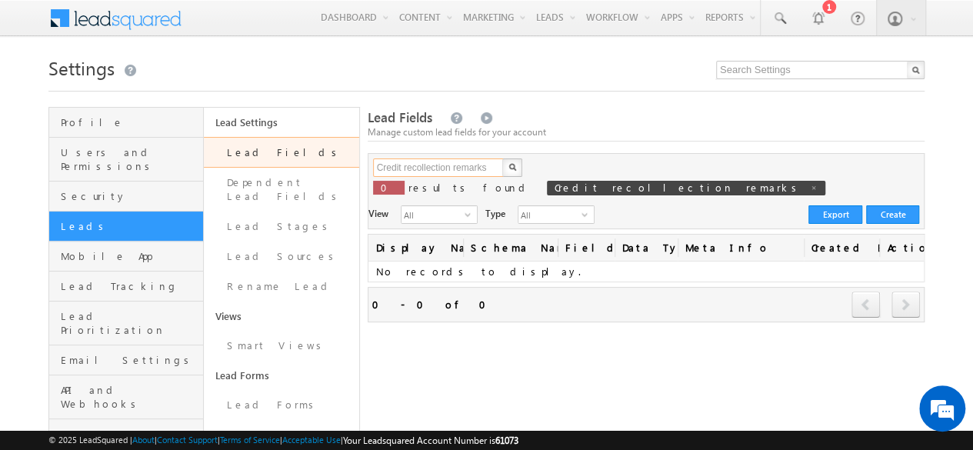
click at [491, 166] on input "Credit recollection remarks" at bounding box center [439, 168] width 132 height 18
type input "C"
type input "Search Lead Fields"
click at [425, 167] on input "text" at bounding box center [439, 168] width 132 height 18
paste input "mx_LAP_Documents_List_9"
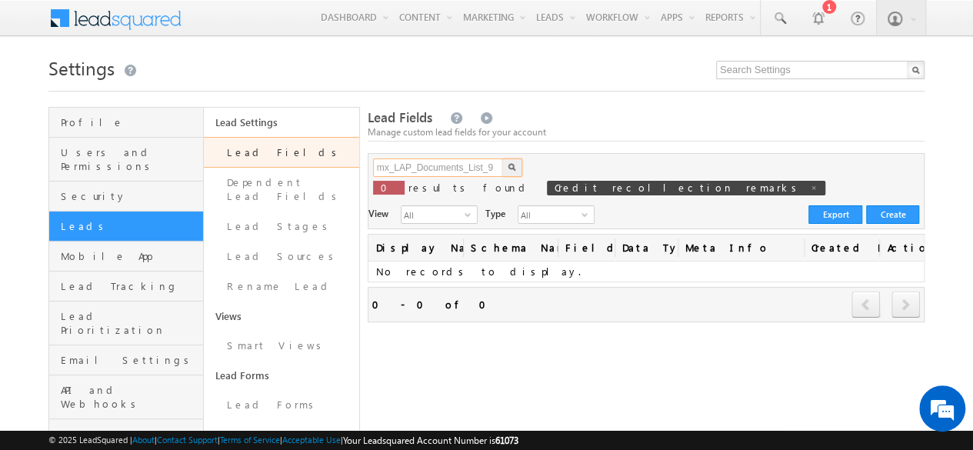
click at [489, 170] on input "mx_LAP_Documents_List_9" at bounding box center [439, 168] width 132 height 18
click at [469, 168] on input "mx_LAP_Documents_List 9" at bounding box center [439, 168] width 132 height 18
click at [419, 167] on input "mx_LAP_Documents List 9" at bounding box center [439, 168] width 132 height 18
click at [394, 166] on input "mx_LAP Documents List 9" at bounding box center [439, 168] width 132 height 18
click at [506, 165] on button "button" at bounding box center [512, 168] width 20 height 18
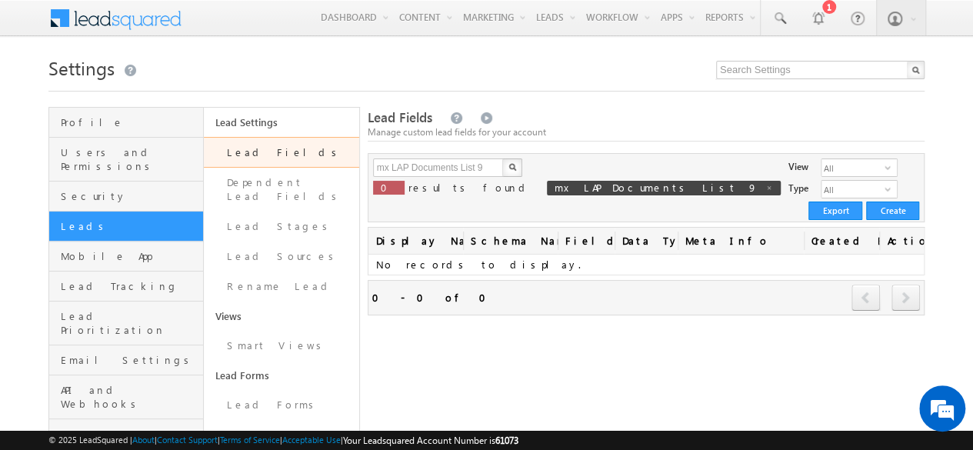
click at [506, 165] on button "button" at bounding box center [512, 168] width 20 height 18
drag, startPoint x: 492, startPoint y: 162, endPoint x: 328, endPoint y: 162, distance: 163.9
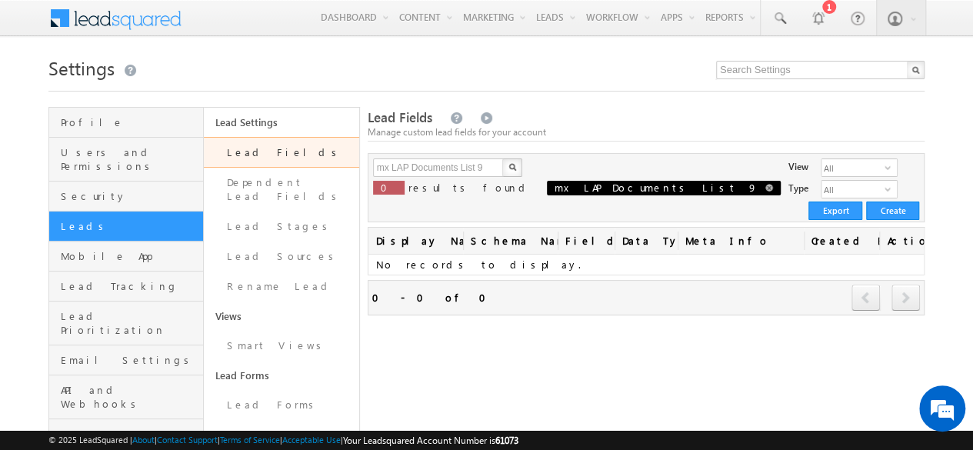
click at [766, 187] on span at bounding box center [770, 188] width 8 height 8
type input "Search Lead Fields"
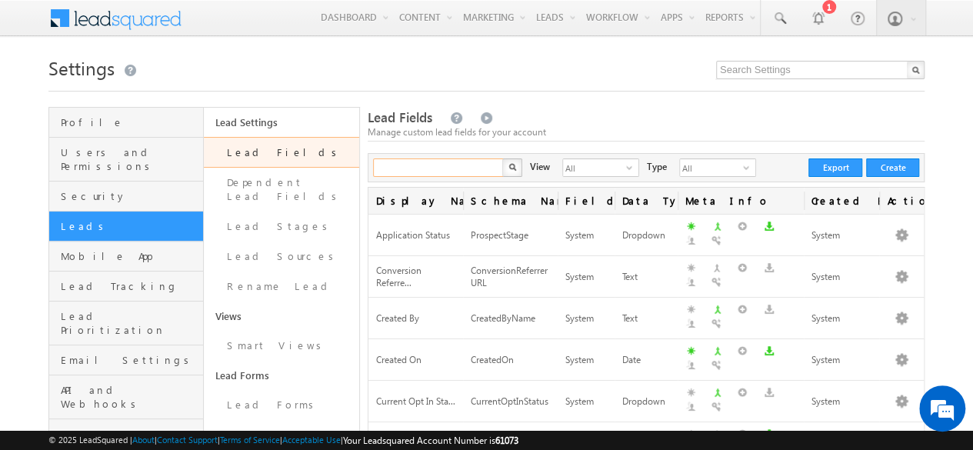
click at [409, 169] on input "text" at bounding box center [439, 168] width 132 height 18
paste input "mx_LAP_Documents_List_9"
click at [514, 163] on img "button" at bounding box center [512, 167] width 8 height 8
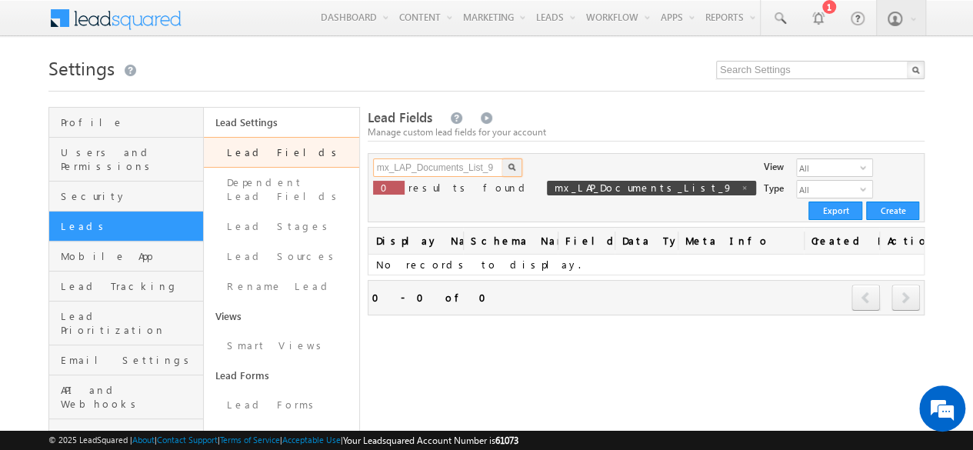
click at [495, 166] on input "mx_LAP_Documents_List_9" at bounding box center [439, 168] width 132 height 18
click at [396, 169] on input "mx_LAP_Documents_List_9" at bounding box center [439, 168] width 132 height 18
type input "LAP Documents List 9"
click at [509, 166] on img "button" at bounding box center [512, 167] width 8 height 8
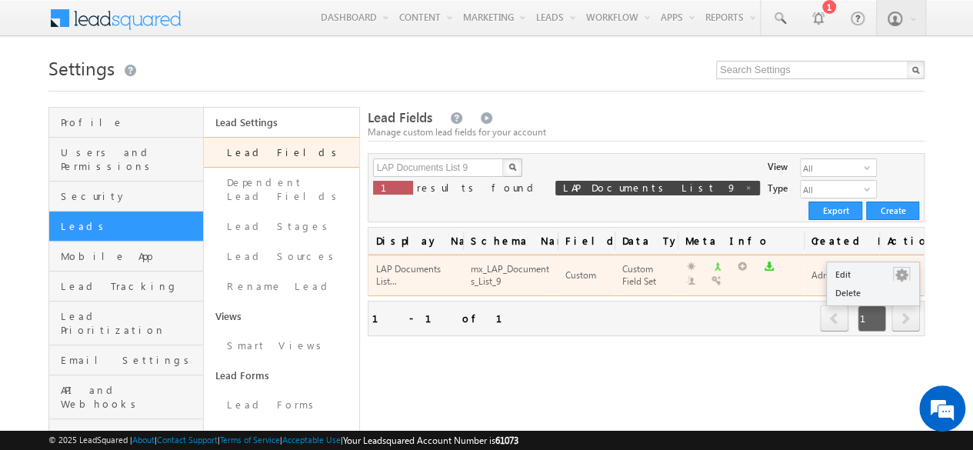
click at [907, 268] on button "button" at bounding box center [901, 275] width 15 height 15
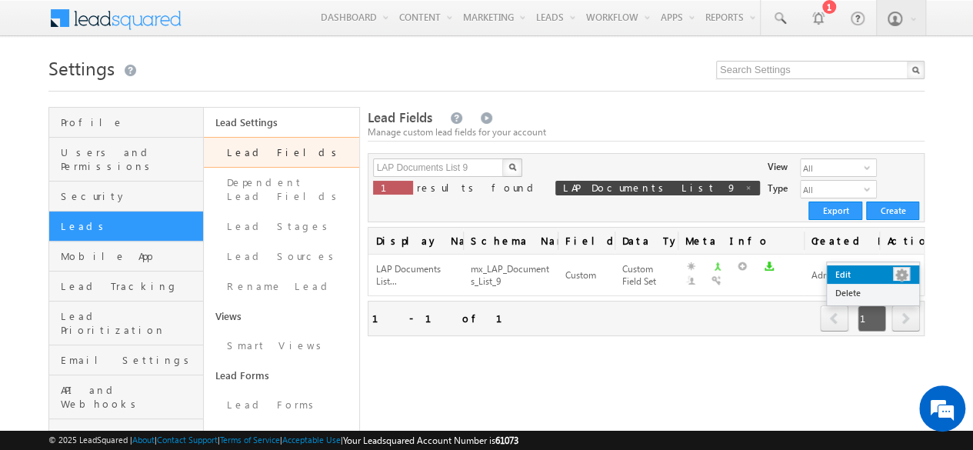
click at [849, 271] on link "Edit" at bounding box center [873, 274] width 92 height 18
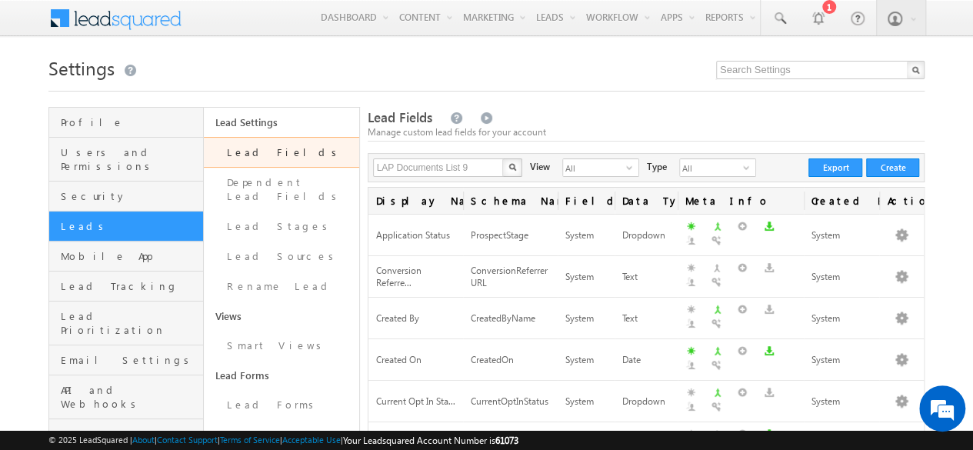
click at [511, 167] on img "button" at bounding box center [513, 167] width 8 height 8
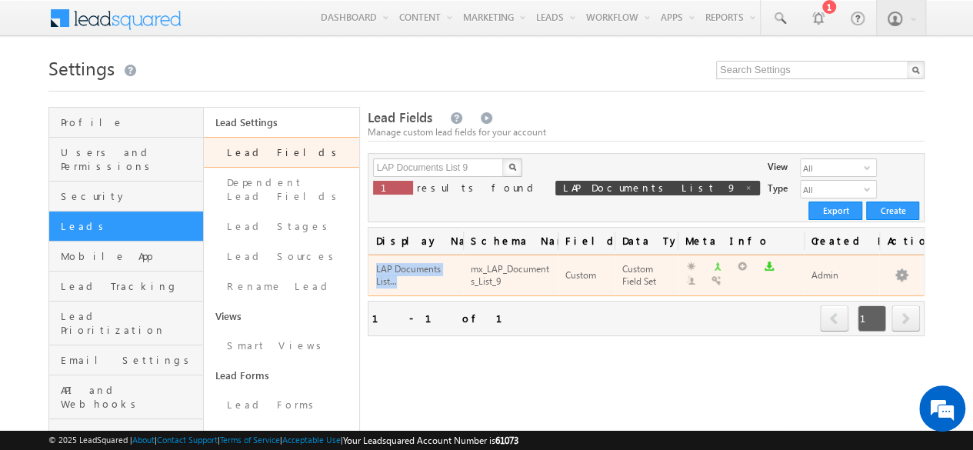
drag, startPoint x: 376, startPoint y: 250, endPoint x: 405, endPoint y: 267, distance: 33.8
click at [404, 267] on div "LAP Documents List..." at bounding box center [415, 276] width 79 height 29
copy span "LAP Documents List..."
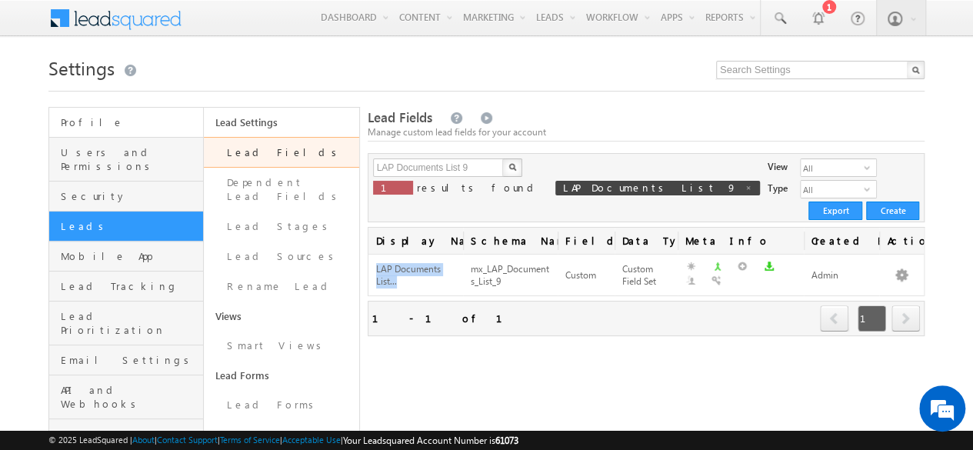
click at [82, 116] on span "Profile" at bounding box center [130, 122] width 139 height 14
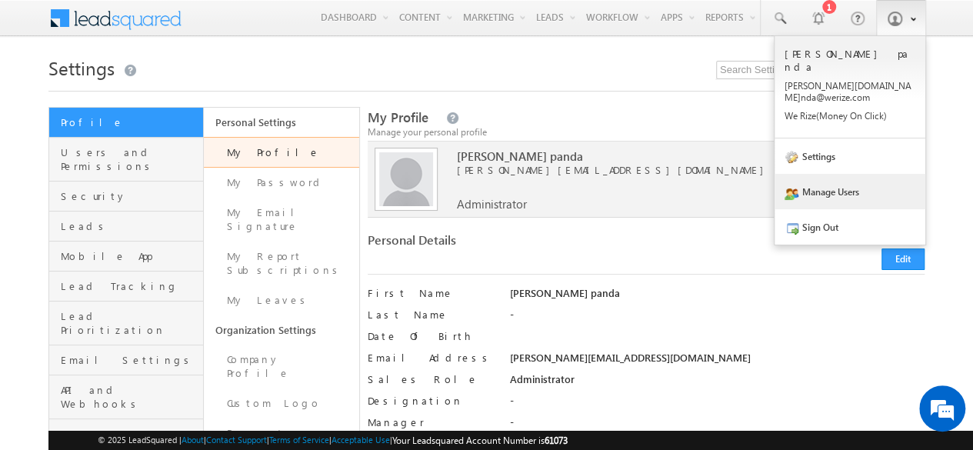
click at [836, 174] on link "Manage Users" at bounding box center [850, 191] width 151 height 35
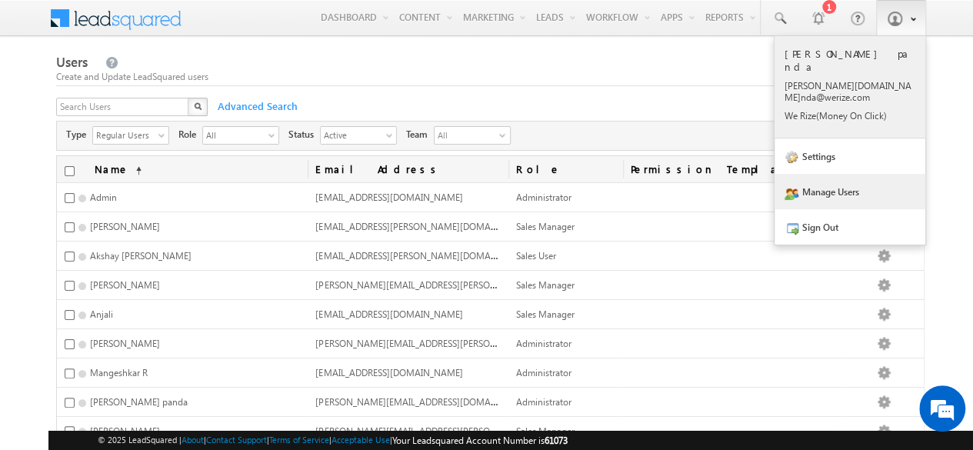
click at [826, 52] on p "[PERSON_NAME] panda" at bounding box center [850, 60] width 131 height 26
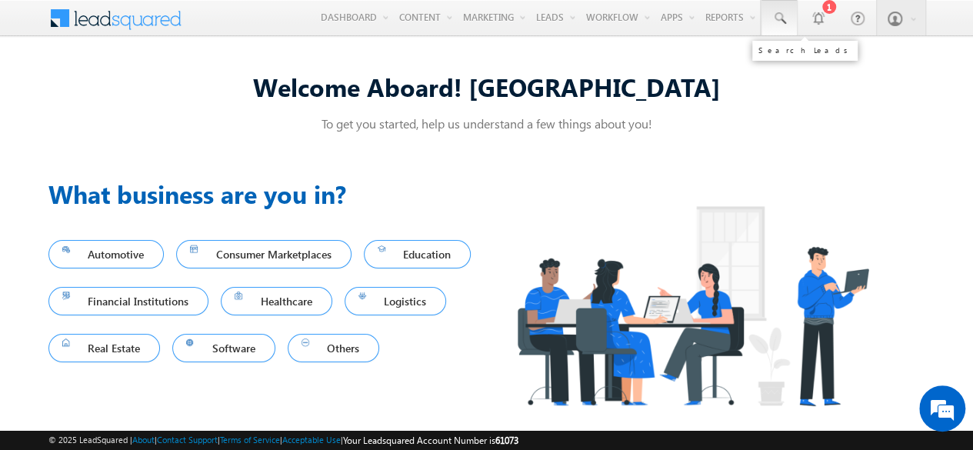
click at [783, 18] on span at bounding box center [779, 18] width 15 height 15
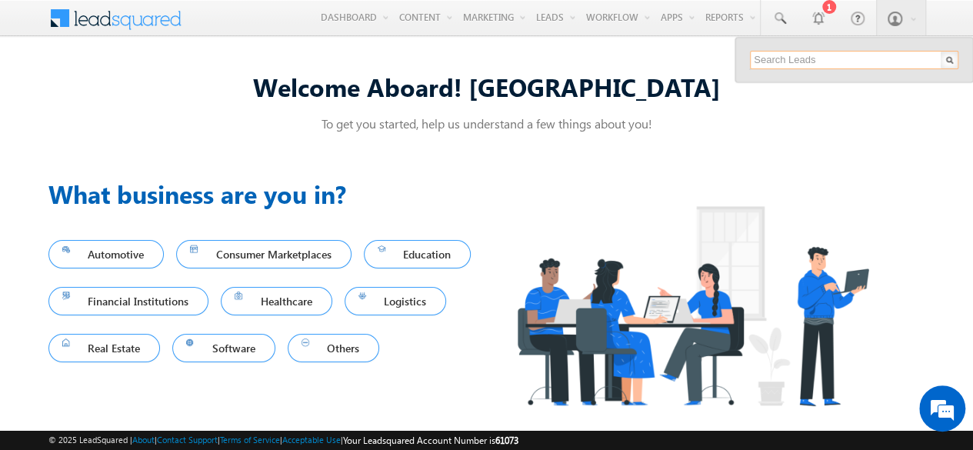
paste input "SBL0010746"
type input "SBL0010746"
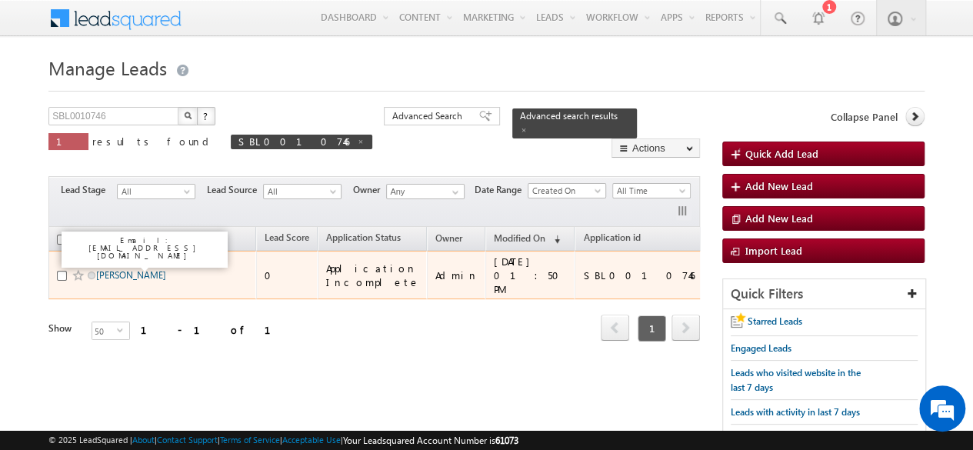
click at [148, 269] on link "[PERSON_NAME]" at bounding box center [131, 275] width 70 height 12
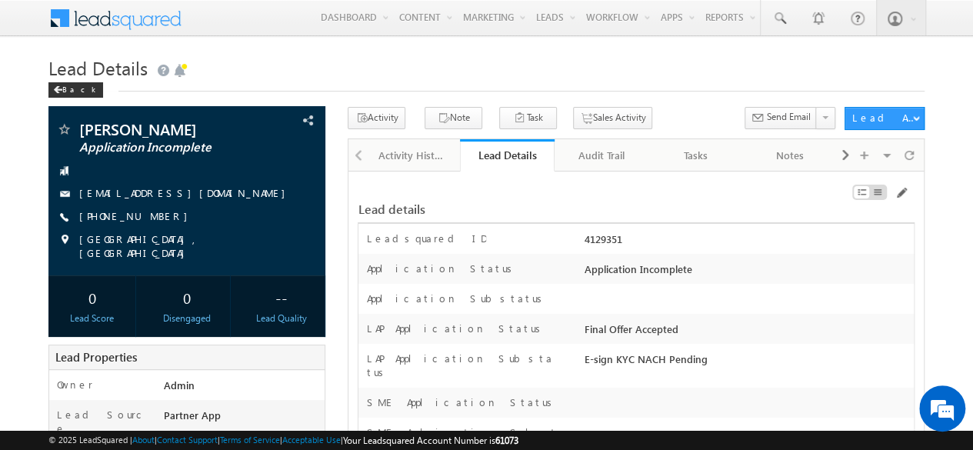
scroll to position [14348, 0]
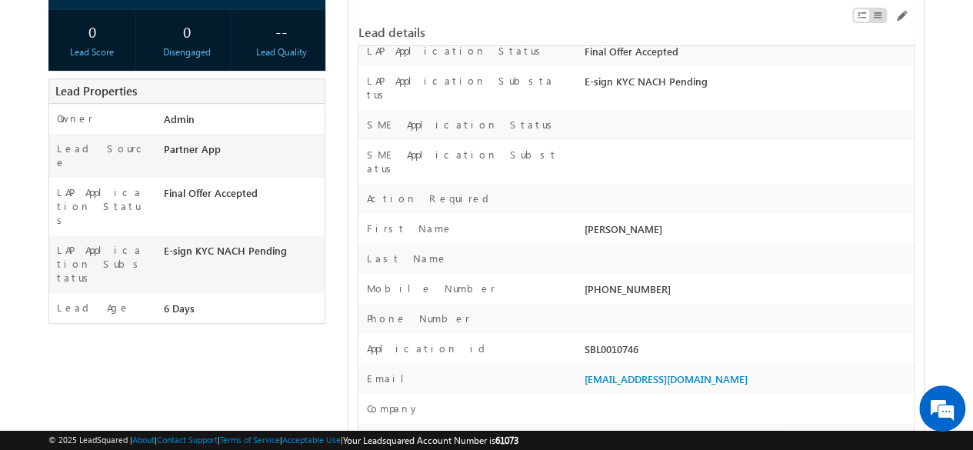
scroll to position [0, 0]
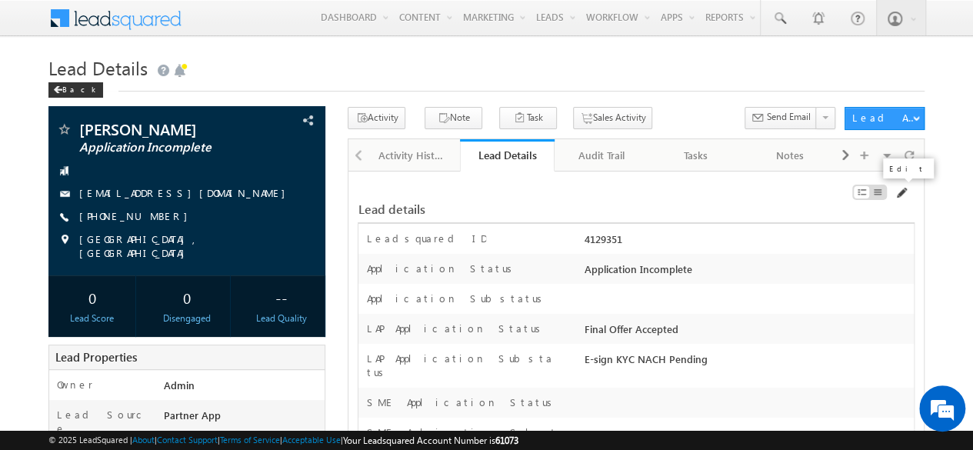
click at [899, 187] on span at bounding box center [901, 193] width 12 height 12
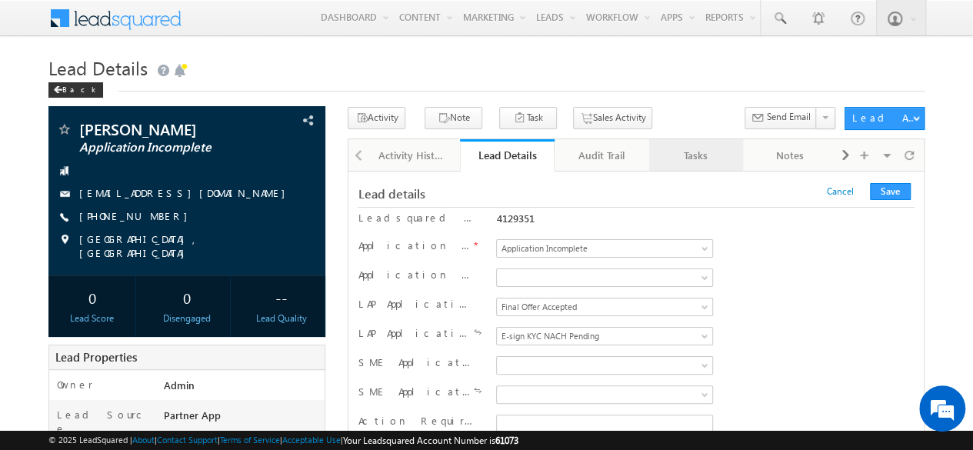
scroll to position [12770, 0]
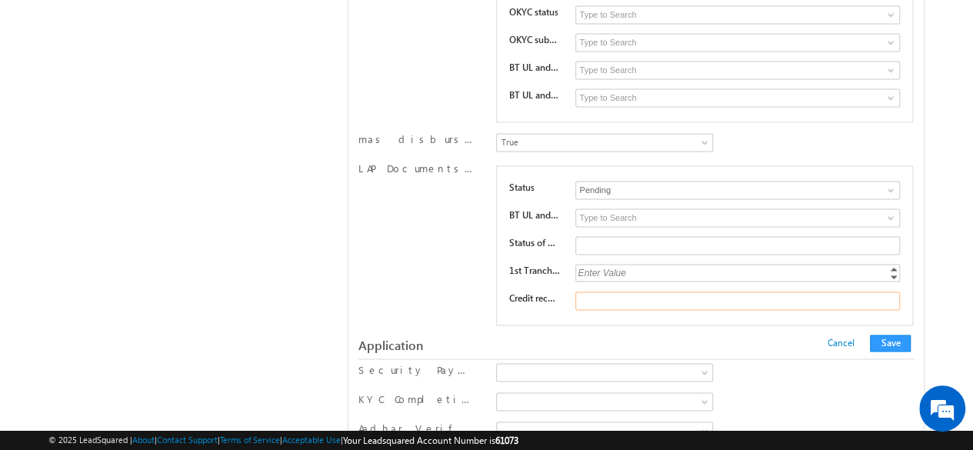
click at [639, 292] on input "text" at bounding box center [738, 301] width 325 height 18
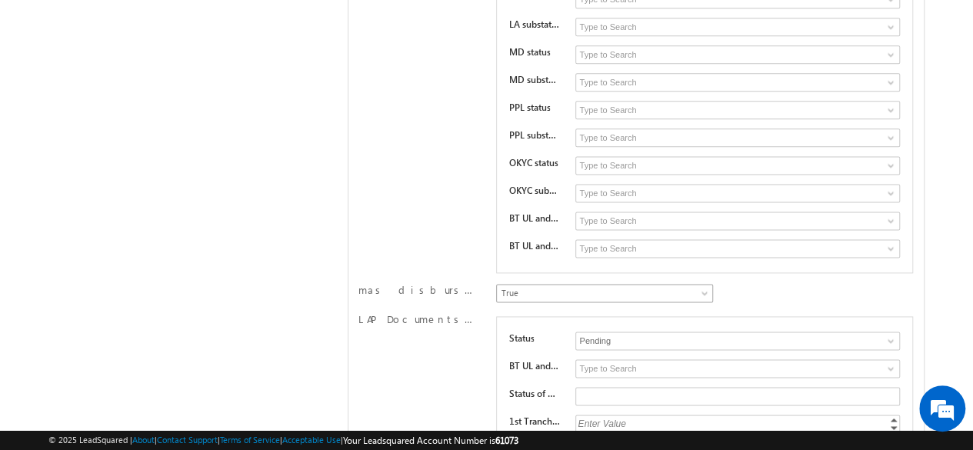
scroll to position [12616, 0]
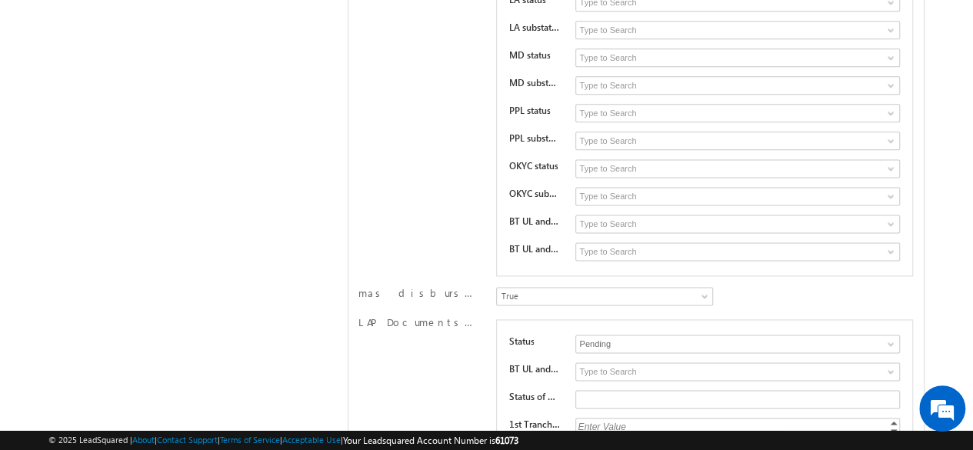
type input "Need proper images"
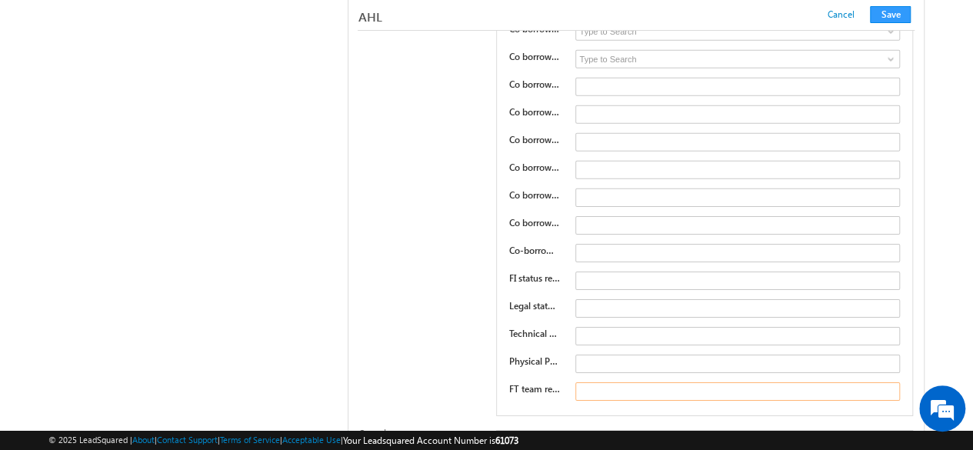
click at [653, 382] on input "text" at bounding box center [738, 391] width 325 height 18
type input "Upload proper PAN image"
click at [885, 18] on button "Save" at bounding box center [890, 14] width 41 height 17
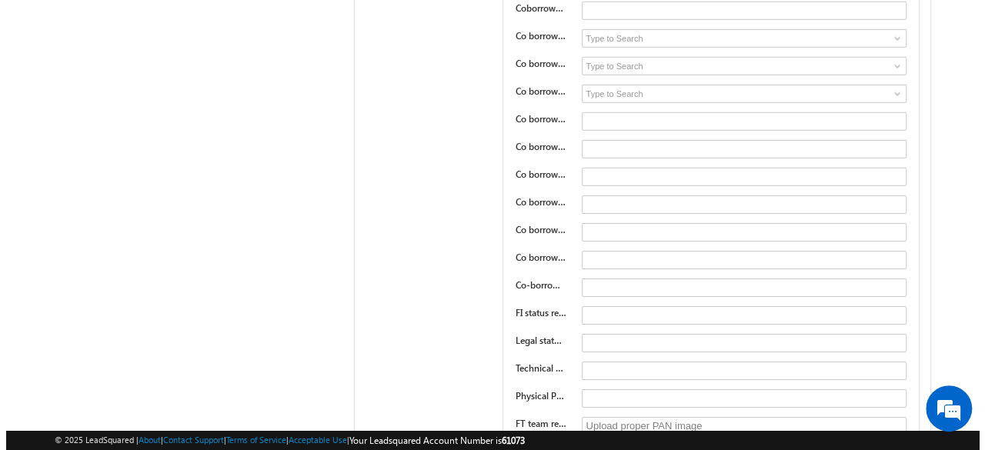
scroll to position [0, 0]
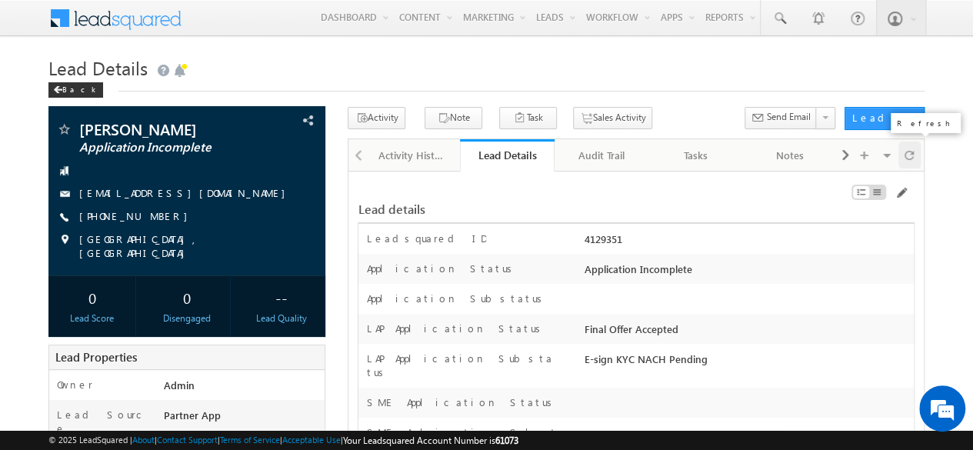
click at [918, 151] on div at bounding box center [910, 155] width 22 height 27
click at [601, 152] on div "Audit Trail" at bounding box center [601, 155] width 68 height 18
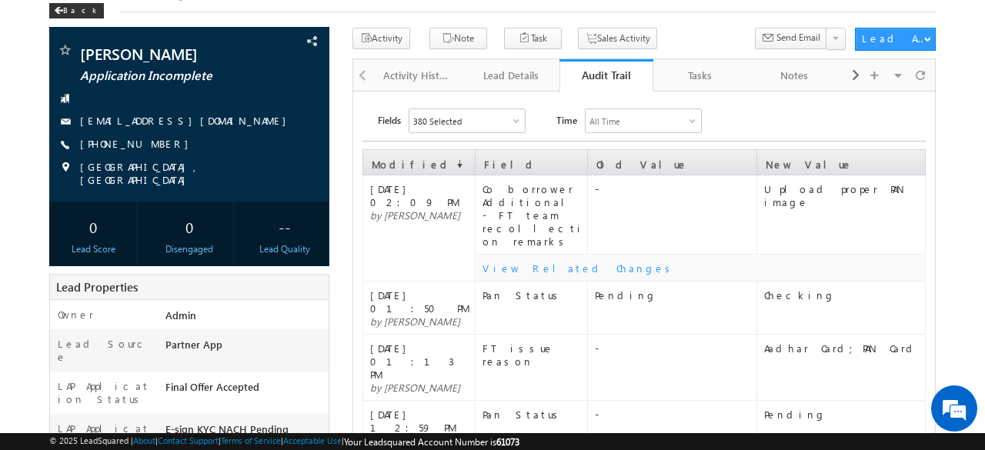
scroll to position [77, 0]
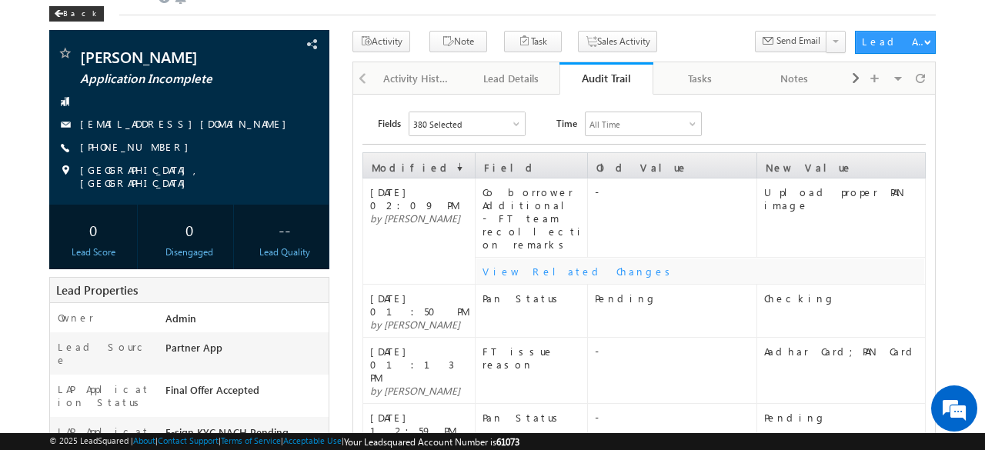
click at [510, 265] on div "View Related Changes" at bounding box center [703, 271] width 442 height 13
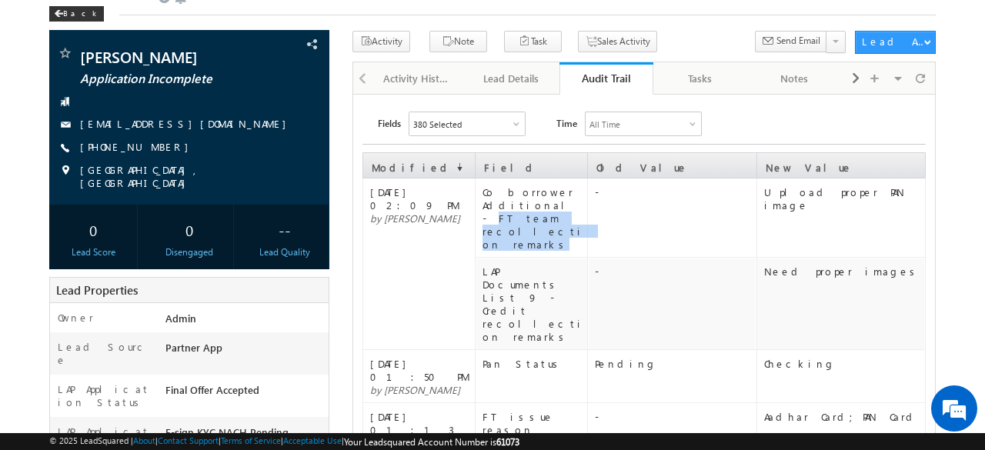
drag, startPoint x: 490, startPoint y: 202, endPoint x: 528, endPoint y: 221, distance: 42.0
click at [528, 221] on div "Co borrower Additional - FT team recollection remarks" at bounding box center [534, 217] width 104 height 65
copy div "FT team recollection remarks"
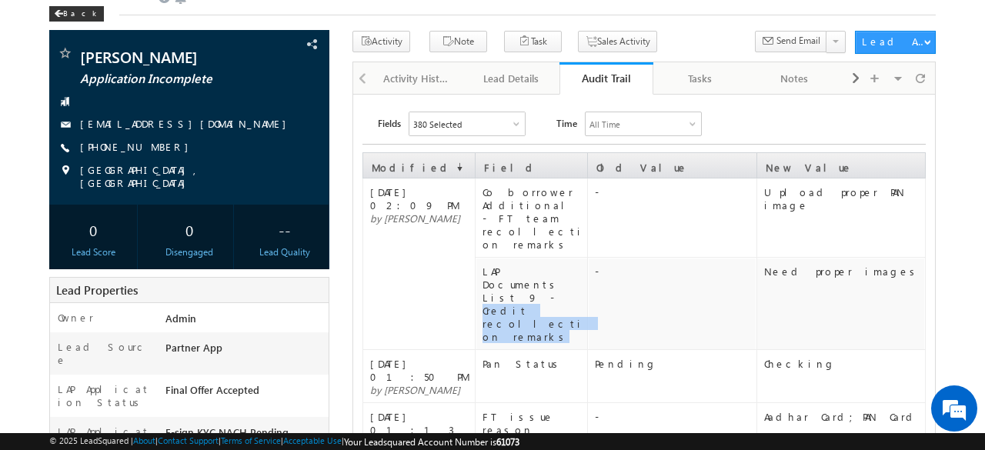
drag, startPoint x: 483, startPoint y: 257, endPoint x: 525, endPoint y: 271, distance: 43.8
click at [525, 271] on div "LAP Documents List 9 - Credit recollection remarks" at bounding box center [534, 304] width 104 height 78
copy div "Credit recollection remarks"
click at [504, 76] on div "Lead Details" at bounding box center [511, 78] width 68 height 18
